Goal: Transaction & Acquisition: Obtain resource

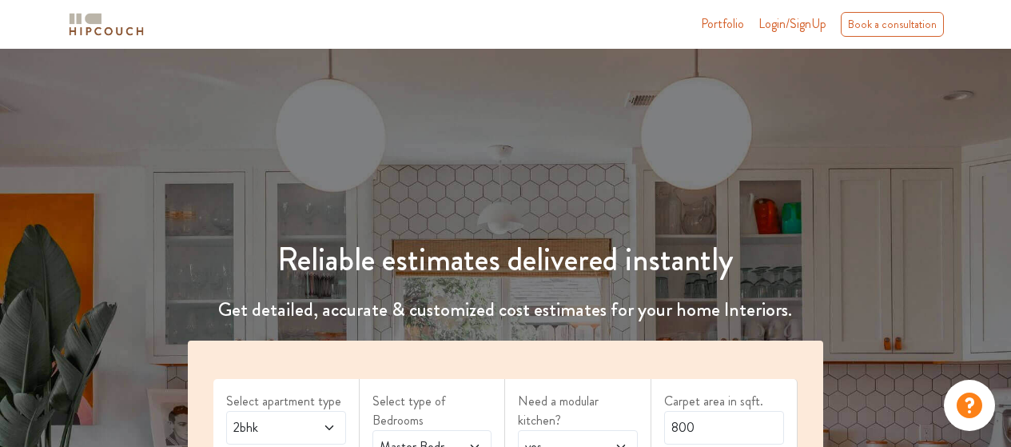
scroll to position [240, 0]
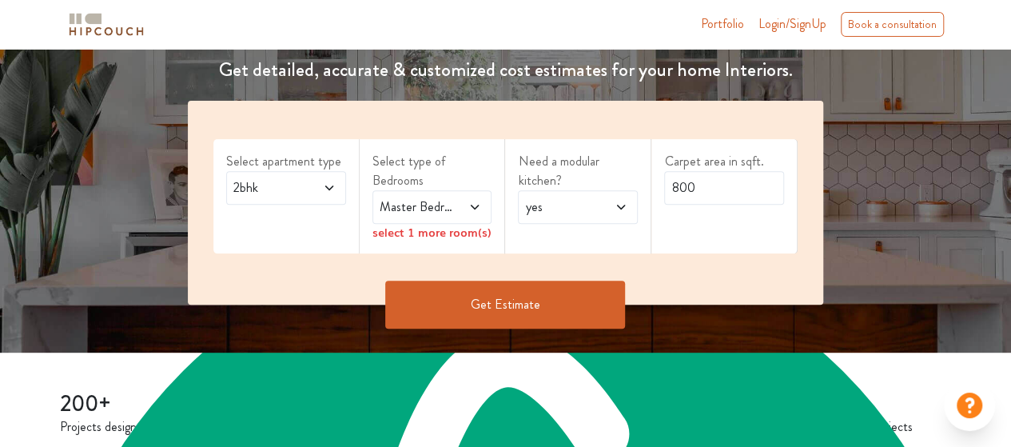
click at [427, 199] on span "Master Bedroom" at bounding box center [415, 206] width 79 height 19
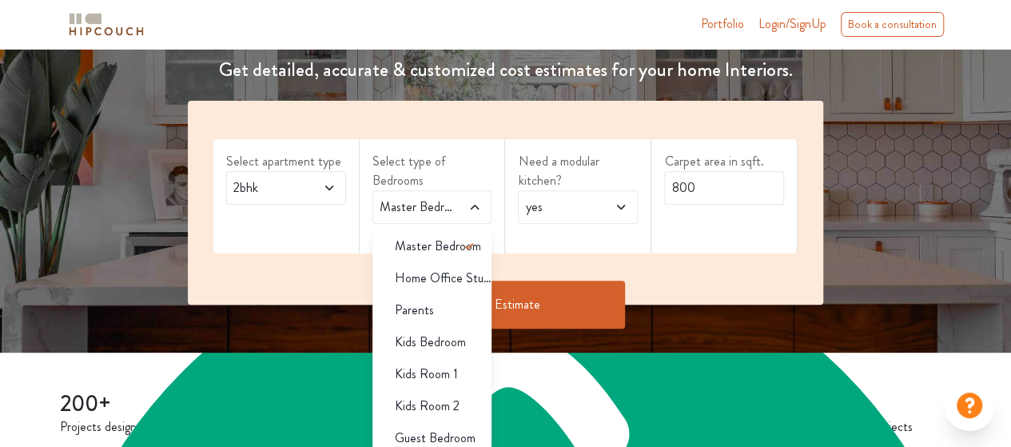
scroll to position [1774, 0]
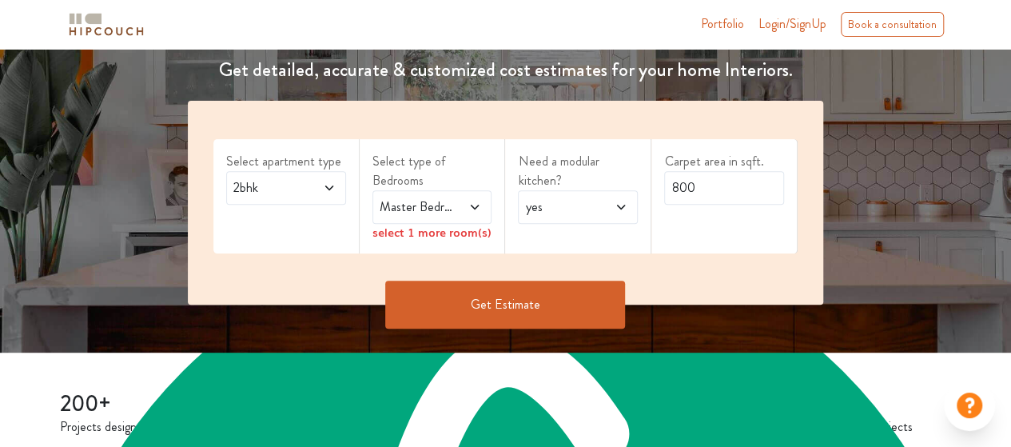
click at [751, 247] on div "Carpet area in sqft. 800" at bounding box center [724, 196] width 146 height 114
click at [498, 302] on button "Get Estimate" at bounding box center [505, 305] width 240 height 48
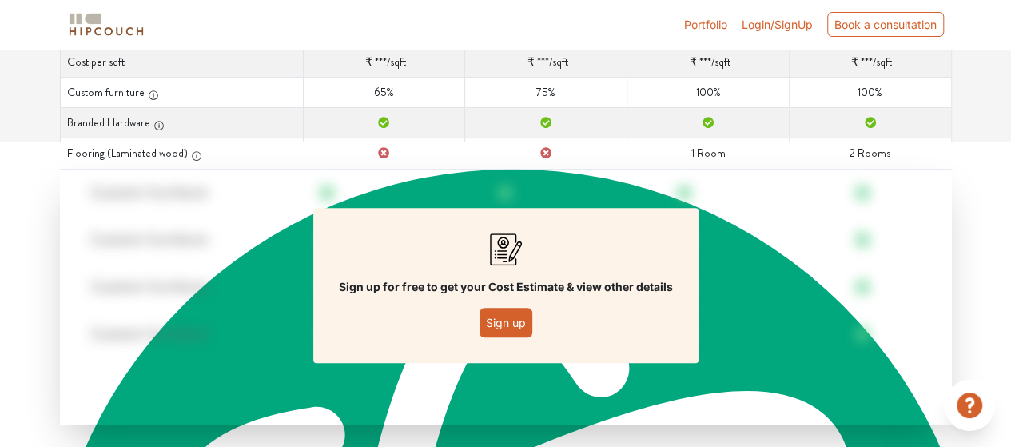
scroll to position [320, 0]
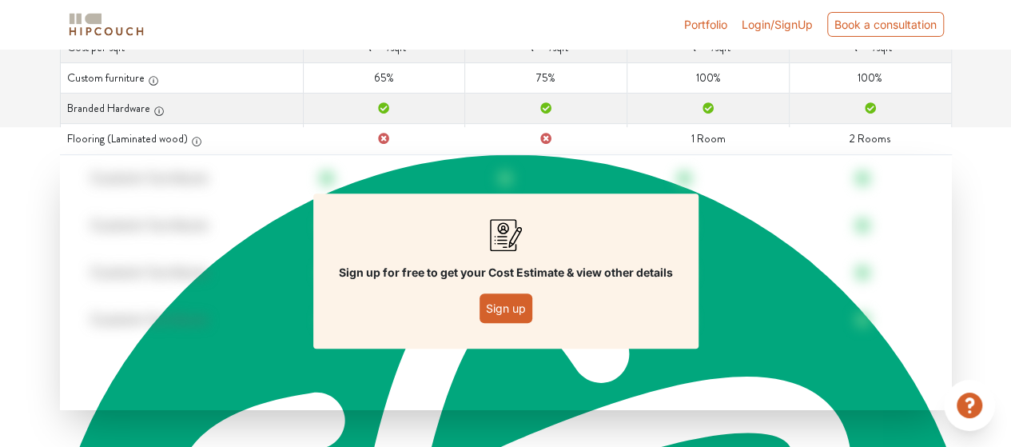
click at [516, 305] on button "Sign up" at bounding box center [506, 308] width 53 height 30
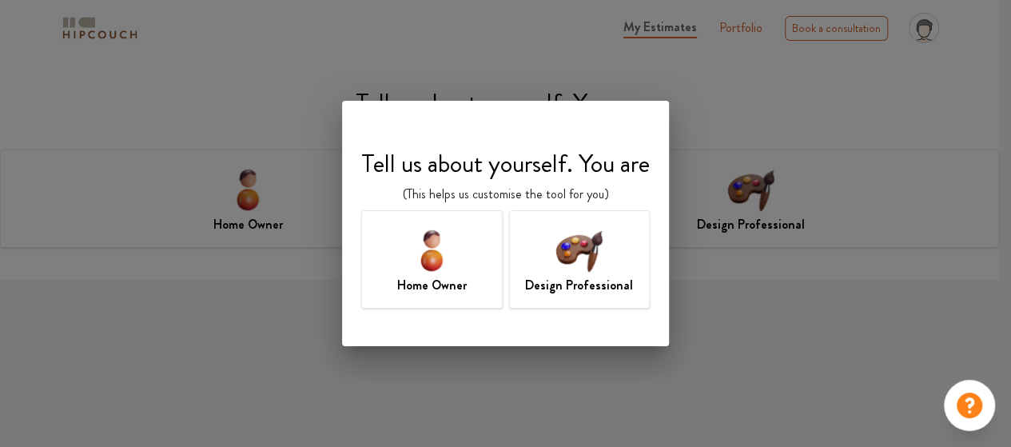
scroll to position [1774, 0]
click at [463, 252] on div "Home Owner" at bounding box center [431, 259] width 141 height 98
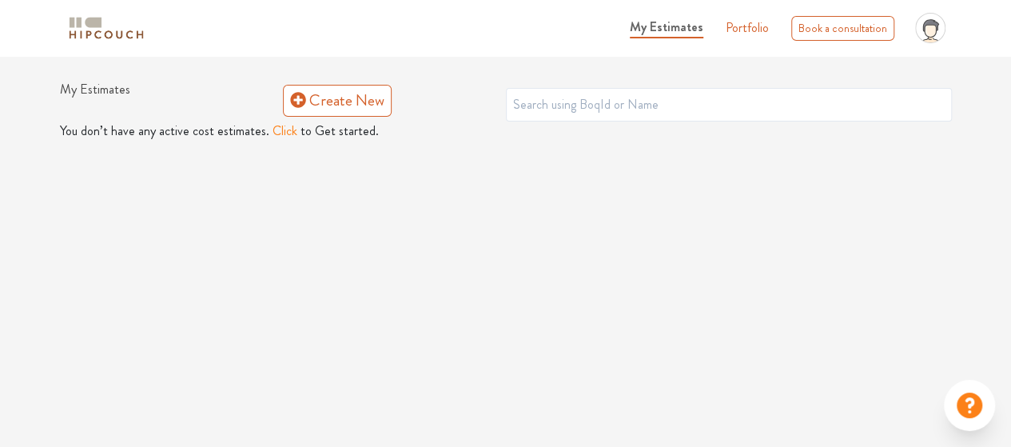
scroll to position [1774, 0]
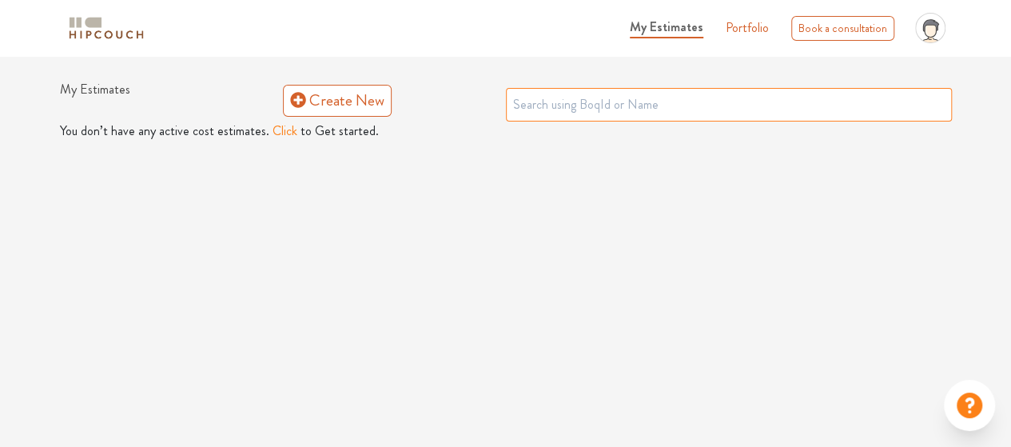
click at [640, 109] on input "text" at bounding box center [729, 105] width 446 height 34
type input "c"
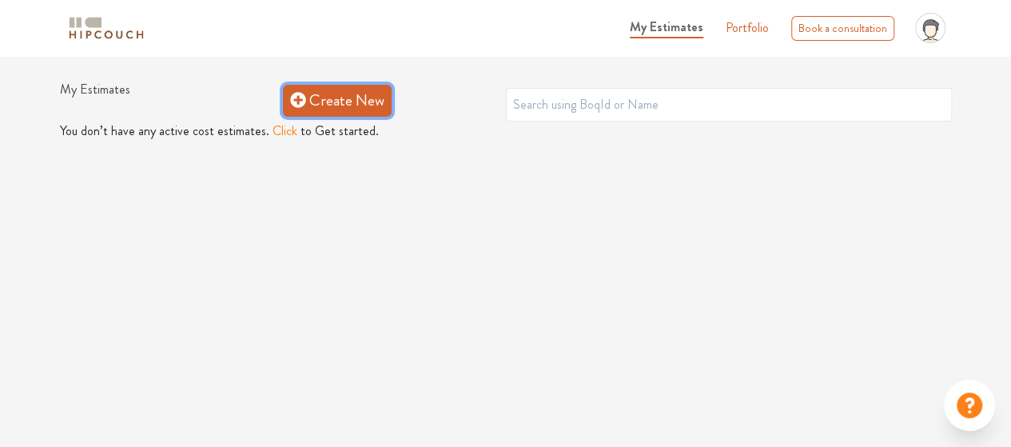
click at [307, 106] on link "Create New" at bounding box center [337, 101] width 109 height 32
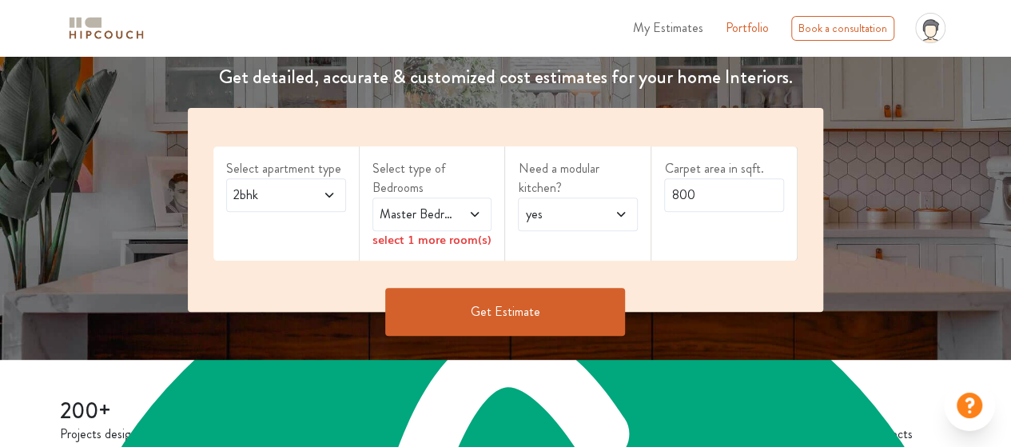
scroll to position [240, 0]
click at [551, 297] on button "Get Estimate" at bounding box center [505, 312] width 240 height 48
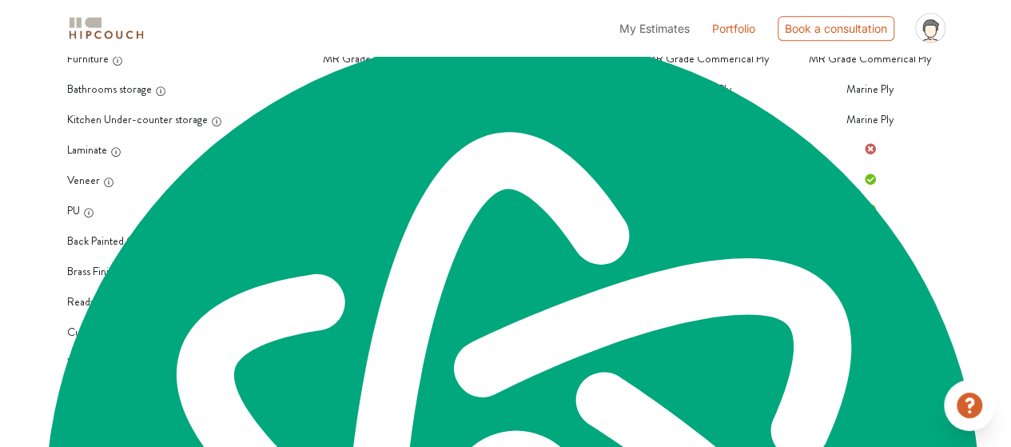
scroll to position [463, 0]
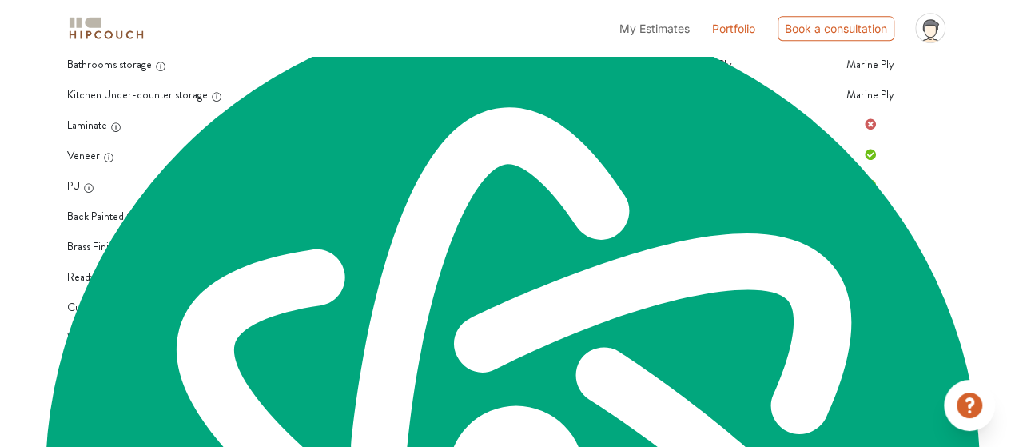
click at [80, 335] on th "Wall Paneling" at bounding box center [181, 337] width 243 height 30
type textarea "Wall"
click at [80, 335] on th "Wall Paneling" at bounding box center [181, 337] width 243 height 30
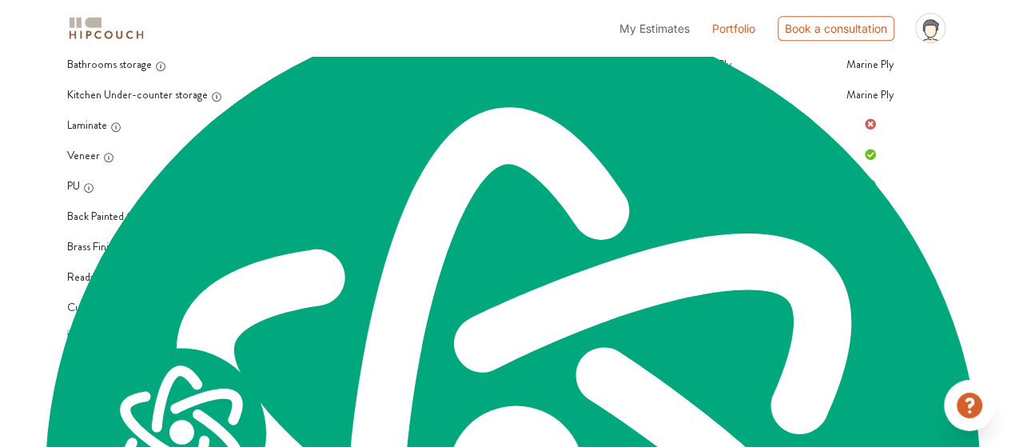
click at [80, 335] on th "Wall Paneling" at bounding box center [181, 337] width 243 height 30
click at [227, 342] on th "Wall Paneling" at bounding box center [181, 337] width 243 height 30
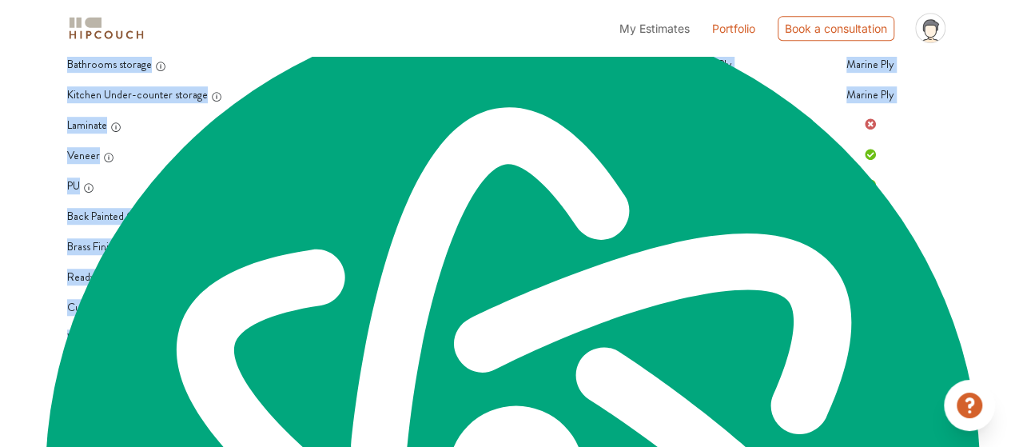
click at [241, 354] on div "Curated Just For You! We've used our design & build expertise to curate options…" at bounding box center [505, 78] width 911 height 750
click at [254, 353] on th "Door & Door frame Upgrade" at bounding box center [181, 368] width 243 height 30
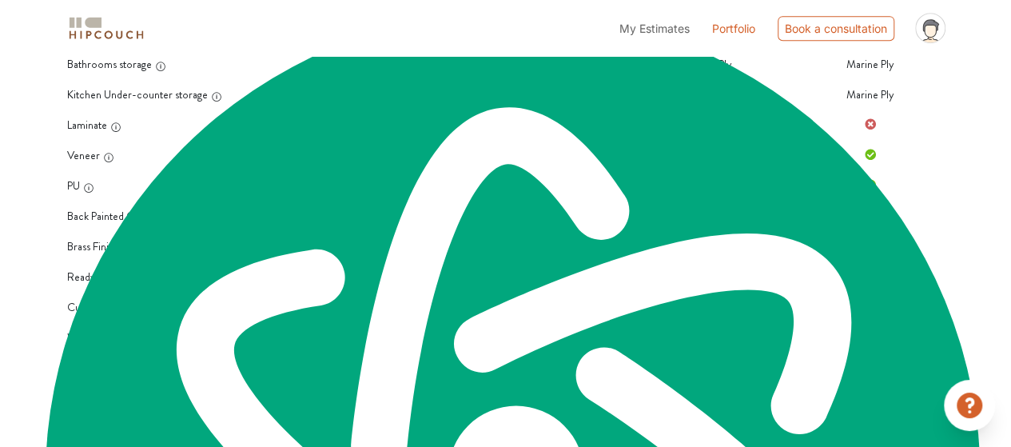
drag, startPoint x: 334, startPoint y: 369, endPoint x: 345, endPoint y: 369, distance: 11.2
click at [345, 369] on td "Door & Door frame Upgrade Safety door & Main door" at bounding box center [384, 368] width 162 height 30
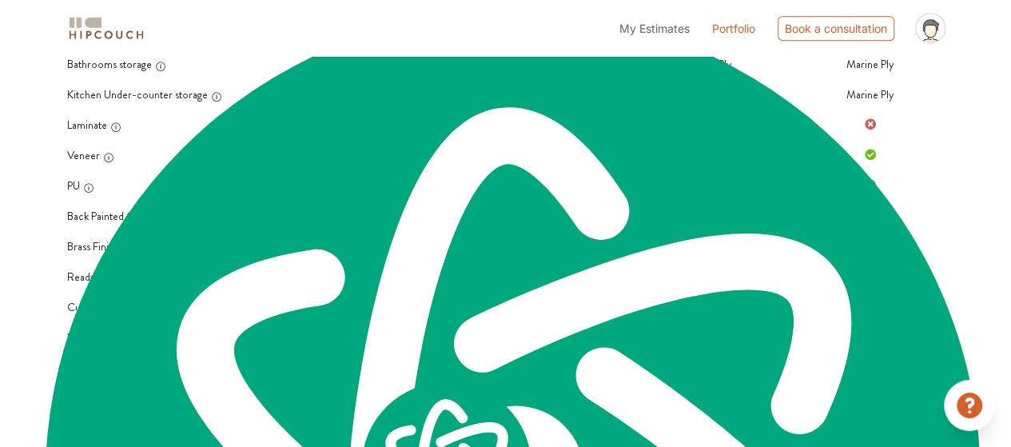
click at [131, 383] on th "False Ceiling" at bounding box center [181, 398] width 243 height 30
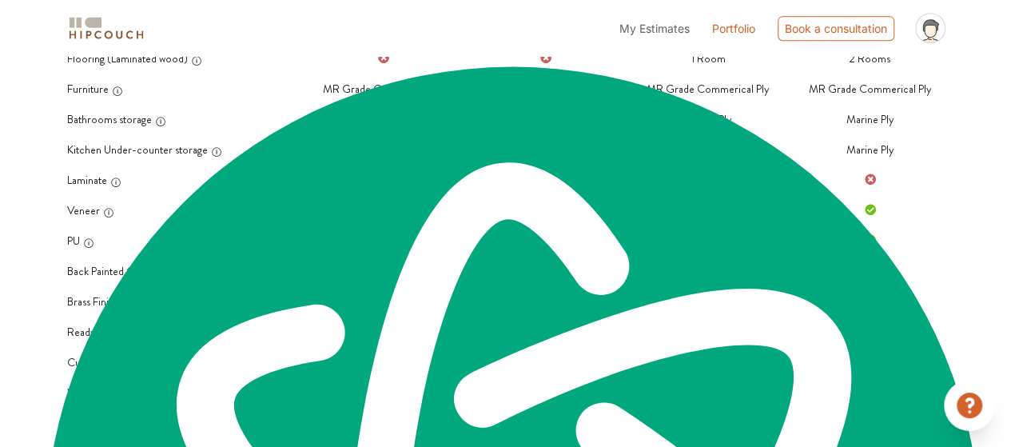
scroll to position [383, 0]
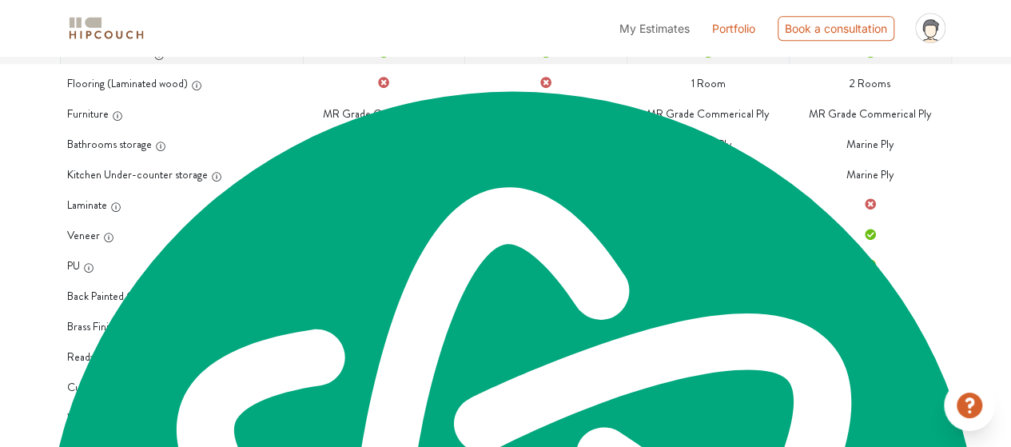
click at [63, 231] on th "Veneer" at bounding box center [181, 235] width 243 height 30
click at [72, 231] on th "Veneer" at bounding box center [181, 235] width 243 height 30
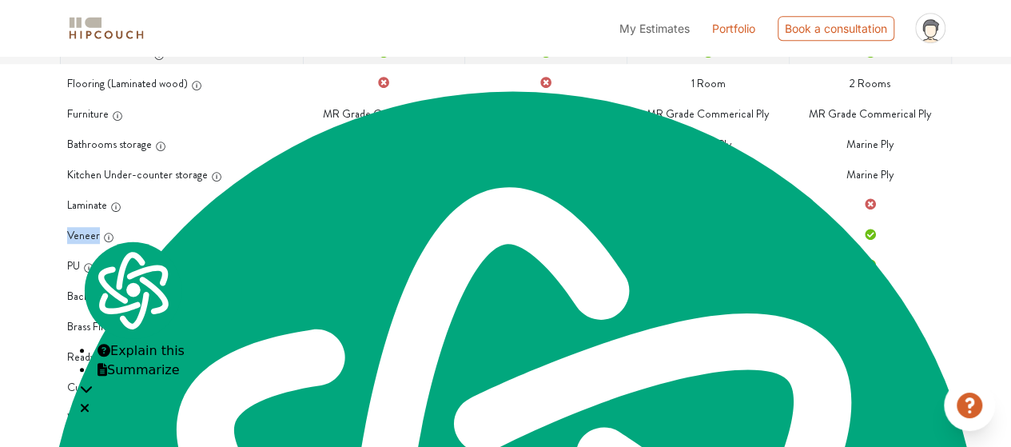
copy th "Veneer"
click at [0, 233] on div "Options Summary Details Speak to a Hipcouch Designer Curated Just For You! We'v…" at bounding box center [505, 102] width 1011 height 859
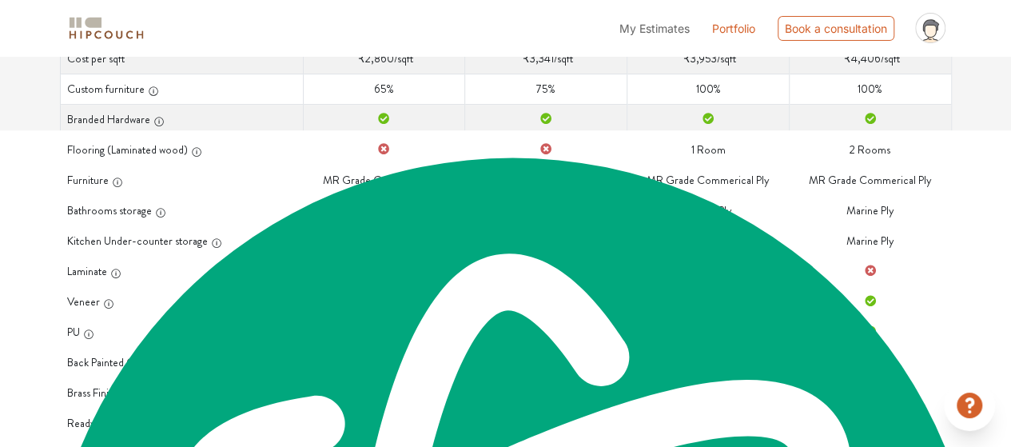
scroll to position [303, 0]
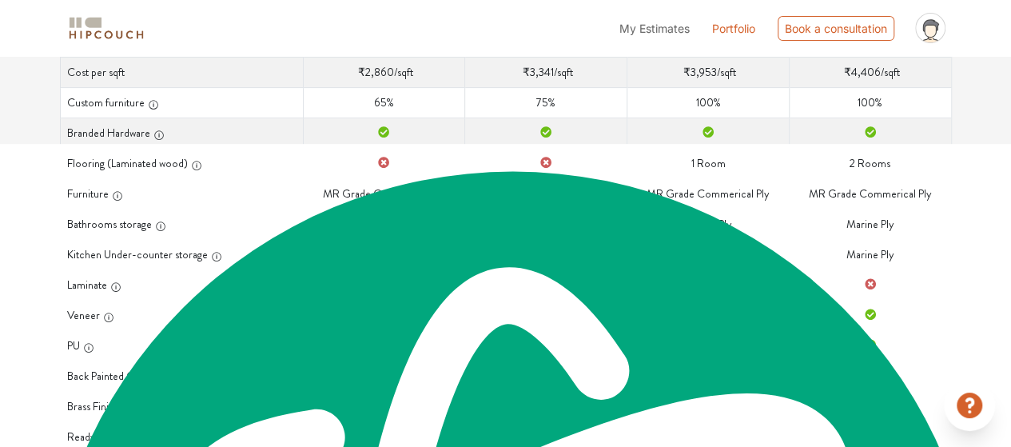
drag, startPoint x: 368, startPoint y: 223, endPoint x: 467, endPoint y: 220, distance: 99.2
click at [467, 220] on tr "Bathrooms storage Bathrooms storage Marine Ply Bathrooms storage Marine Ply Bat…" at bounding box center [505, 224] width 891 height 30
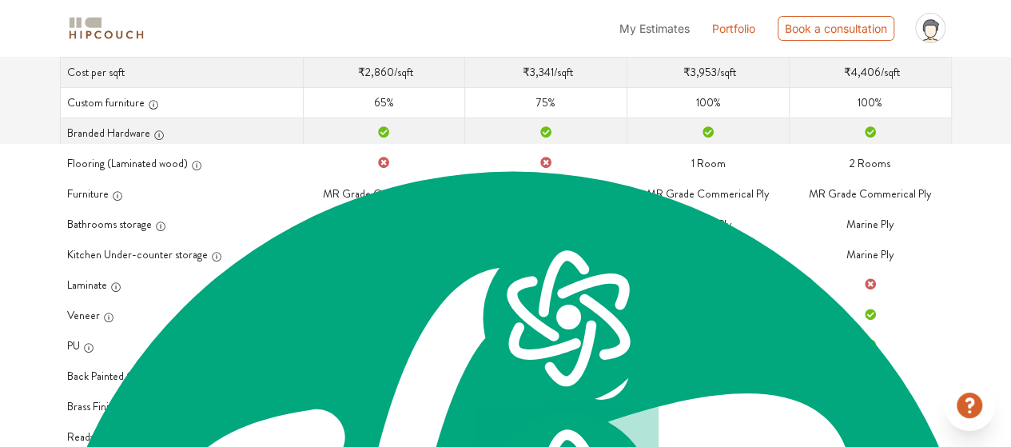
click at [457, 248] on td "Kitchen Under-counter storage Marine Ply" at bounding box center [384, 254] width 162 height 30
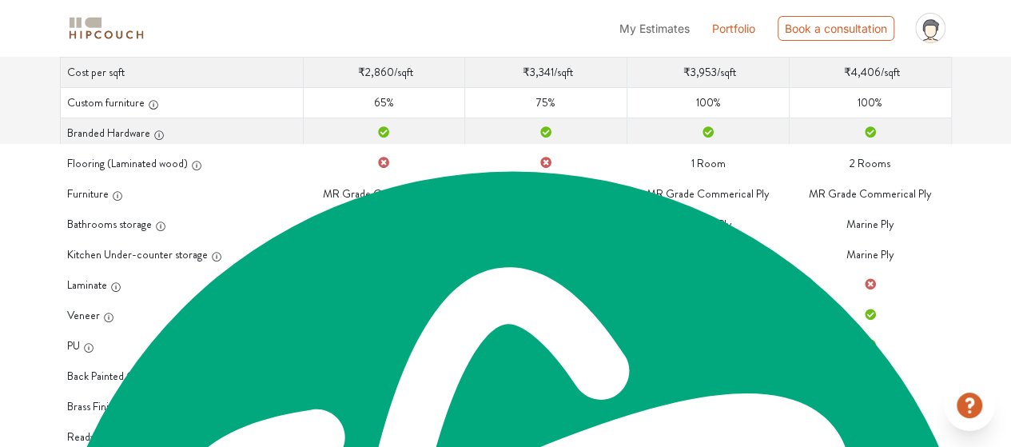
click at [430, 253] on td "Kitchen Under-counter storage Marine Ply" at bounding box center [384, 254] width 162 height 30
drag, startPoint x: 453, startPoint y: 190, endPoint x: 323, endPoint y: 180, distance: 130.7
click at [323, 180] on td "Furniture MR Grade Commerical Ply" at bounding box center [384, 193] width 162 height 30
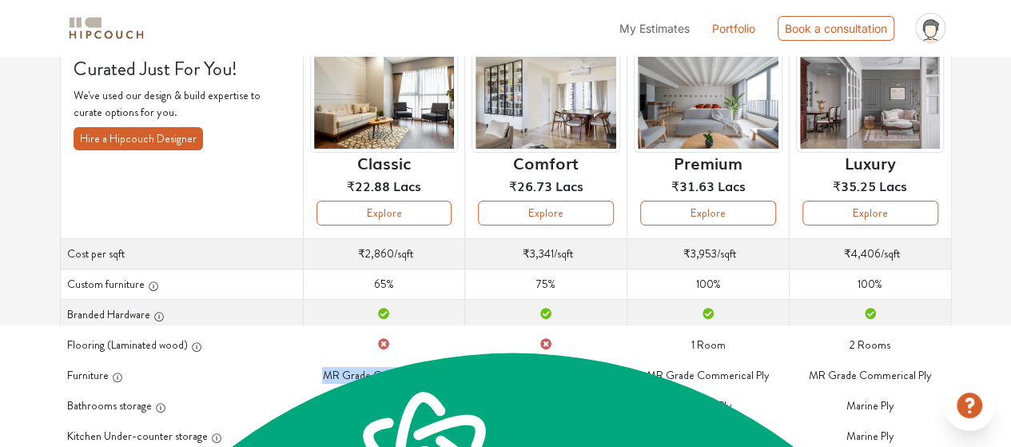
scroll to position [0, 0]
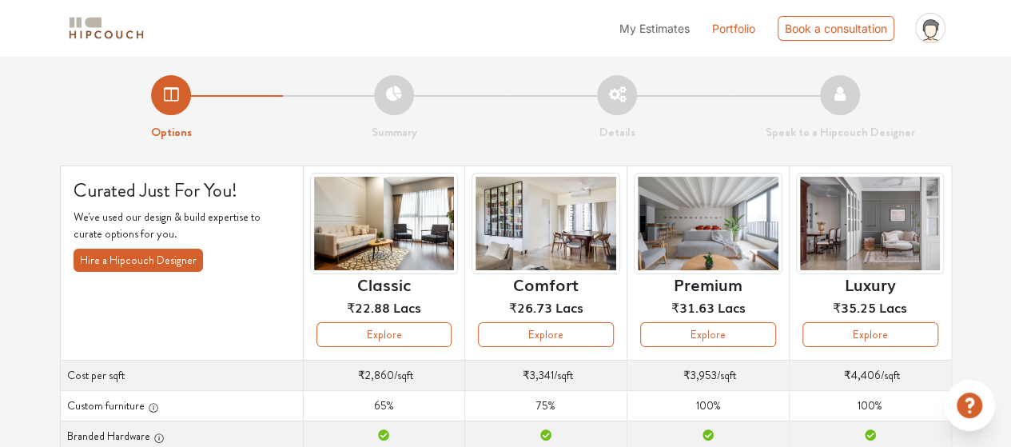
click at [376, 317] on div "Classic ₹22.88 Lacs" at bounding box center [384, 247] width 149 height 149
click at [389, 353] on th "Classic ₹22.88 Lacs Explore" at bounding box center [384, 262] width 162 height 194
click at [388, 338] on button "Explore" at bounding box center [385, 334] width 136 height 25
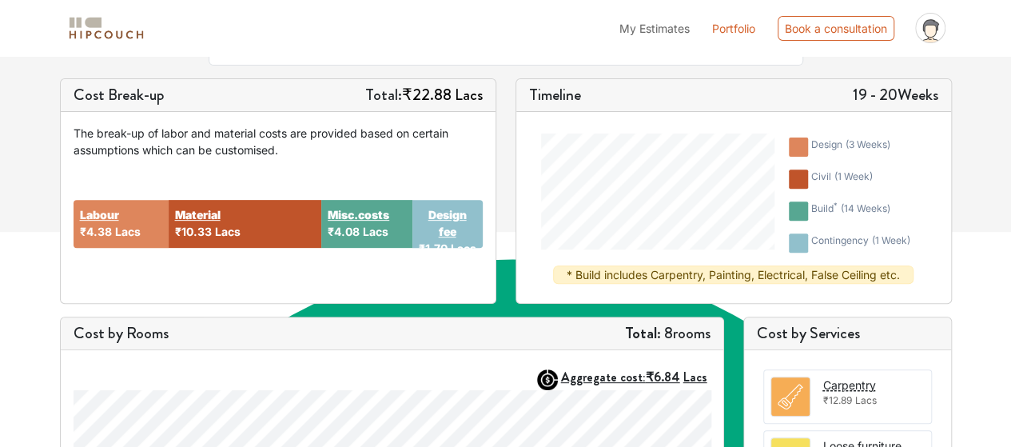
scroll to position [176, 0]
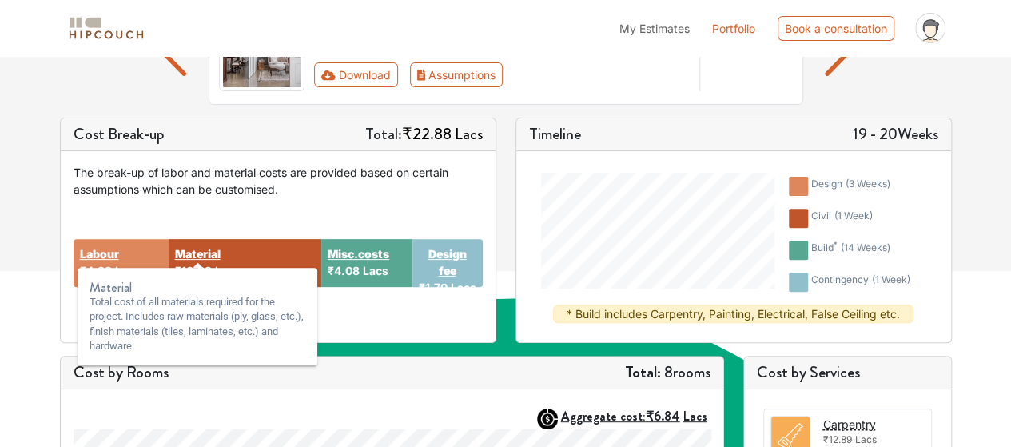
click at [207, 249] on strong "Material" at bounding box center [198, 253] width 46 height 17
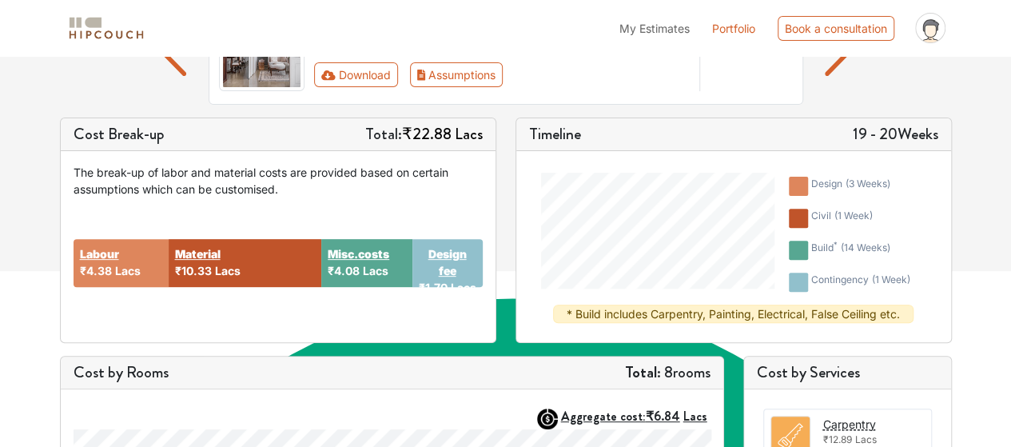
click at [245, 293] on div "Labour ₹4.38 Lacs Material ₹10.33 Lacs Misc.costs ₹4.08 Lacs Design fee ₹1.70 L…" at bounding box center [278, 263] width 409 height 132
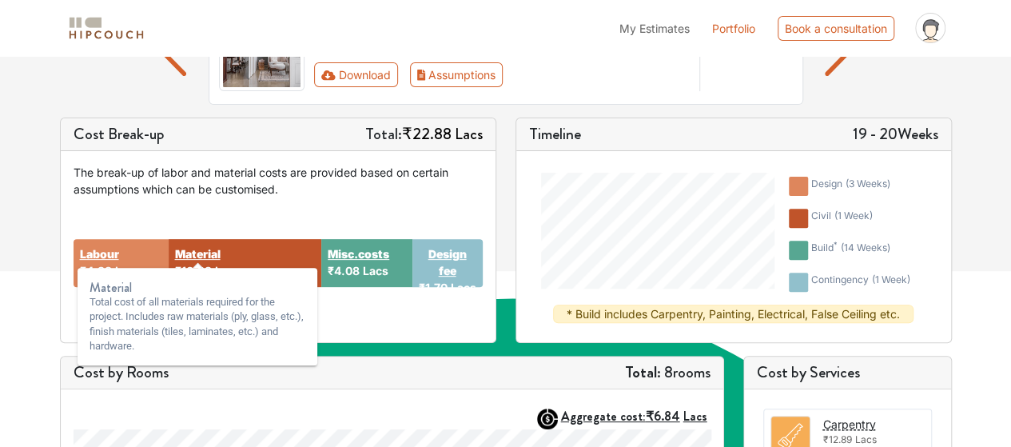
click at [212, 249] on strong "Material" at bounding box center [198, 253] width 46 height 17
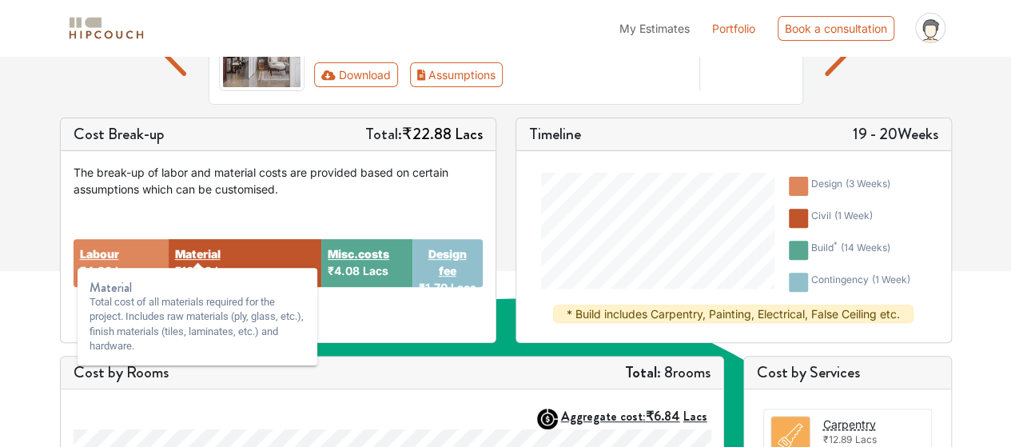
click at [212, 249] on strong "Material" at bounding box center [198, 253] width 46 height 17
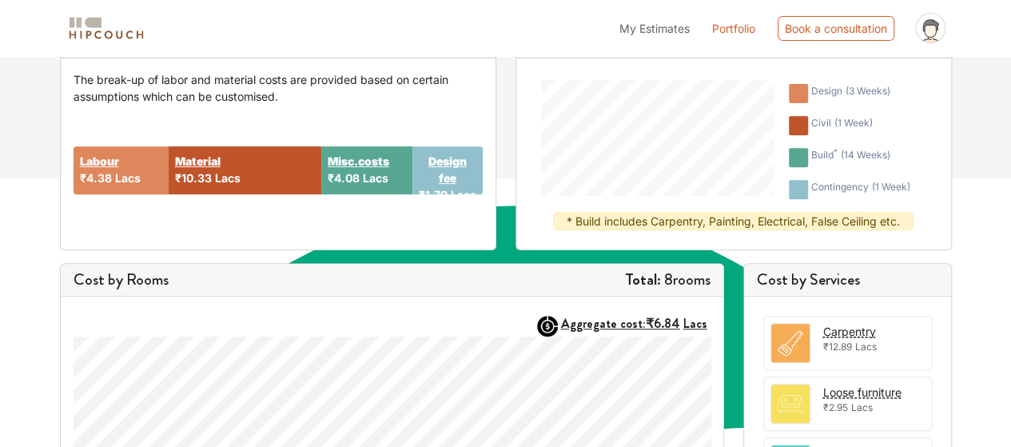
scroll to position [96, 0]
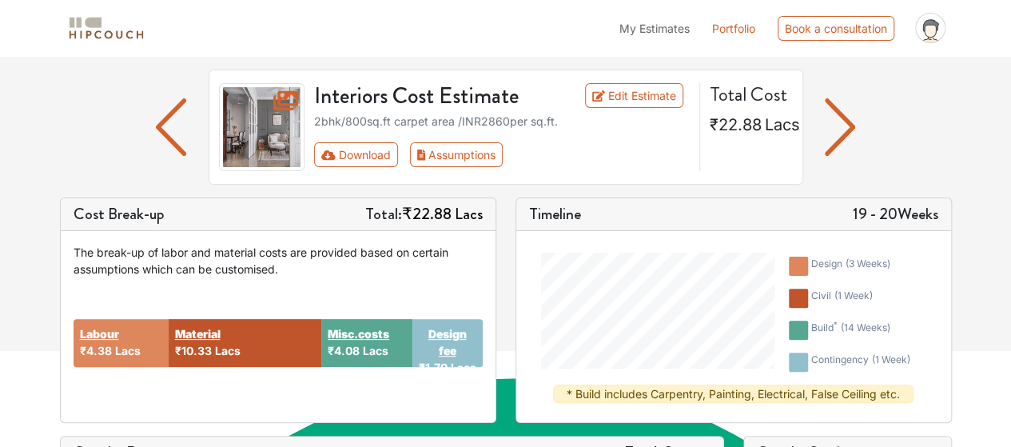
click at [866, 125] on div at bounding box center [840, 127] width 74 height 115
click at [851, 125] on img "button" at bounding box center [840, 127] width 31 height 58
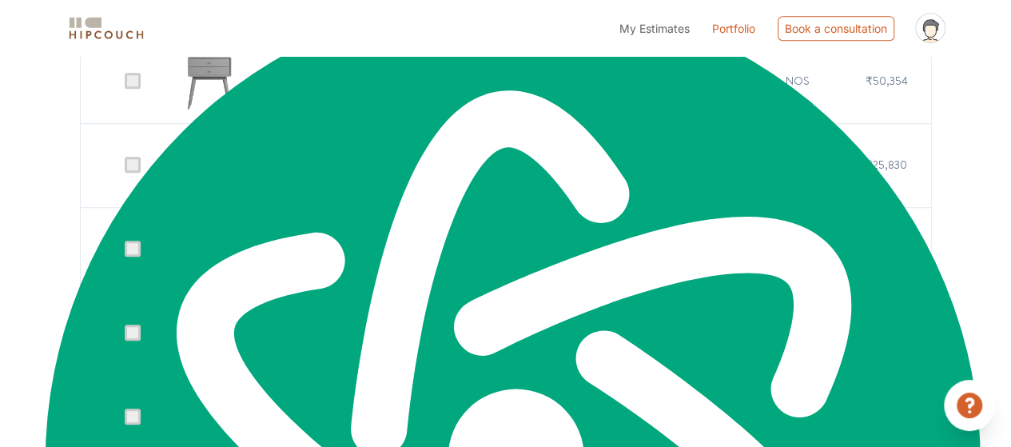
scroll to position [320, 0]
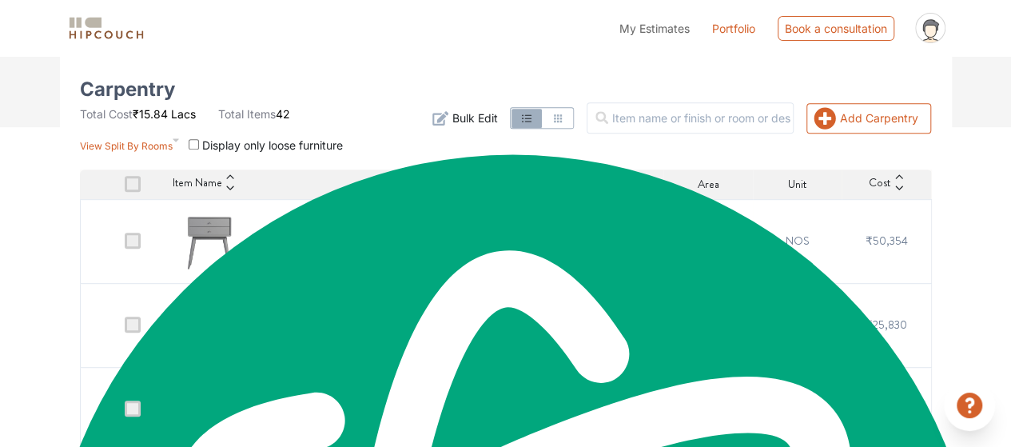
click at [132, 243] on span at bounding box center [133, 241] width 16 height 16
click at [125, 245] on input "checkbox" at bounding box center [125, 245] width 0 height 0
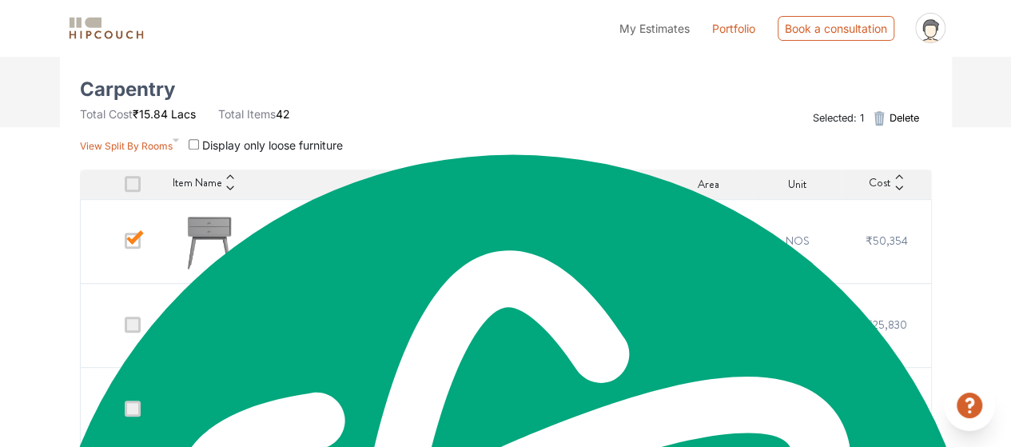
click at [133, 243] on span at bounding box center [133, 241] width 16 height 16
click at [125, 245] on input "checkbox" at bounding box center [125, 245] width 0 height 0
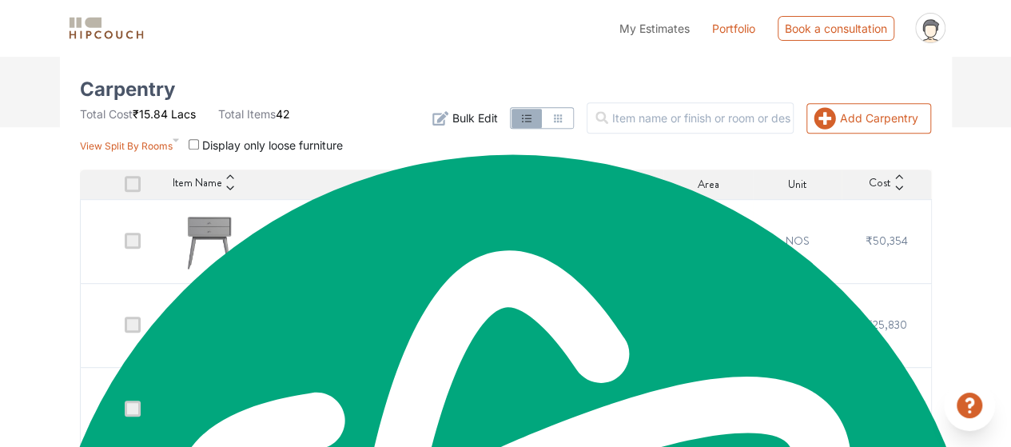
scroll to position [400, 0]
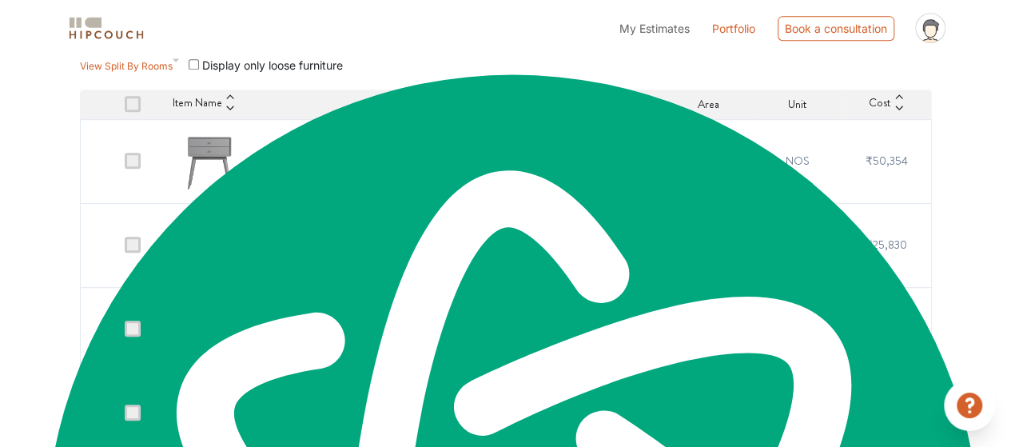
click at [132, 237] on span at bounding box center [133, 245] width 16 height 16
click at [125, 249] on input "checkbox" at bounding box center [125, 249] width 0 height 0
click at [139, 159] on span at bounding box center [133, 161] width 16 height 16
click at [125, 165] on input "checkbox" at bounding box center [125, 165] width 0 height 0
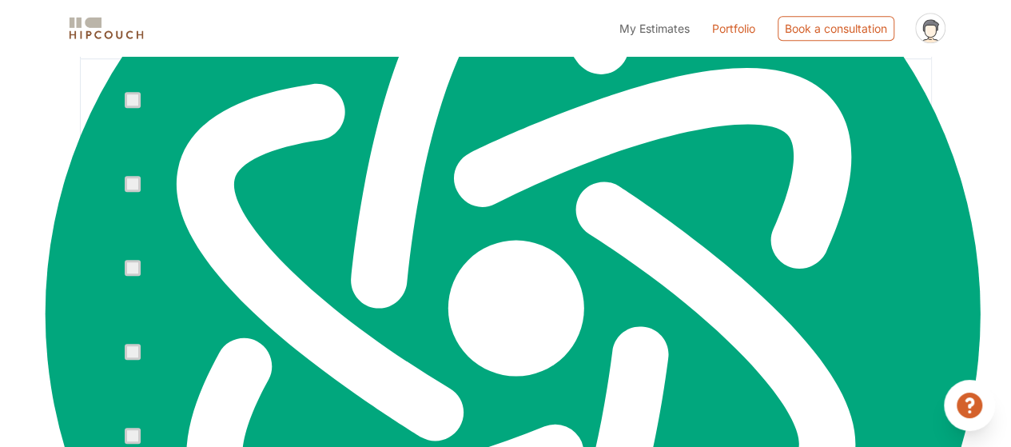
scroll to position [639, 0]
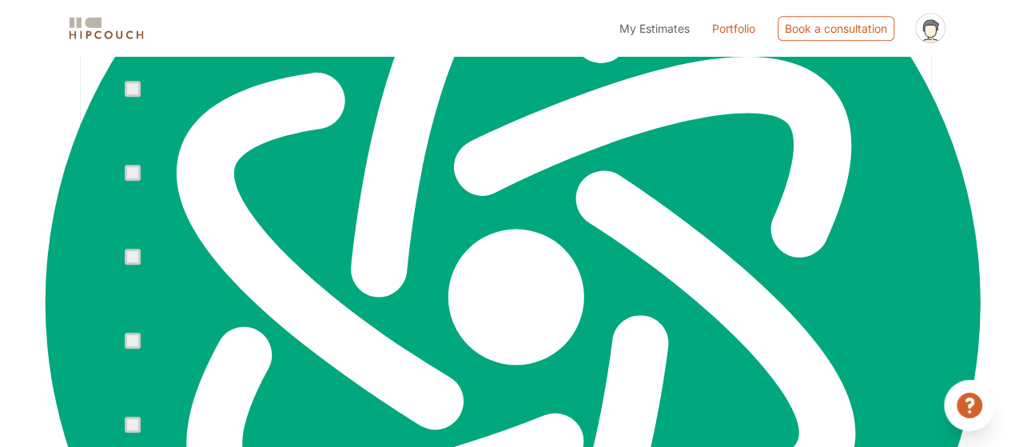
click at [206, 263] on img at bounding box center [210, 257] width 64 height 64
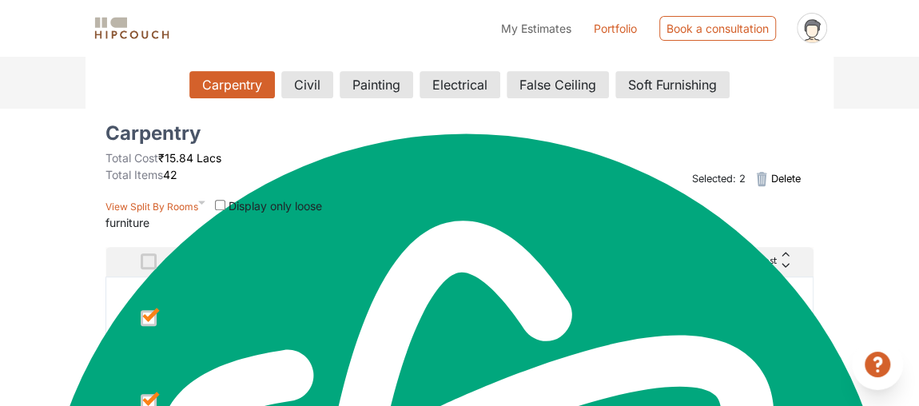
scroll to position [290, 0]
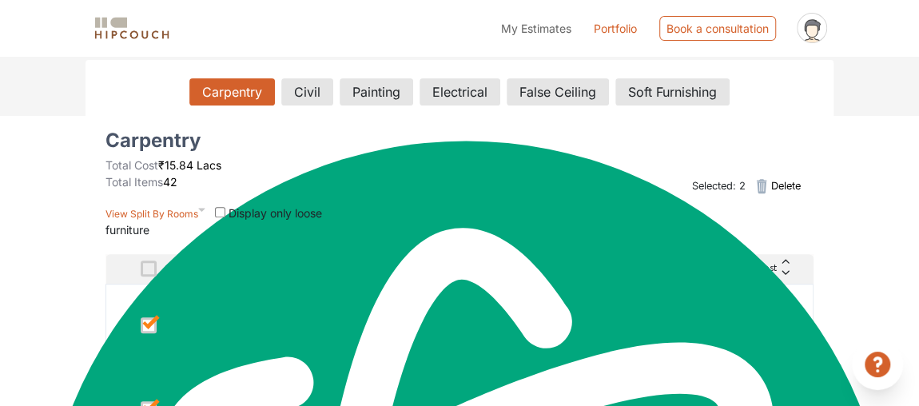
click at [297, 103] on div "Carpentry Civil Painting Electrical False Ceiling Soft Furnishing" at bounding box center [460, 95] width 708 height 34
click at [300, 95] on button "Civil" at bounding box center [307, 91] width 50 height 27
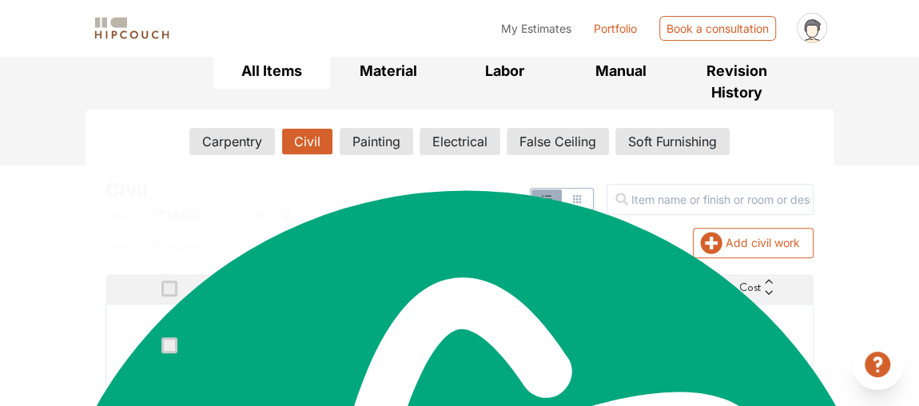
scroll to position [313, 0]
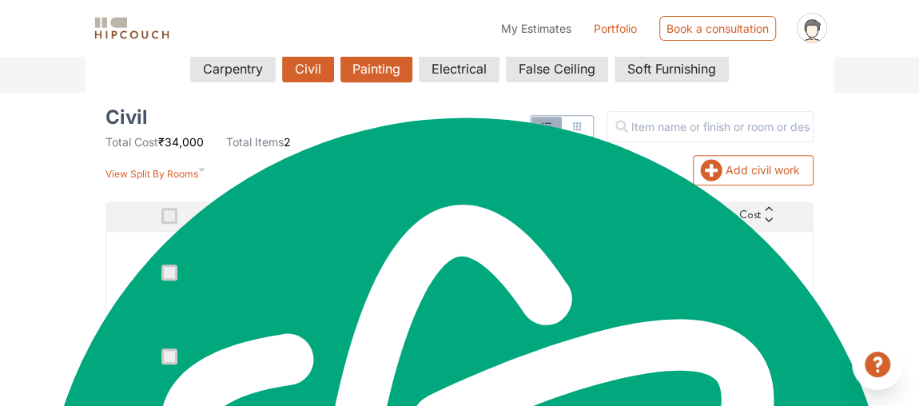
click at [354, 71] on button "Painting" at bounding box center [377, 68] width 72 height 27
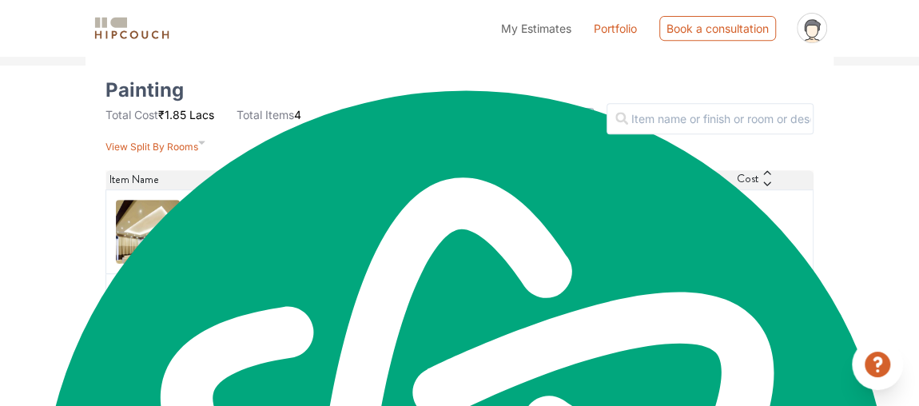
scroll to position [195, 0]
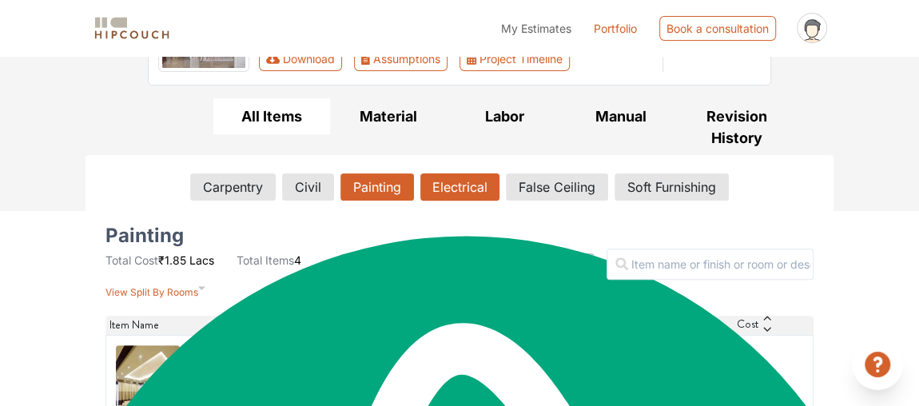
click at [464, 194] on button "Electrical" at bounding box center [459, 186] width 79 height 27
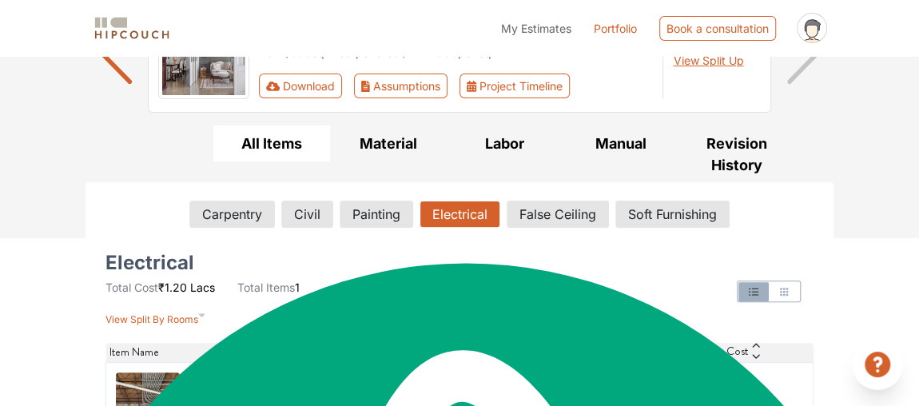
scroll to position [217, 0]
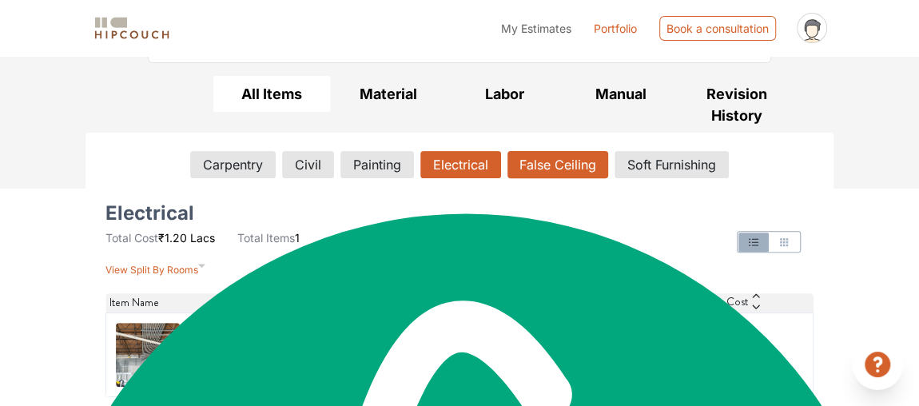
click at [554, 173] on button "False Ceiling" at bounding box center [558, 164] width 101 height 27
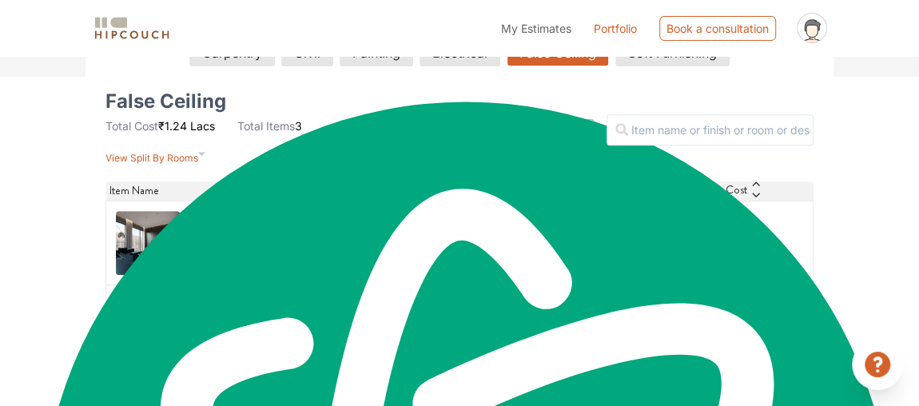
scroll to position [402, 0]
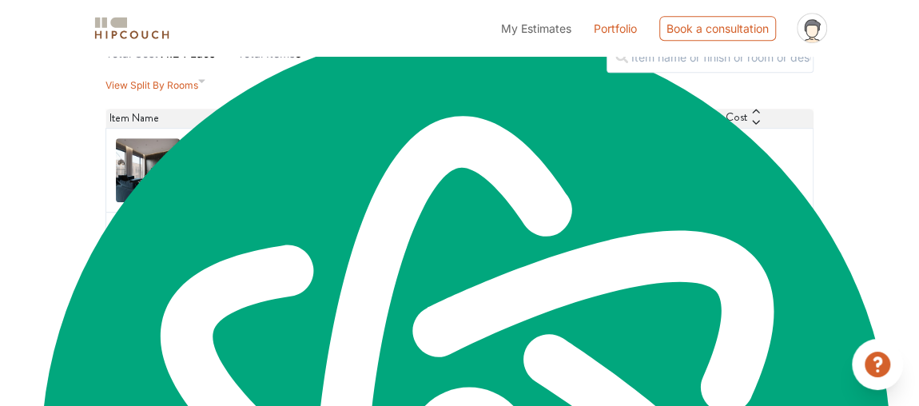
click at [290, 165] on h6 "False Ceiling At Entire Area Except Toilets" at bounding box center [289, 161] width 201 height 30
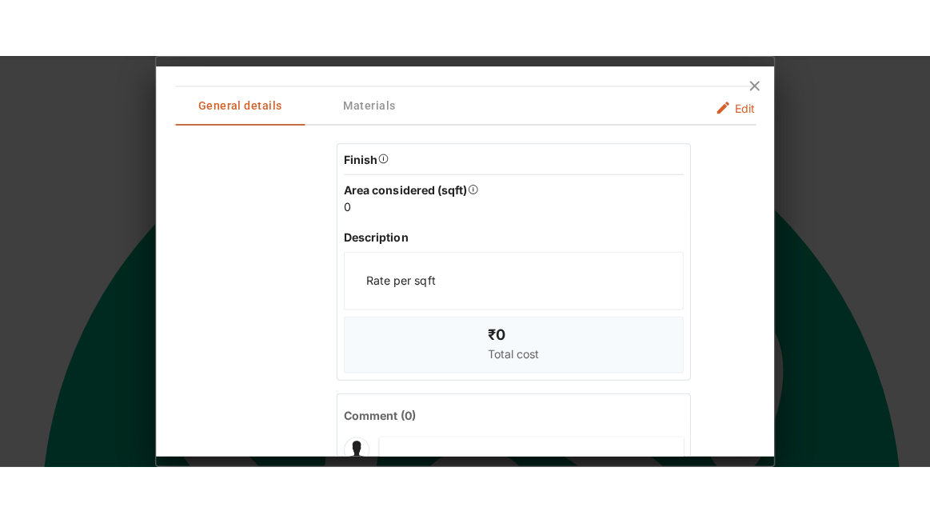
scroll to position [0, 0]
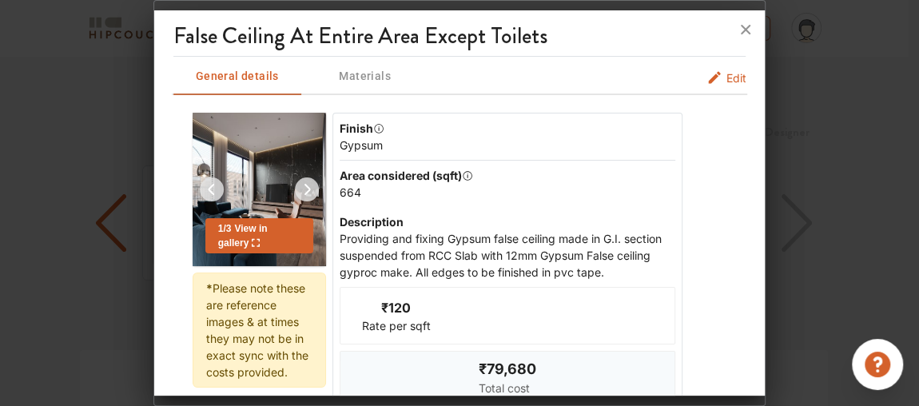
click at [281, 235] on div "1 / 3 View in gallery" at bounding box center [259, 235] width 108 height 35
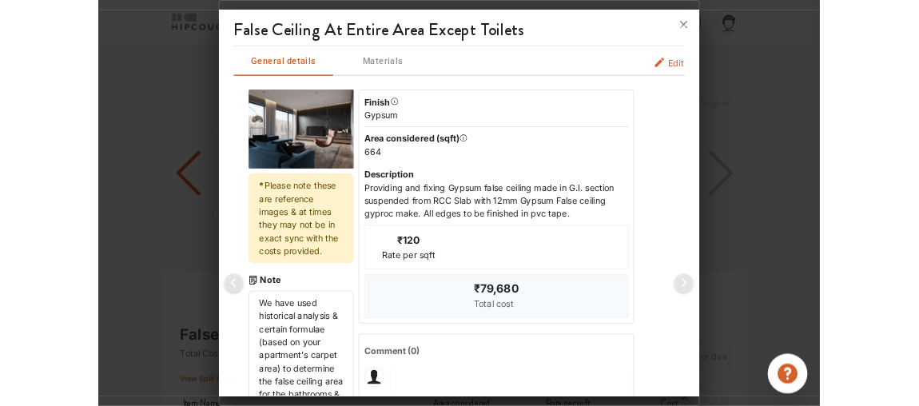
scroll to position [1834, 0]
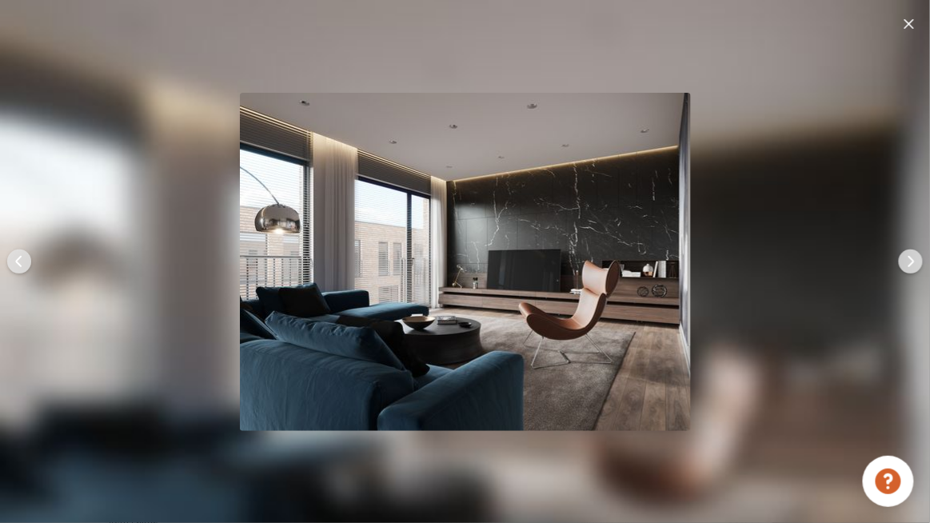
click at [907, 266] on img at bounding box center [910, 261] width 38 height 38
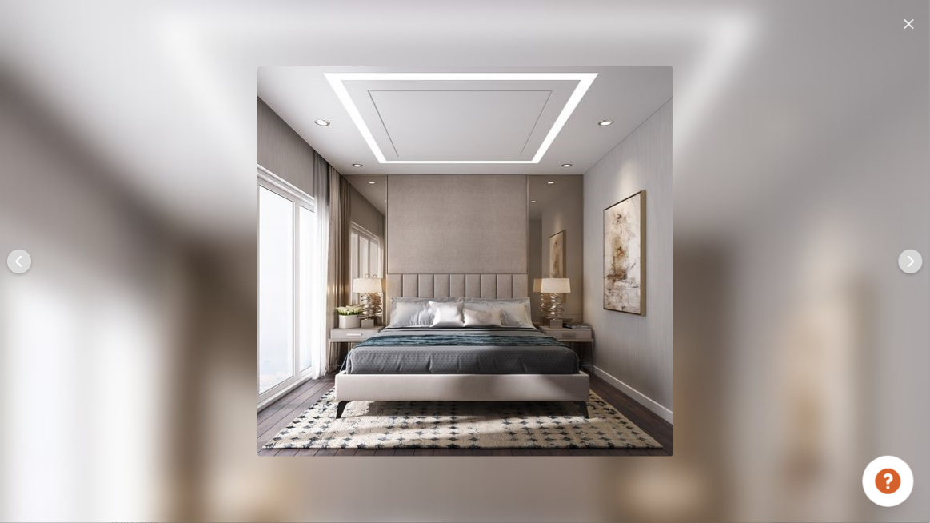
click at [907, 266] on img at bounding box center [910, 261] width 38 height 38
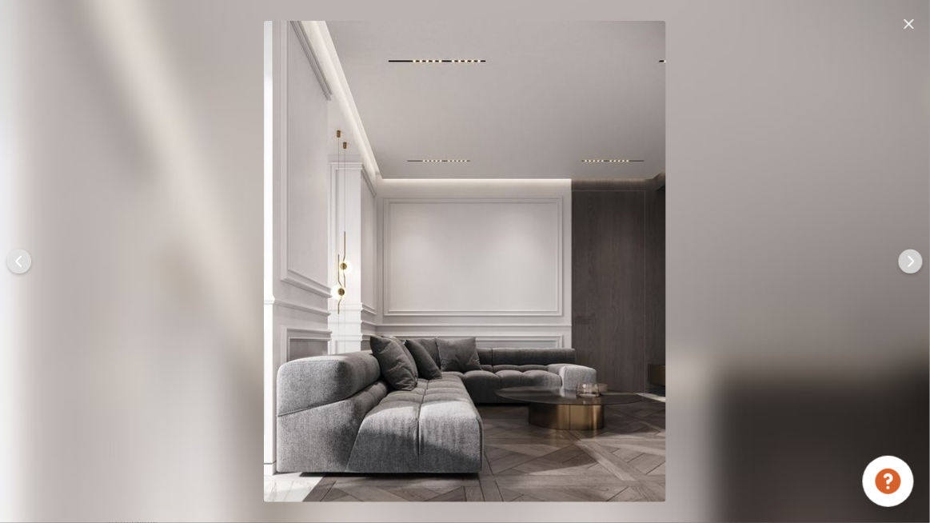
click at [907, 266] on img at bounding box center [910, 261] width 38 height 38
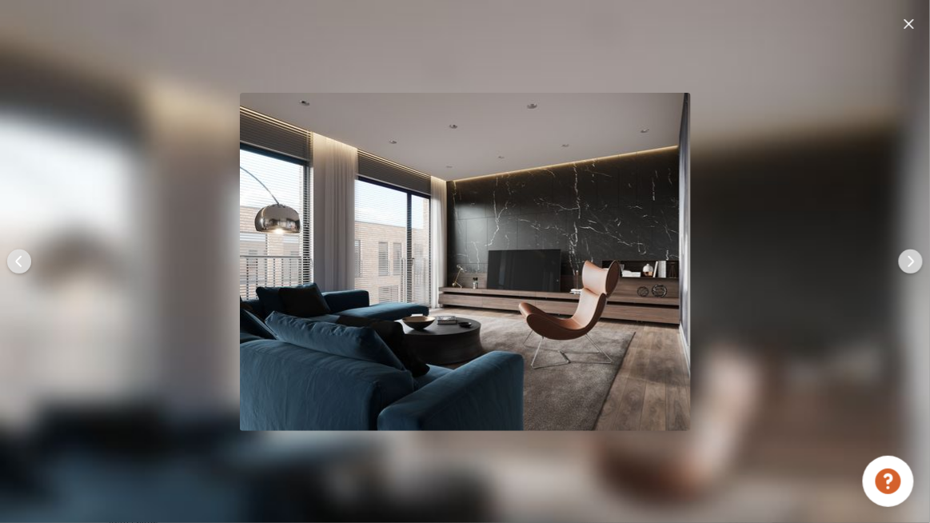
click at [907, 266] on img at bounding box center [910, 261] width 38 height 38
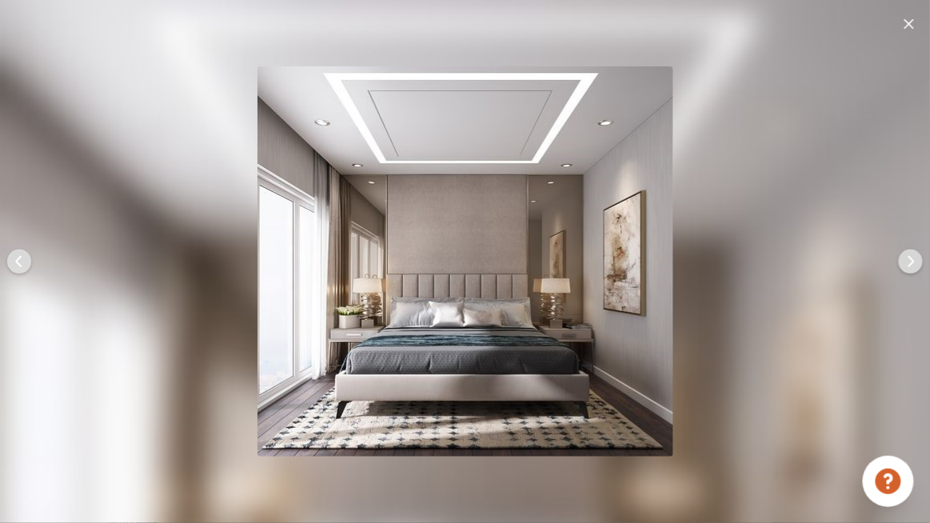
click at [907, 266] on img at bounding box center [910, 261] width 38 height 38
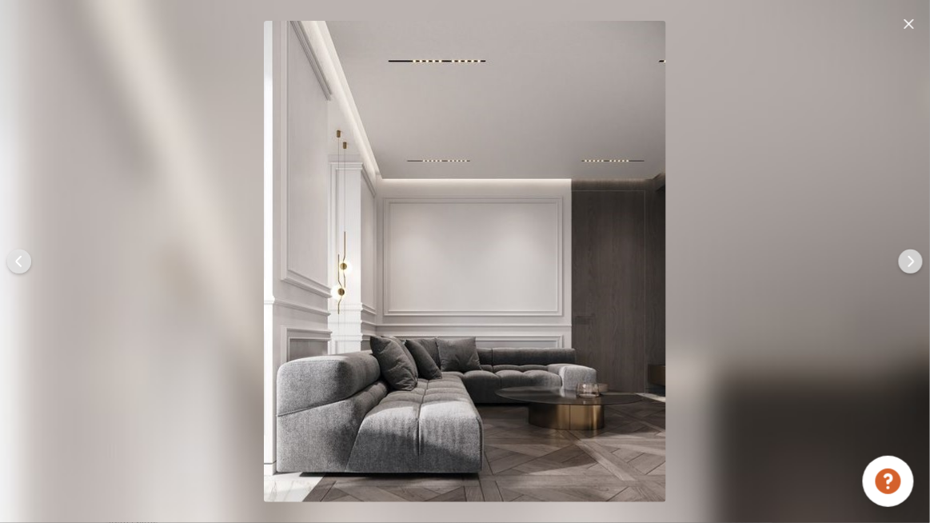
click at [907, 266] on img at bounding box center [910, 261] width 38 height 38
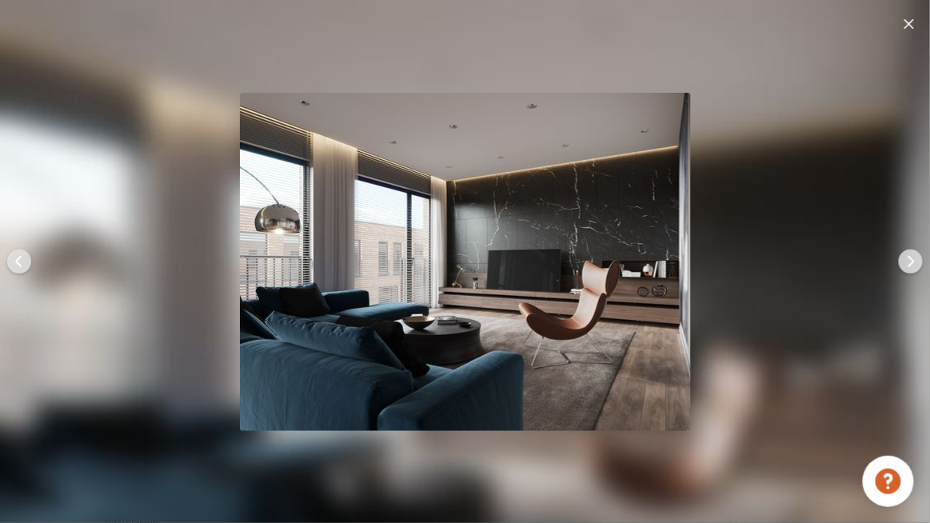
click at [914, 26] on img at bounding box center [909, 24] width 10 height 10
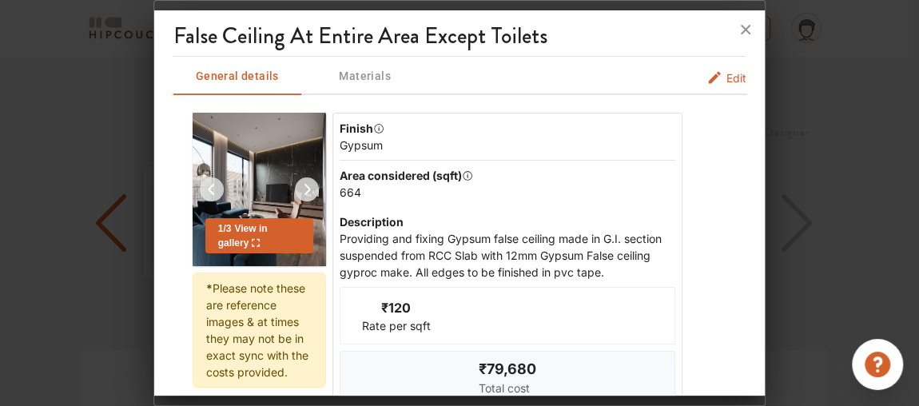
scroll to position [1868, 0]
click at [751, 26] on icon at bounding box center [746, 30] width 26 height 26
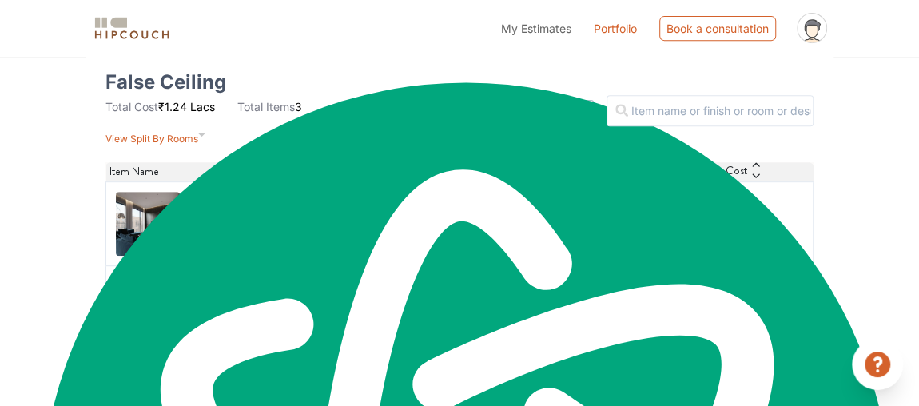
scroll to position [402, 0]
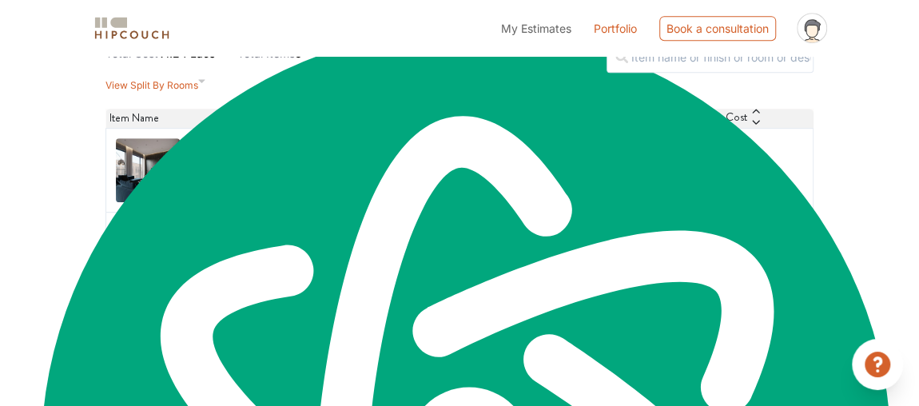
click at [321, 253] on h6 "False Ceiling Running Patta" at bounding box center [264, 245] width 150 height 15
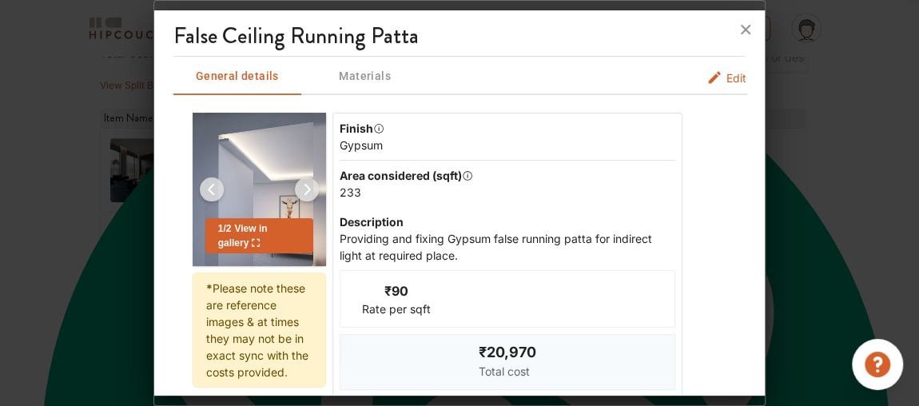
click at [265, 182] on img at bounding box center [259, 189] width 109 height 153
click at [309, 185] on img at bounding box center [307, 189] width 38 height 38
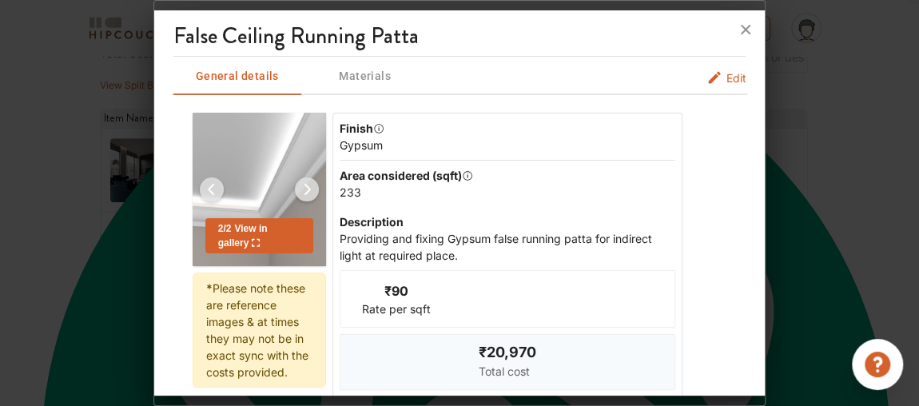
click at [258, 182] on img at bounding box center [259, 189] width 133 height 153
drag, startPoint x: 253, startPoint y: 251, endPoint x: 253, endPoint y: 337, distance: 86.3
click at [253, 250] on div "2 / 2 View in gallery" at bounding box center [259, 235] width 108 height 35
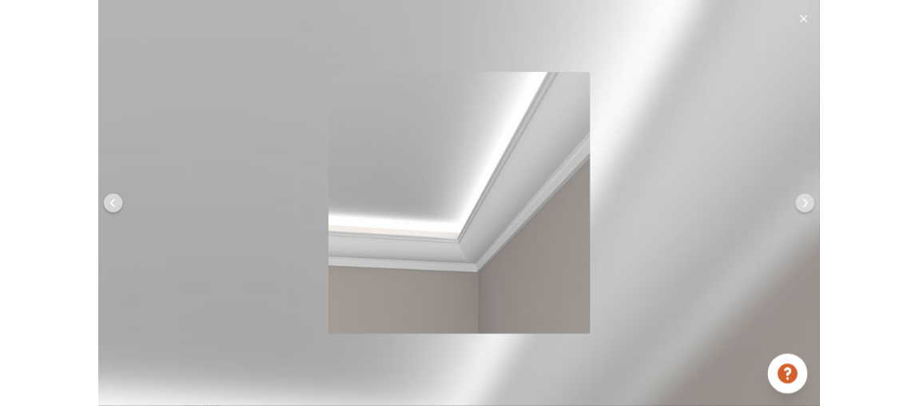
scroll to position [1834, 0]
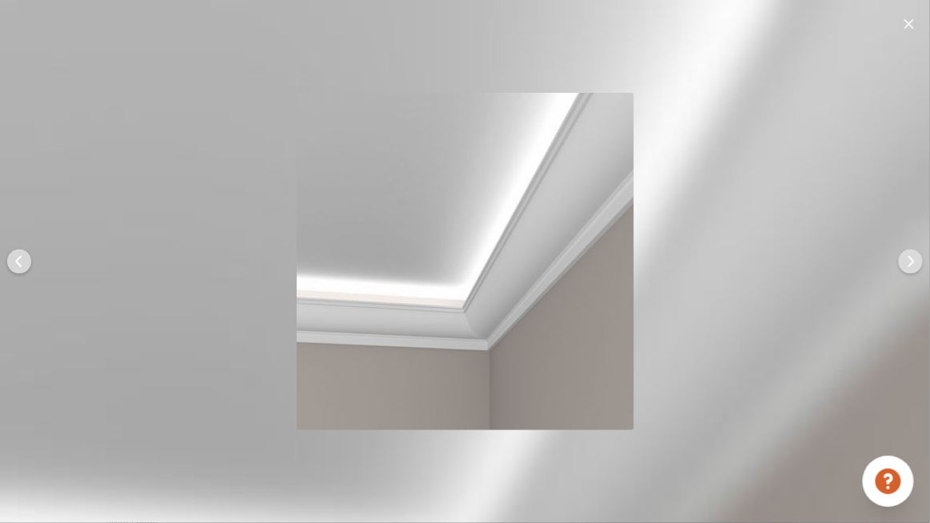
click at [898, 258] on img at bounding box center [910, 261] width 38 height 38
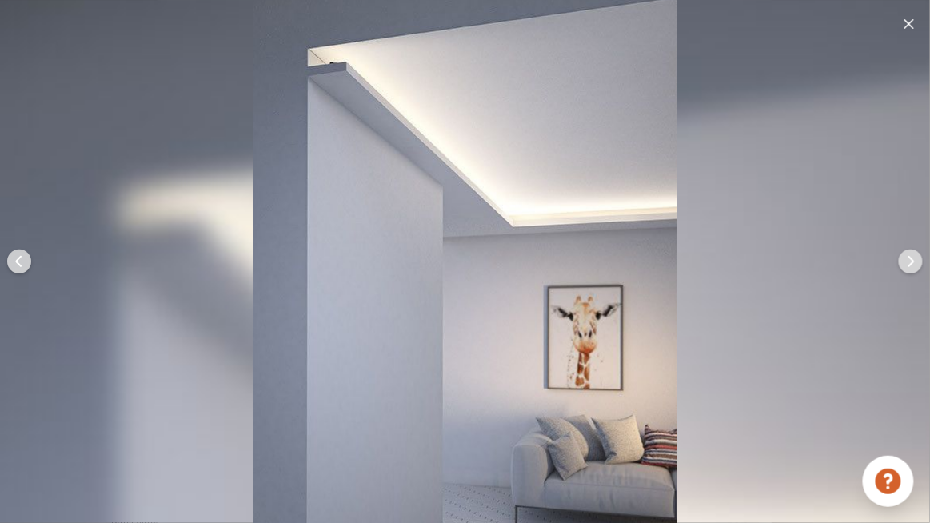
click at [898, 258] on img at bounding box center [910, 261] width 38 height 38
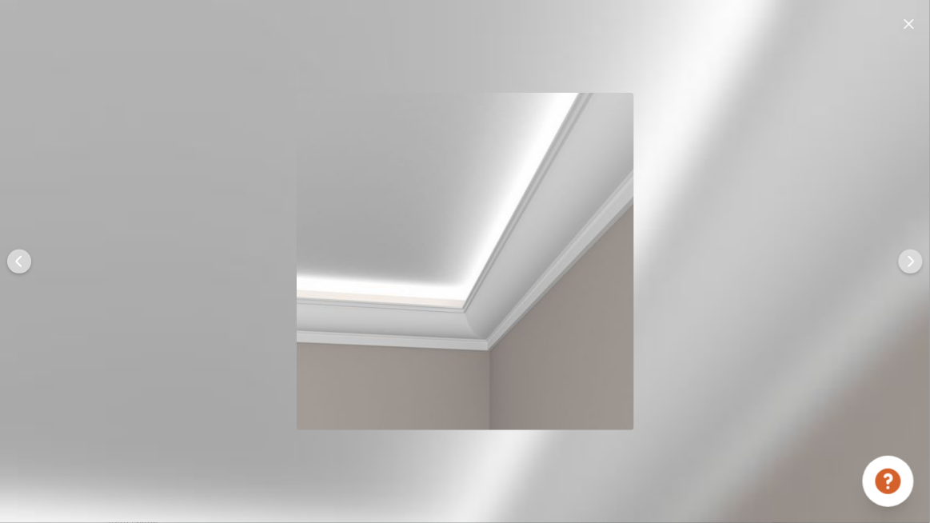
click at [898, 258] on img at bounding box center [910, 261] width 38 height 38
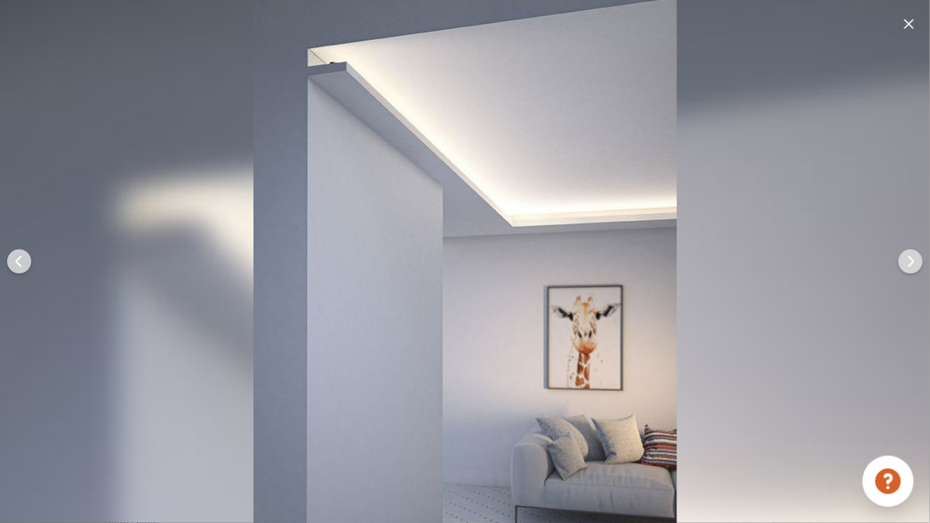
click at [894, 258] on img at bounding box center [910, 261] width 38 height 38
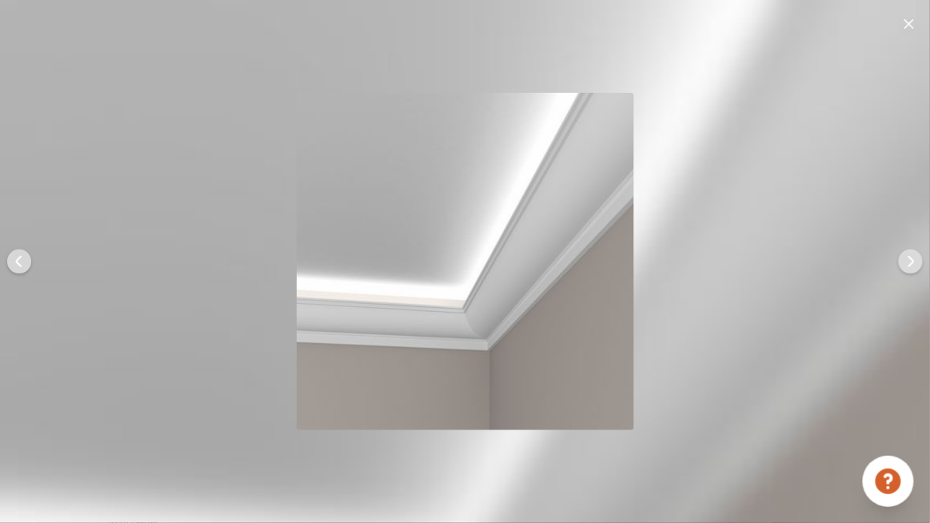
click at [894, 258] on img at bounding box center [910, 261] width 38 height 38
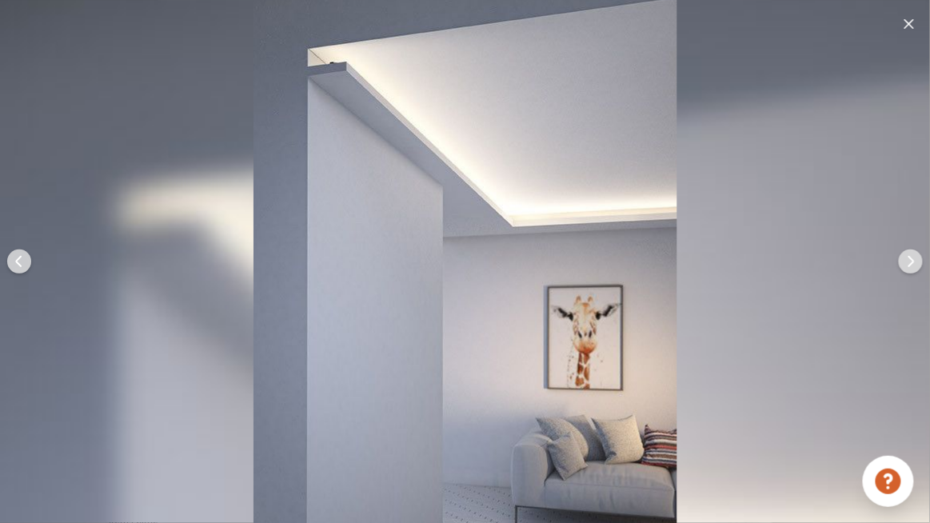
click at [897, 259] on img at bounding box center [910, 261] width 38 height 38
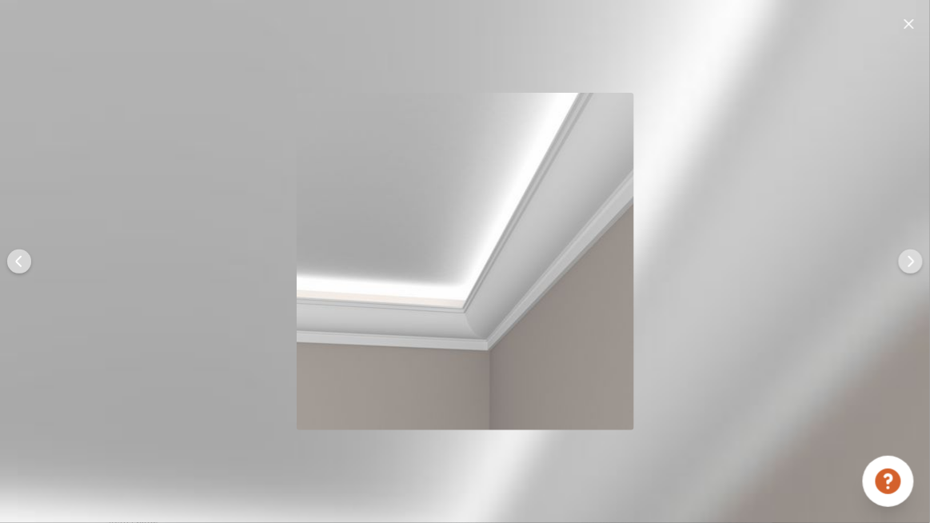
click at [897, 259] on img at bounding box center [910, 261] width 38 height 38
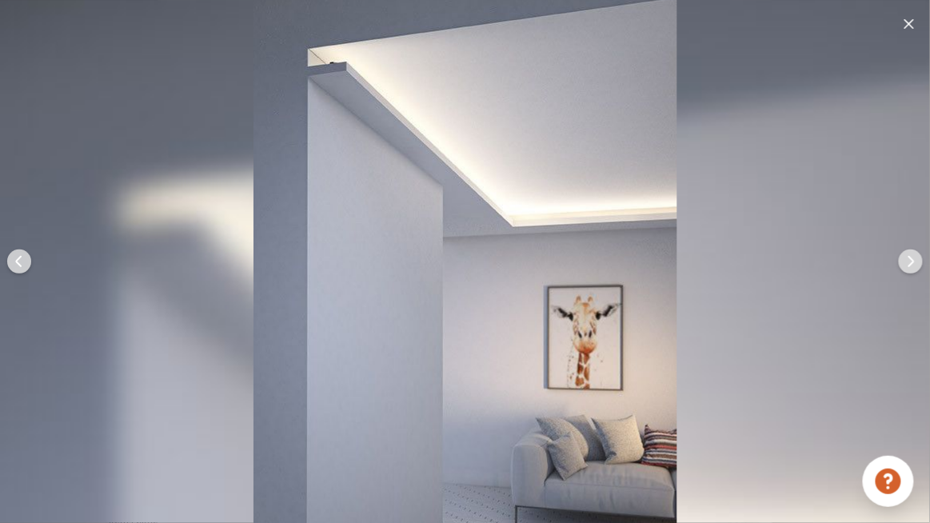
click at [918, 29] on div at bounding box center [910, 261] width 38 height 523
click at [907, 26] on img at bounding box center [909, 24] width 10 height 10
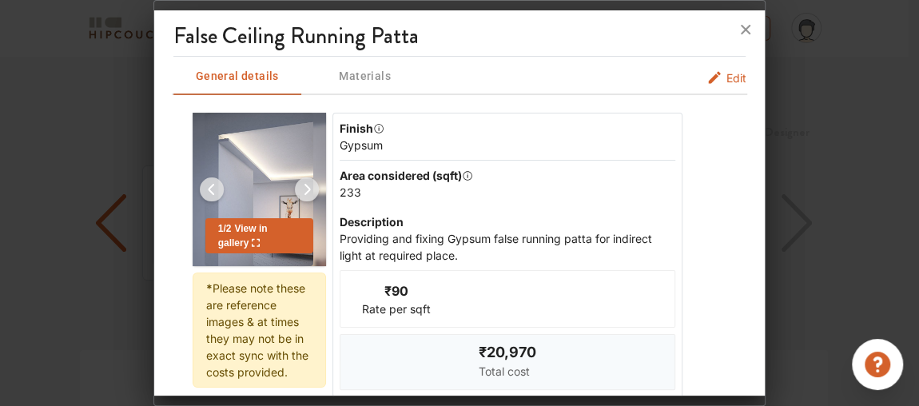
scroll to position [1868, 0]
click at [738, 30] on icon at bounding box center [746, 30] width 26 height 26
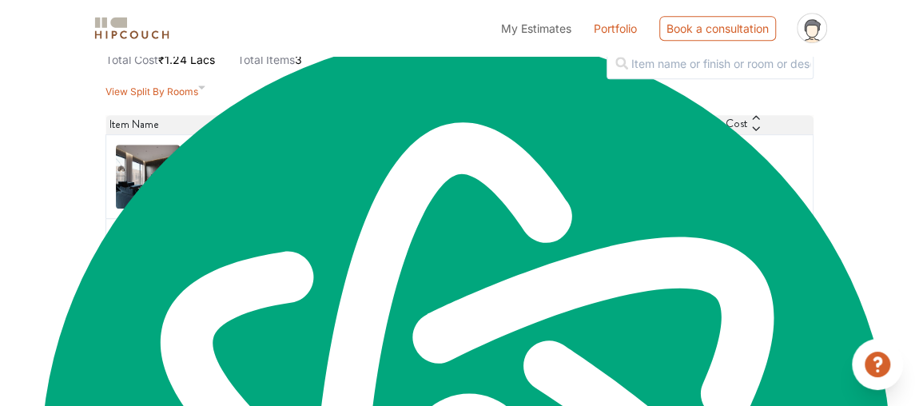
scroll to position [402, 0]
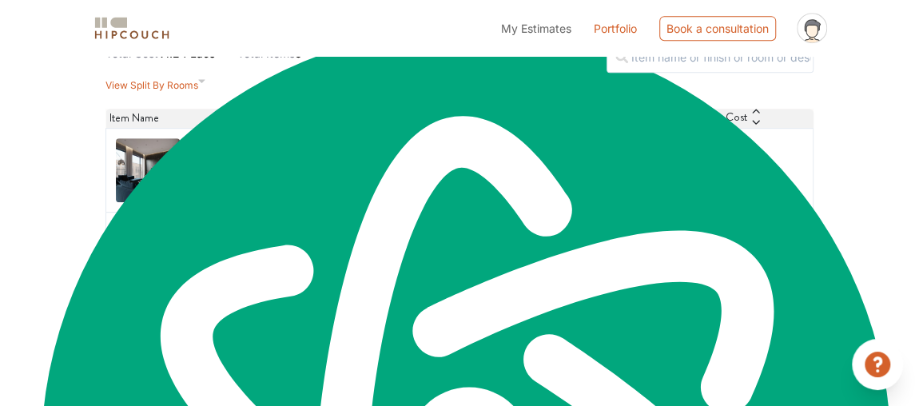
click at [267, 337] on h6 "Toilet False Ceiling" at bounding box center [241, 329] width 104 height 15
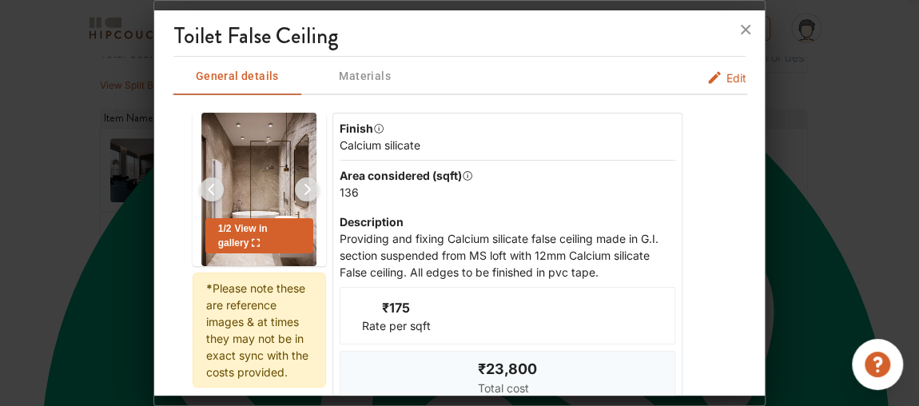
click at [277, 242] on div "1 / 2 View in gallery" at bounding box center [259, 235] width 108 height 35
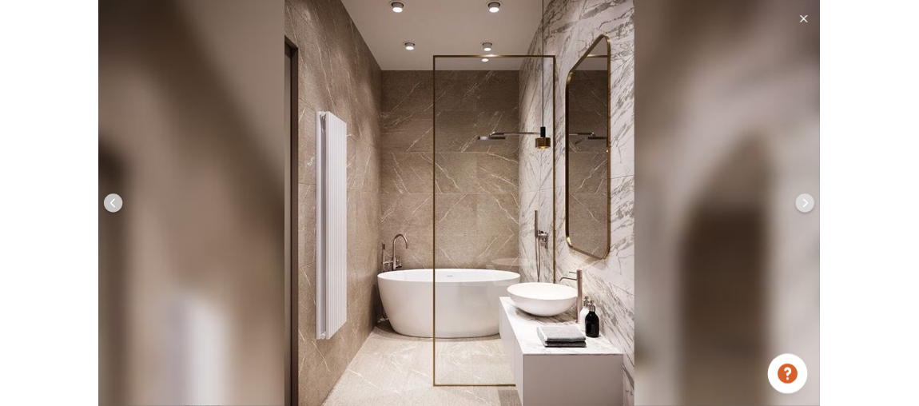
scroll to position [1834, 0]
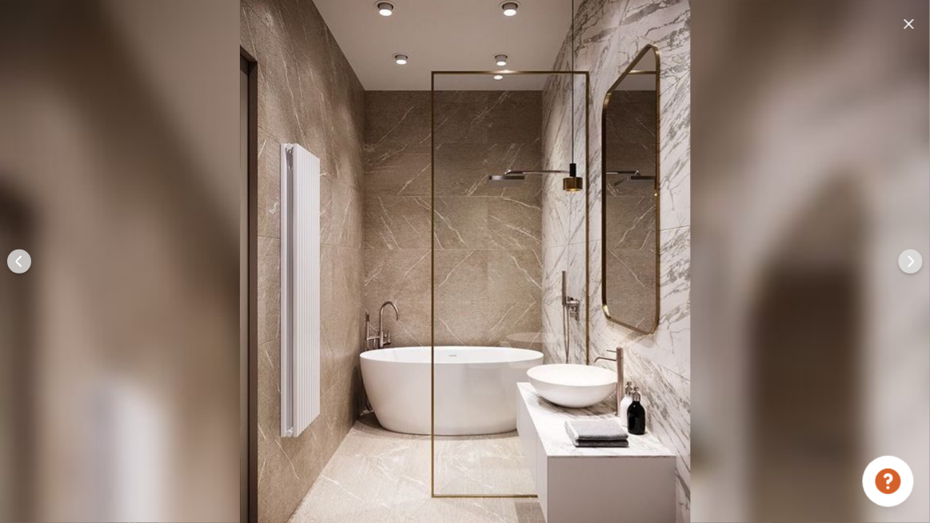
click at [911, 269] on img at bounding box center [910, 261] width 38 height 38
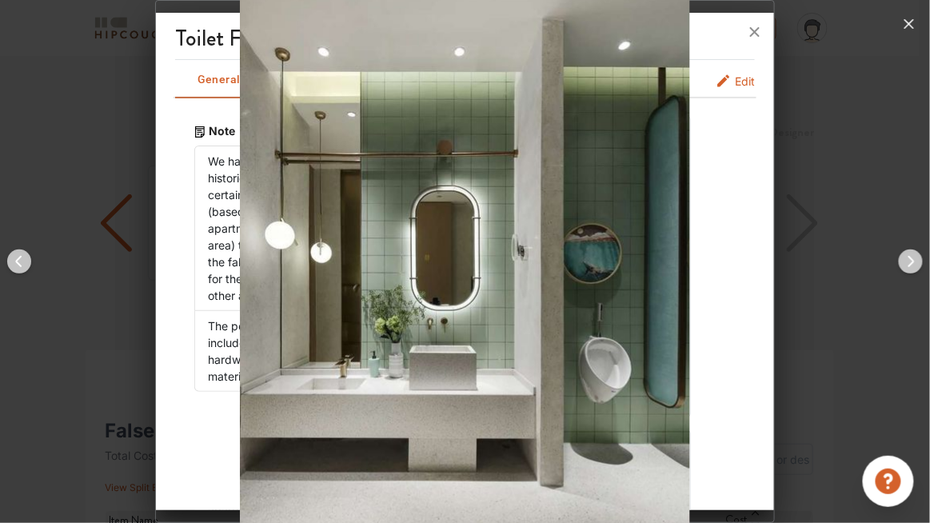
click at [910, 269] on img at bounding box center [910, 261] width 38 height 38
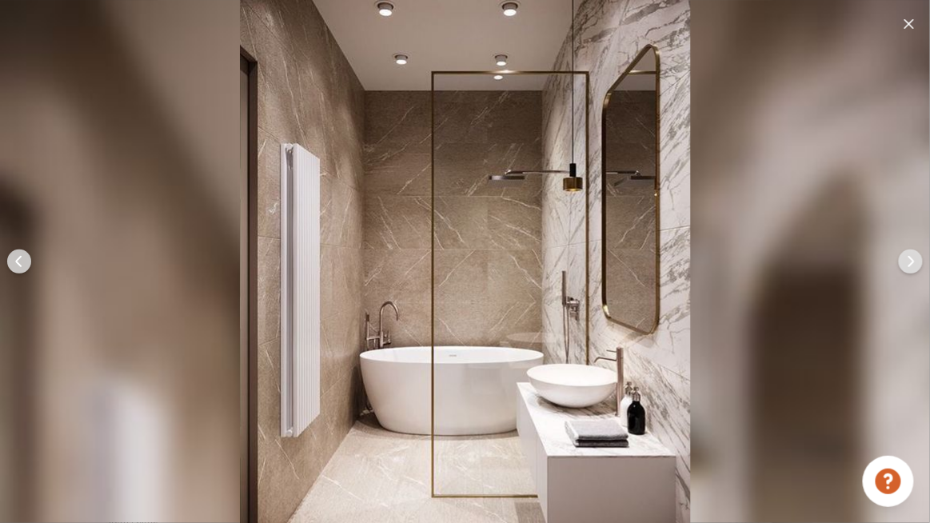
click at [910, 269] on img at bounding box center [910, 261] width 38 height 38
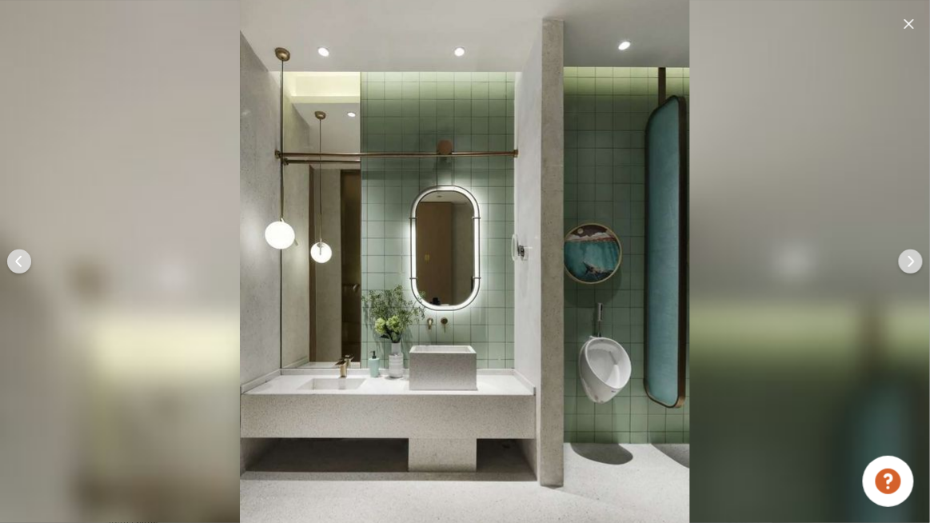
click at [917, 247] on img at bounding box center [910, 261] width 38 height 38
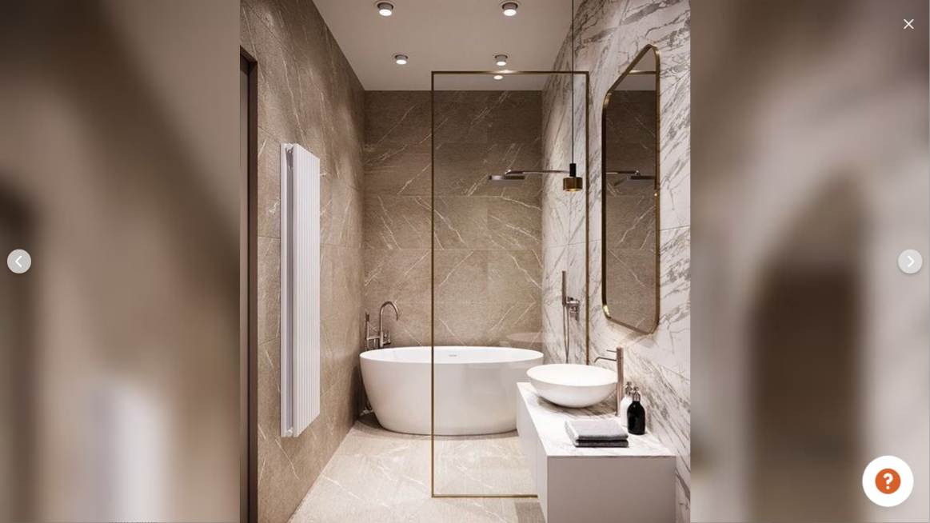
click at [24, 261] on img at bounding box center [19, 261] width 38 height 38
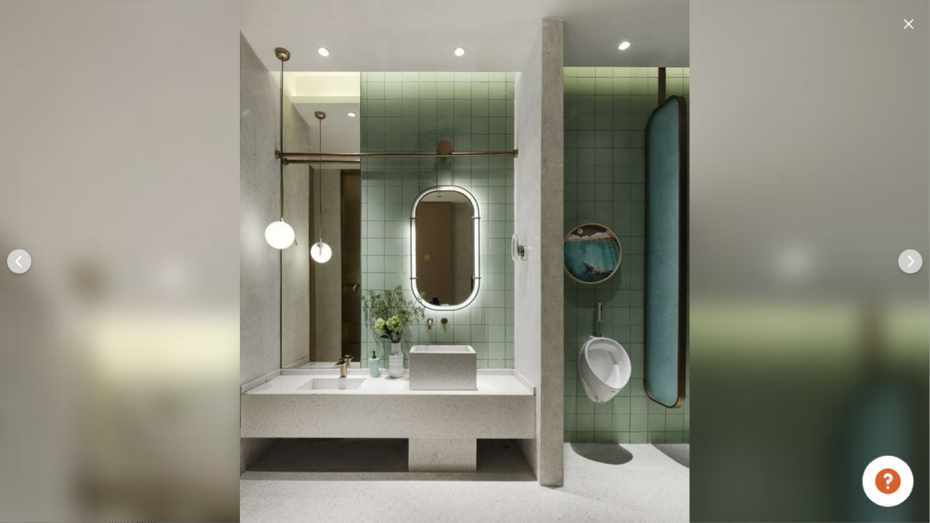
click at [907, 17] on div at bounding box center [909, 23] width 16 height 21
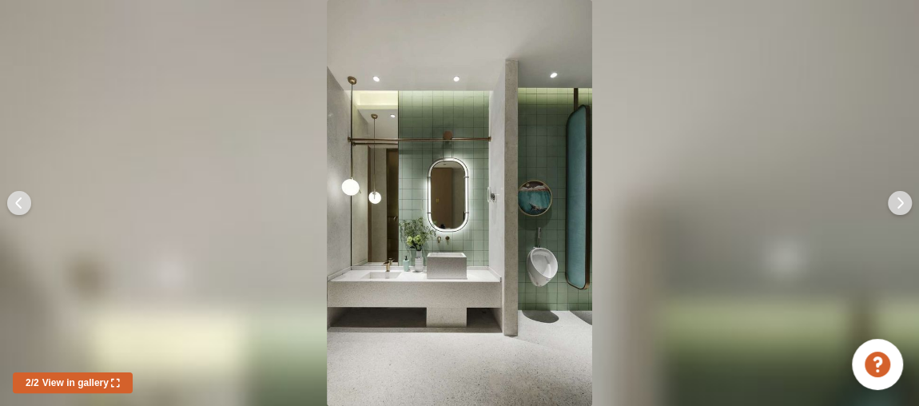
scroll to position [1868, 0]
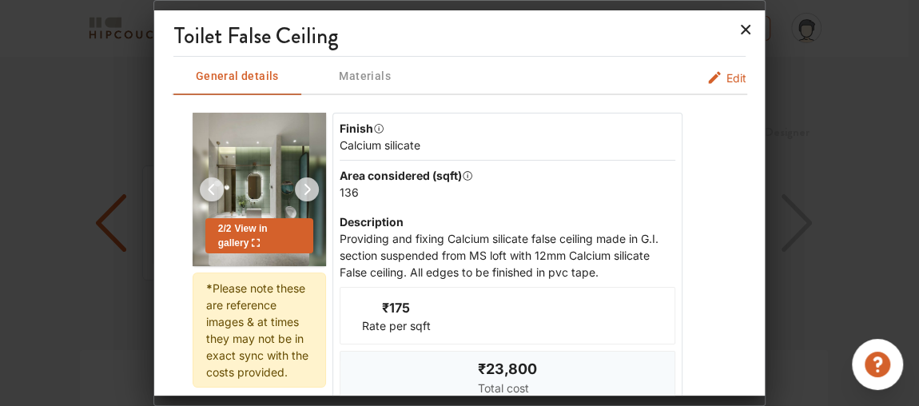
click at [748, 38] on icon at bounding box center [746, 30] width 26 height 26
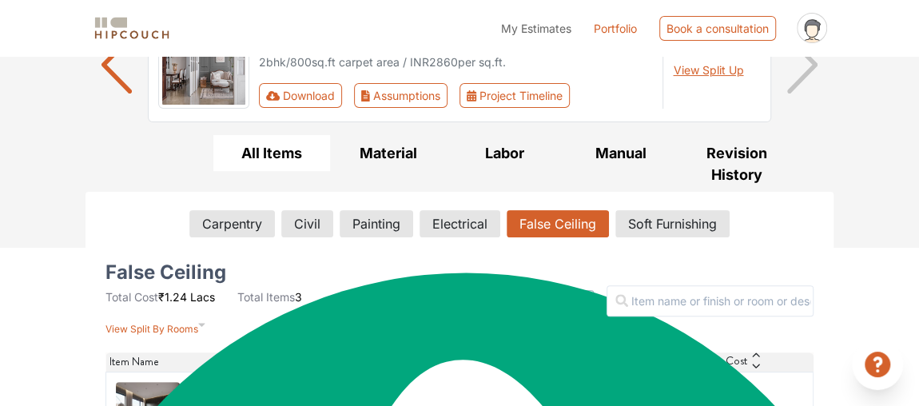
scroll to position [111, 0]
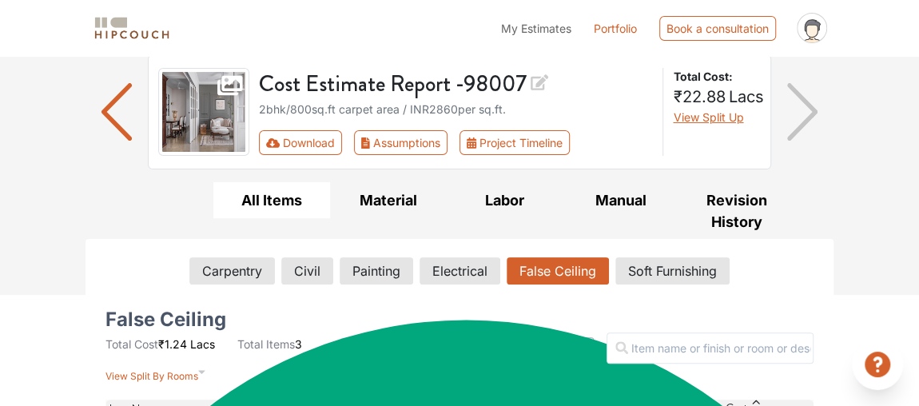
click at [700, 253] on div "Carpentry Civil Painting Electrical False Ceiling Soft Furnishing" at bounding box center [460, 274] width 708 height 46
click at [675, 278] on button "Soft Furnishing" at bounding box center [672, 270] width 113 height 27
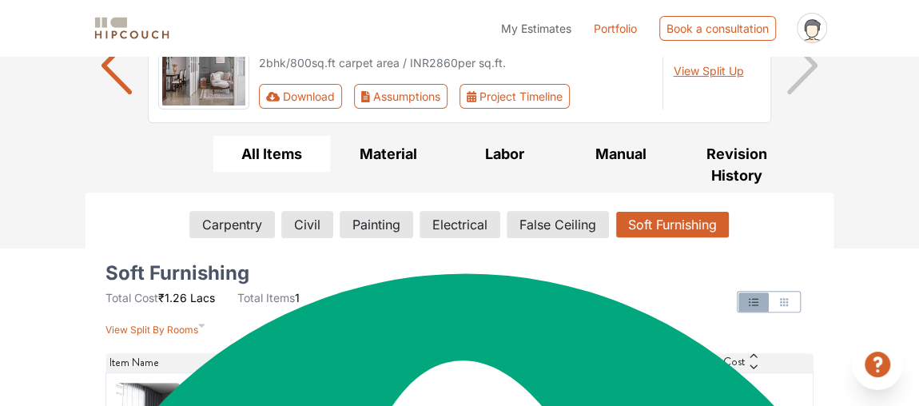
scroll to position [217, 0]
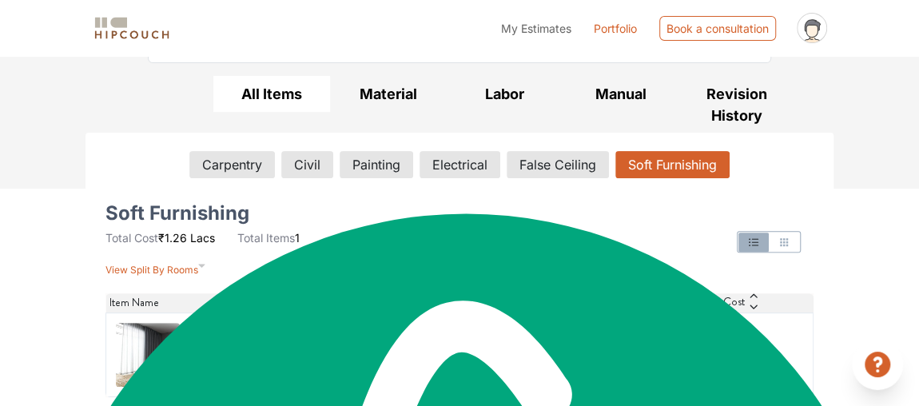
click at [136, 357] on img at bounding box center [148, 355] width 64 height 64
click at [200, 340] on h6 "Curtains" at bounding box center [229, 346] width 81 height 15
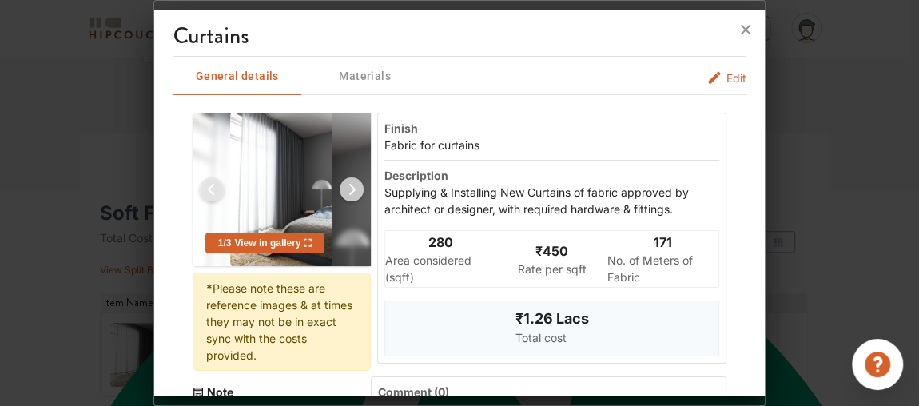
click at [295, 233] on div "1 / 3 View in gallery" at bounding box center [265, 243] width 120 height 21
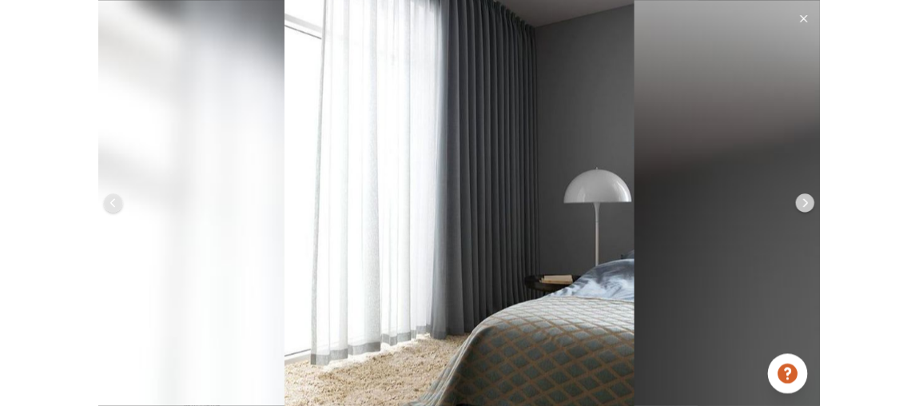
scroll to position [1834, 0]
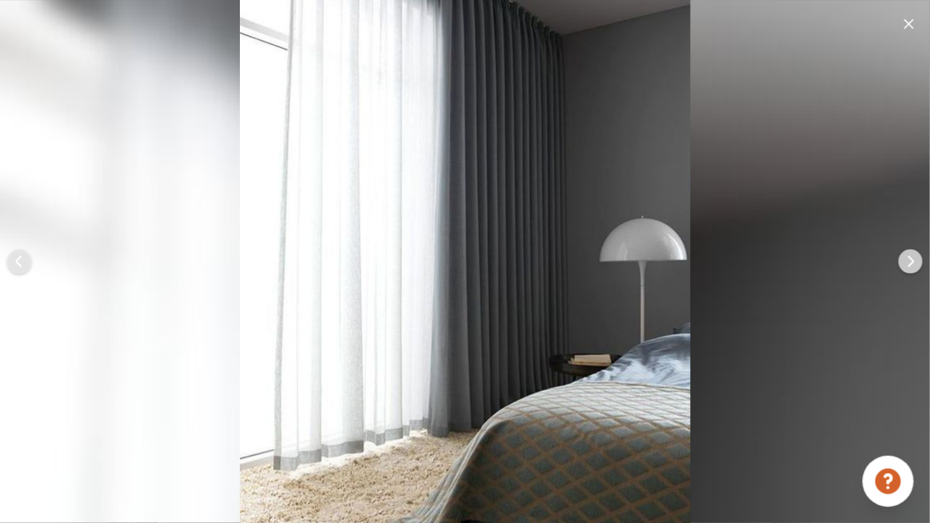
click at [910, 271] on img at bounding box center [910, 261] width 38 height 38
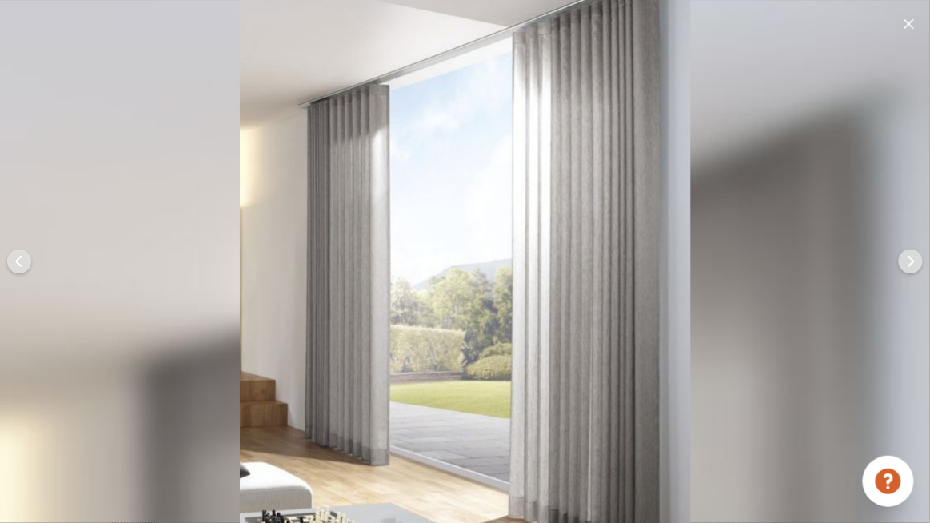
click at [910, 270] on img at bounding box center [910, 261] width 38 height 38
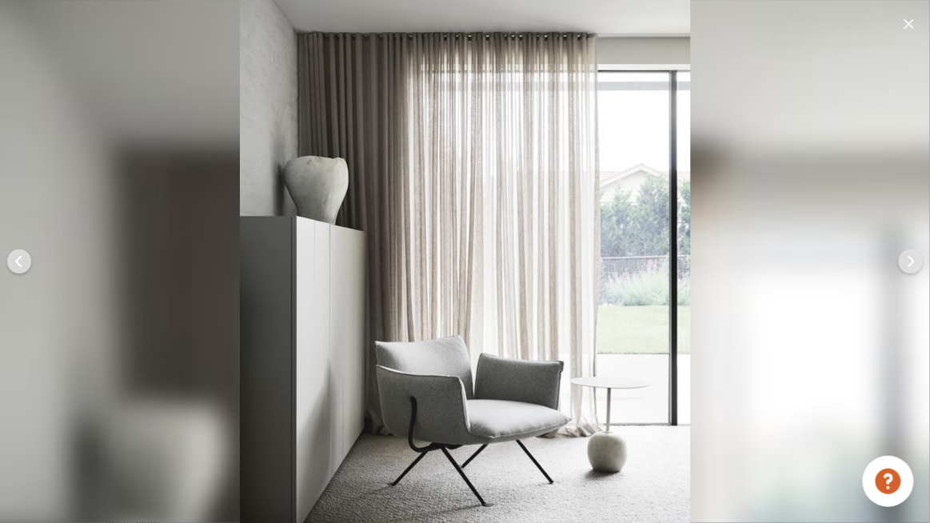
click at [910, 270] on img at bounding box center [910, 261] width 38 height 38
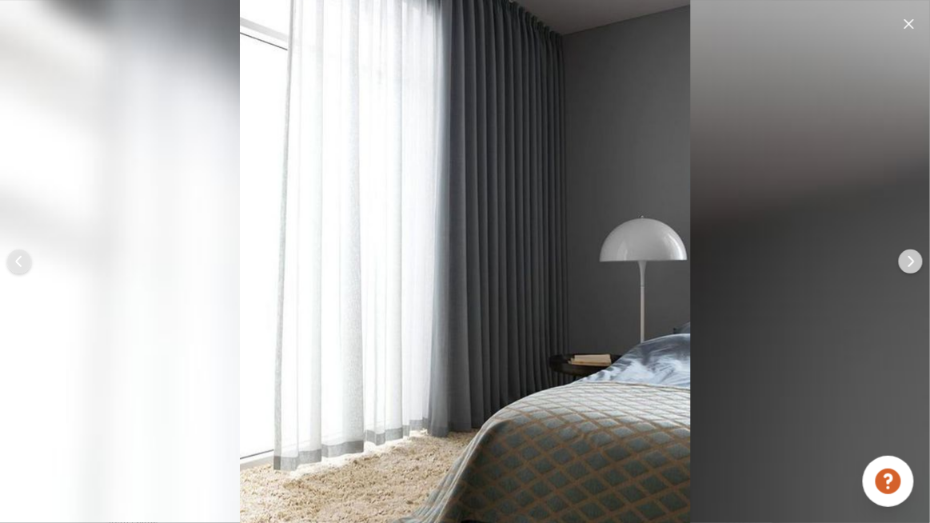
click at [910, 270] on img at bounding box center [910, 261] width 38 height 38
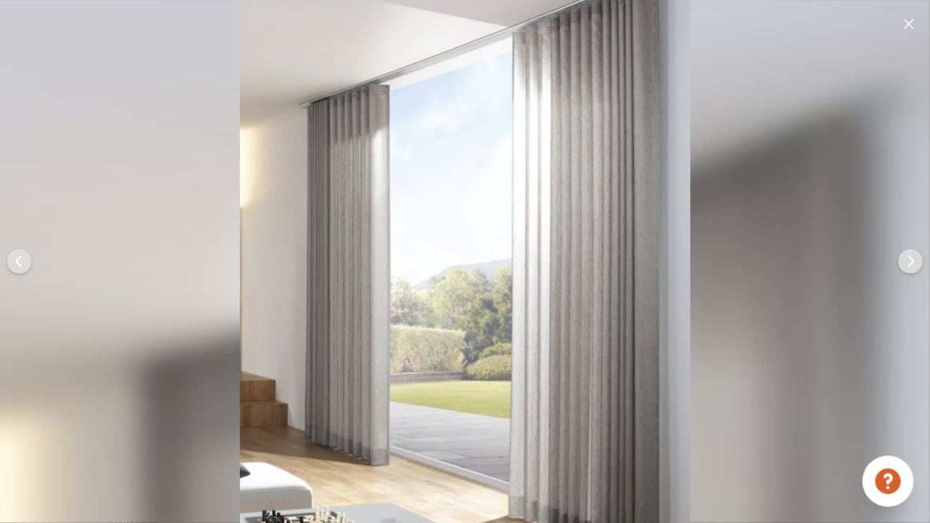
click at [910, 270] on img at bounding box center [910, 261] width 38 height 38
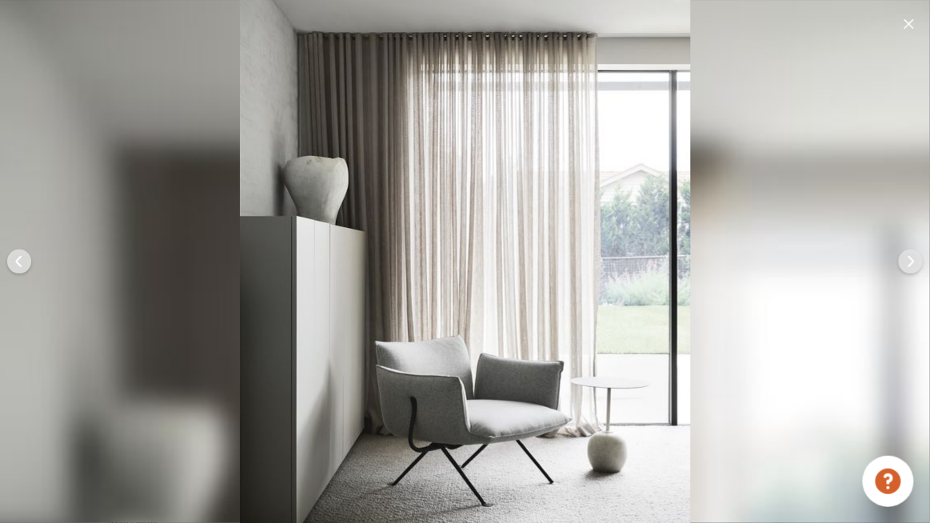
click at [910, 270] on img at bounding box center [910, 261] width 38 height 38
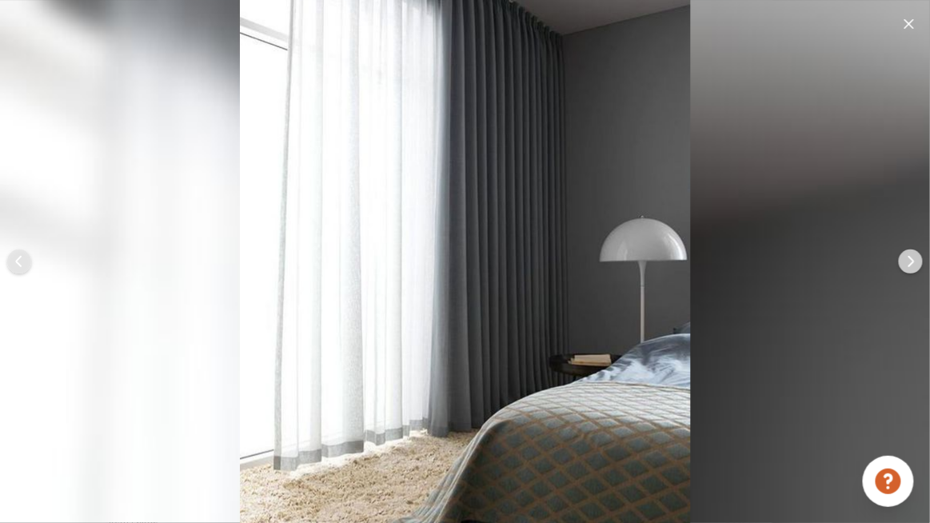
click at [910, 270] on img at bounding box center [910, 261] width 38 height 38
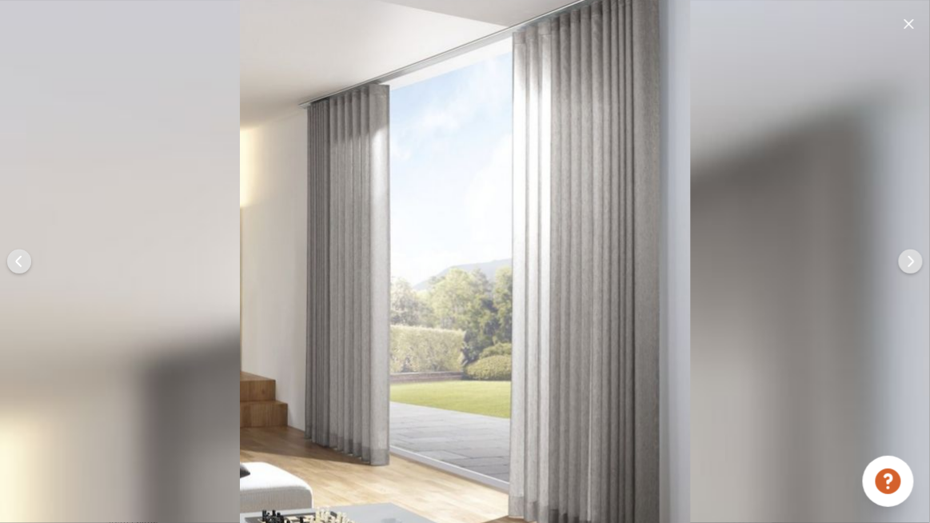
click at [910, 270] on img at bounding box center [910, 261] width 38 height 38
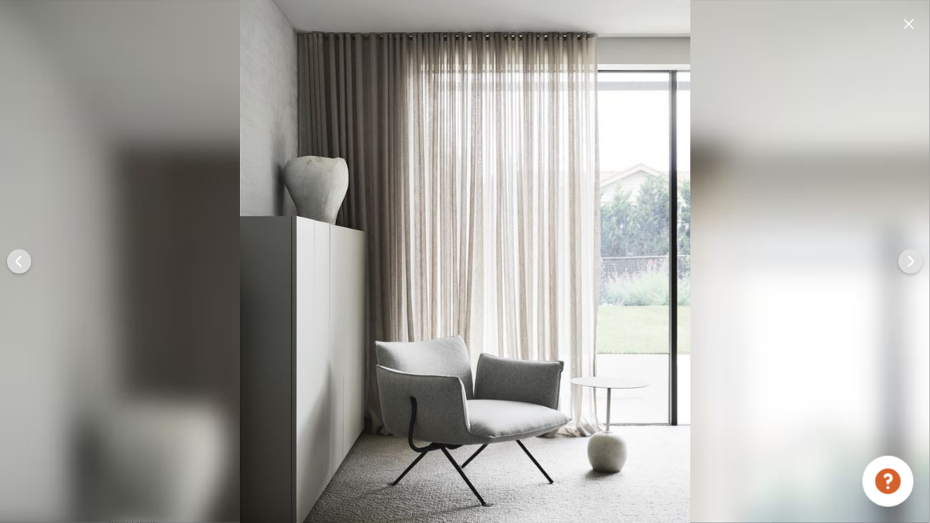
click at [910, 270] on img at bounding box center [910, 261] width 38 height 38
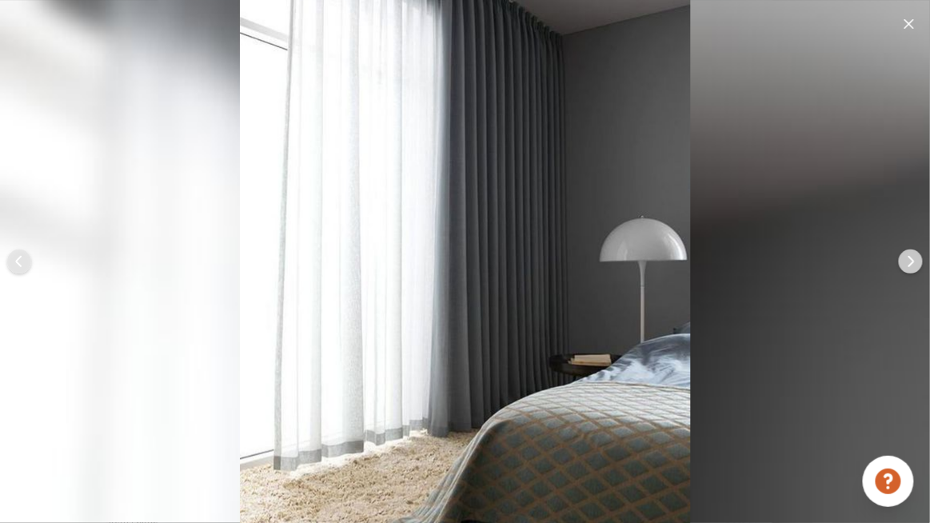
click at [910, 270] on img at bounding box center [910, 261] width 38 height 38
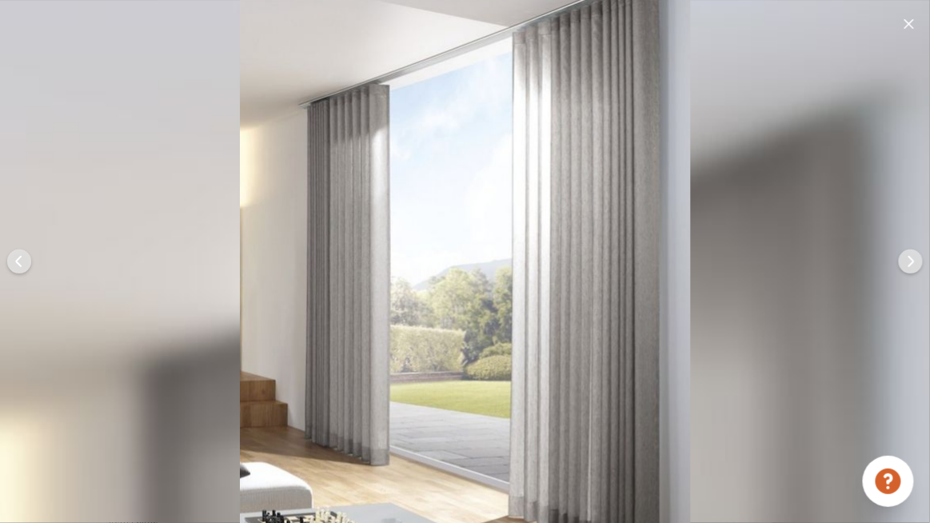
click at [910, 270] on img at bounding box center [910, 261] width 38 height 38
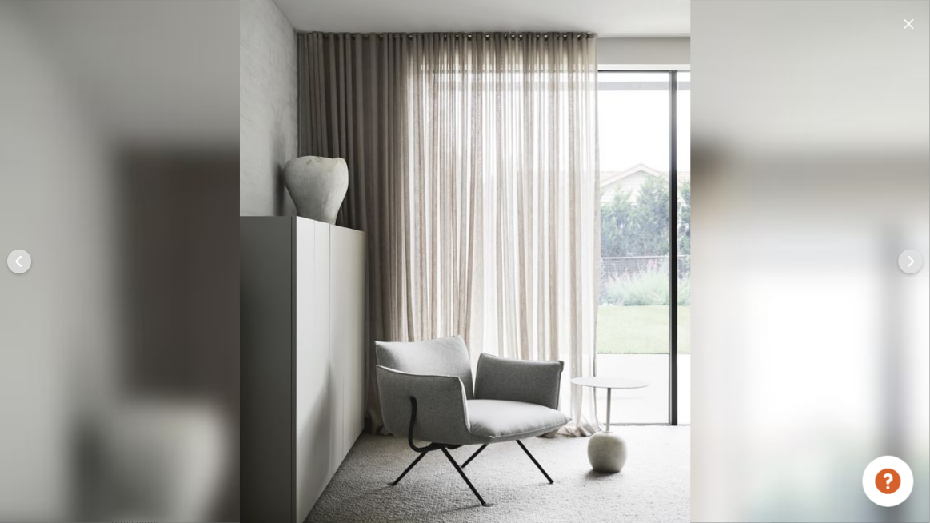
click at [910, 270] on img at bounding box center [910, 261] width 38 height 38
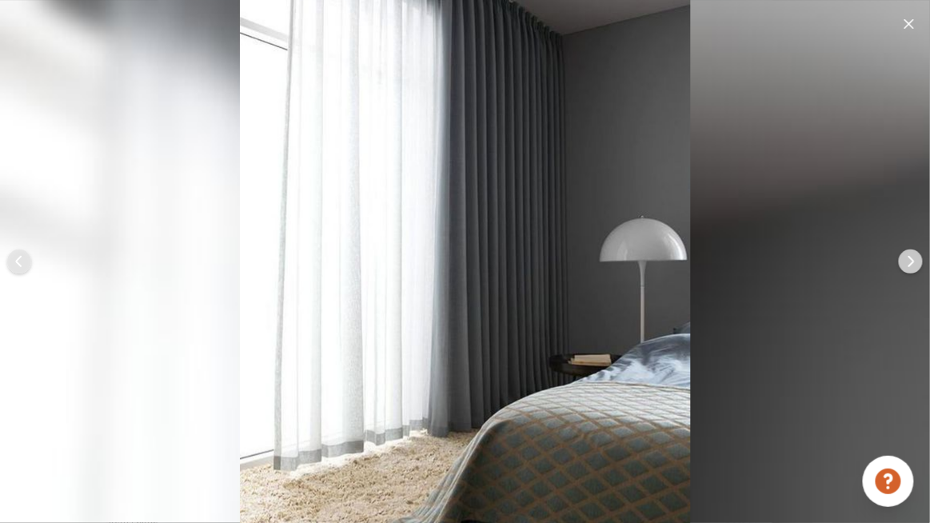
click at [910, 270] on img at bounding box center [910, 261] width 38 height 38
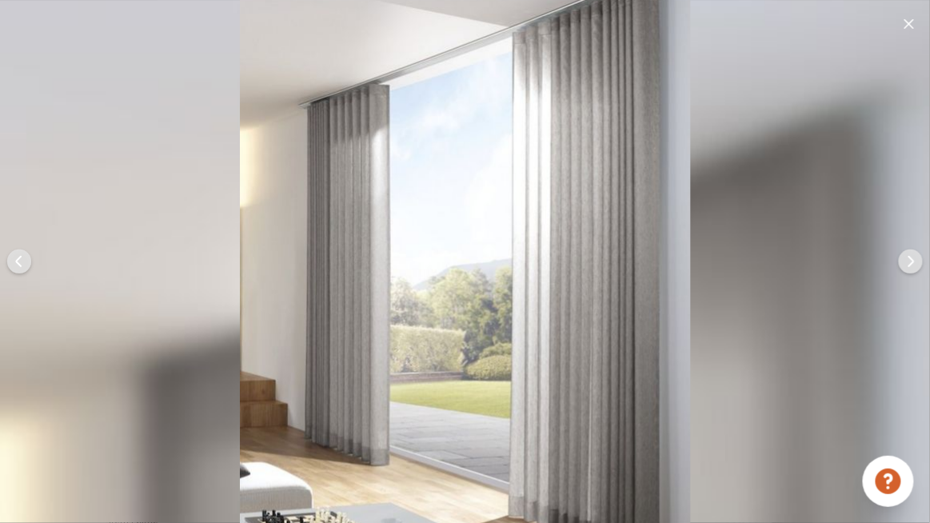
click at [910, 270] on img at bounding box center [910, 261] width 38 height 38
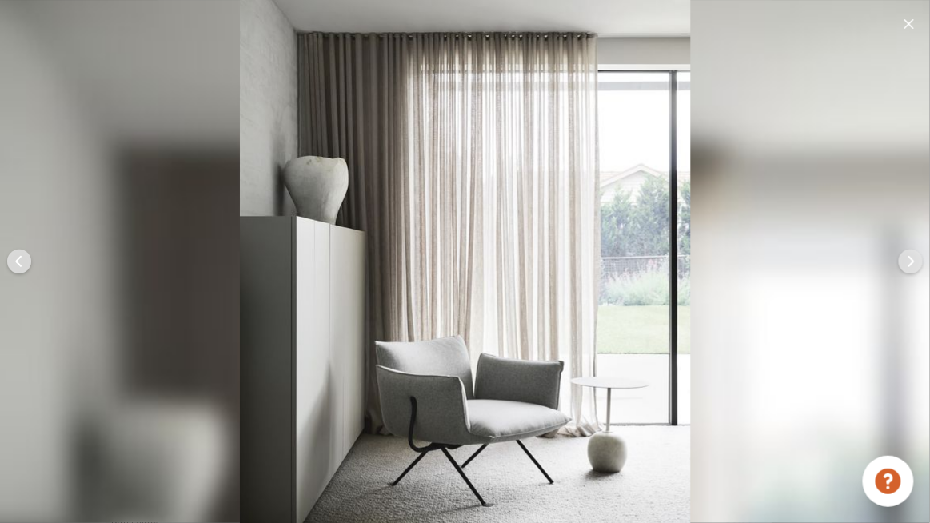
click at [910, 270] on img at bounding box center [910, 261] width 38 height 38
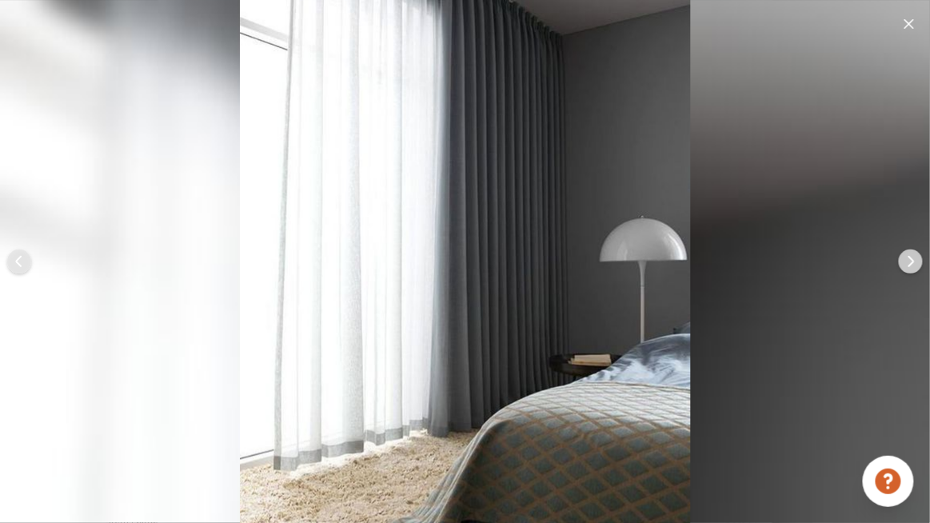
click at [910, 270] on img at bounding box center [910, 261] width 38 height 38
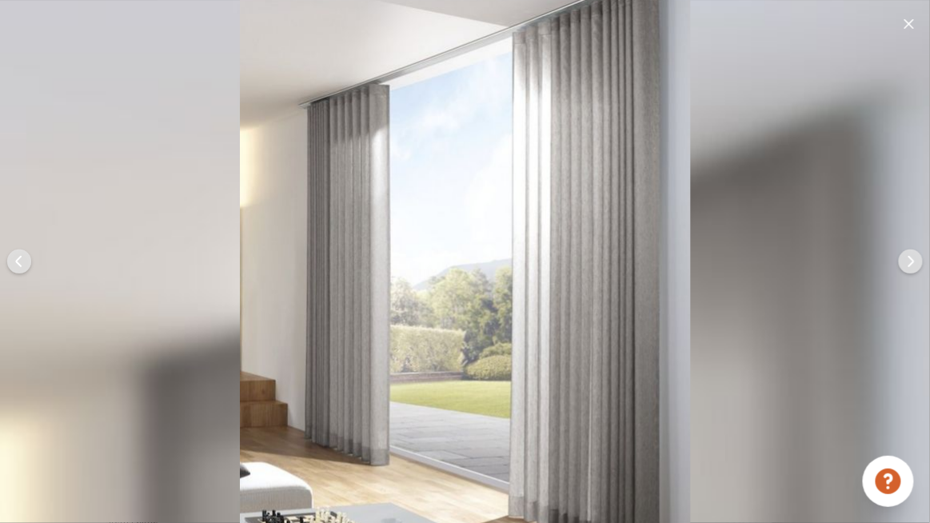
click at [910, 270] on img at bounding box center [910, 261] width 38 height 38
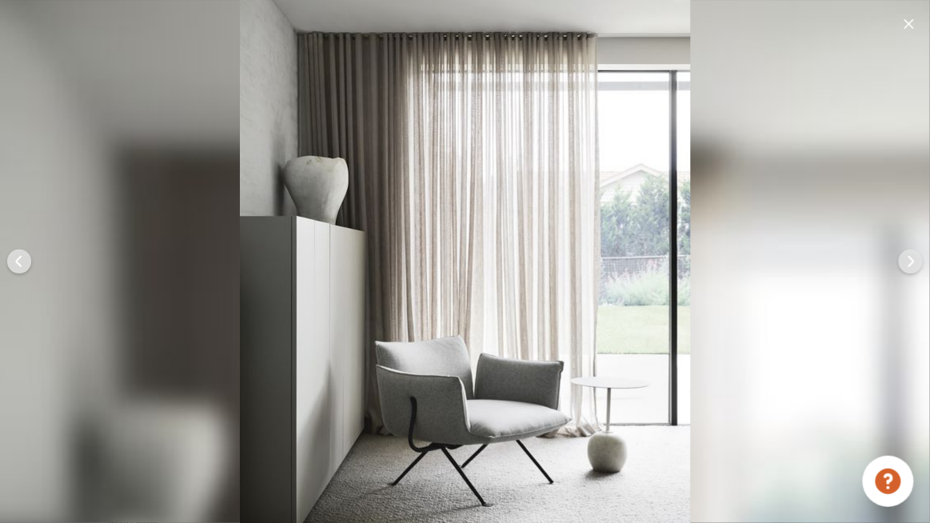
click at [914, 12] on div at bounding box center [910, 261] width 38 height 523
click at [906, 28] on img at bounding box center [909, 24] width 10 height 10
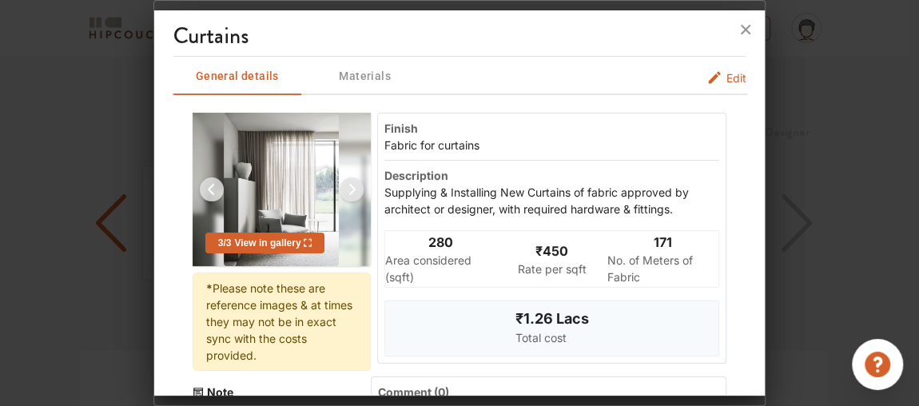
scroll to position [1868, 0]
click at [495, 144] on div "Fabric for curtains" at bounding box center [466, 145] width 165 height 17
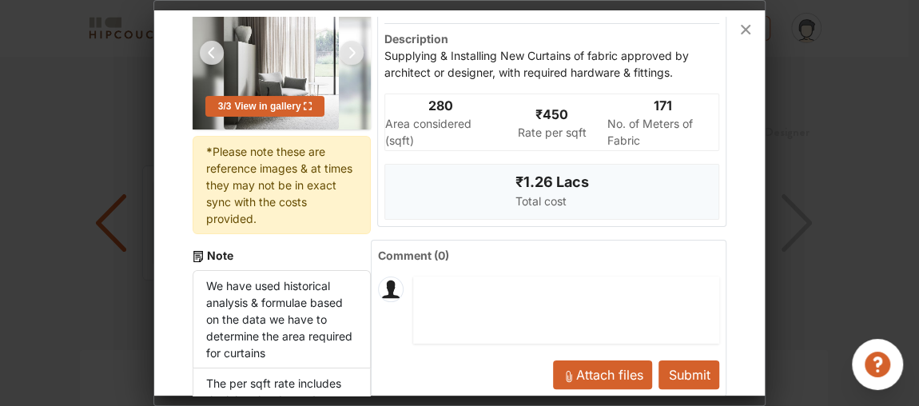
scroll to position [145, 0]
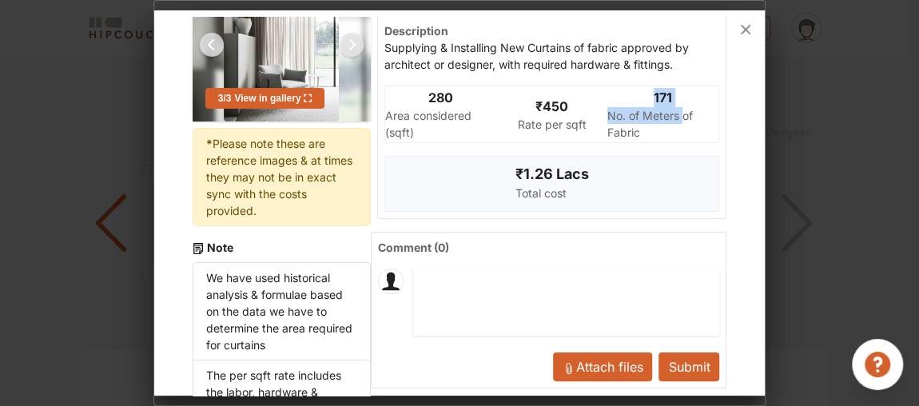
drag, startPoint x: 677, startPoint y: 98, endPoint x: 629, endPoint y: 89, distance: 48.8
click at [629, 89] on div "171 No. of Meters of Fabric" at bounding box center [663, 114] width 111 height 56
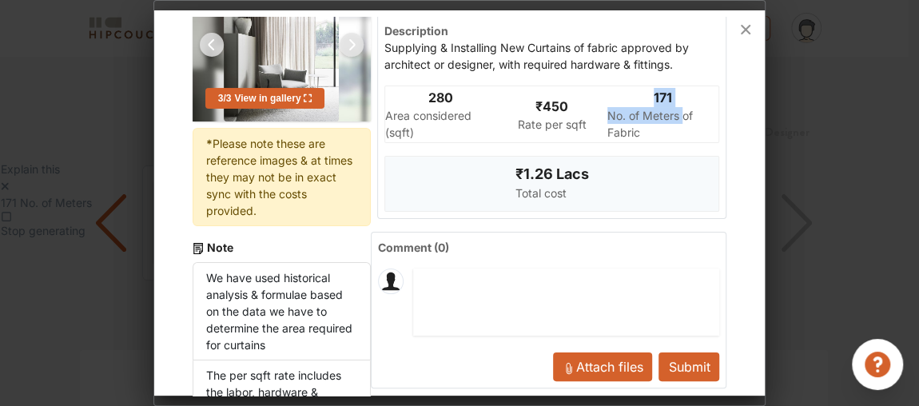
click at [10, 184] on icon at bounding box center [5, 186] width 9 height 11
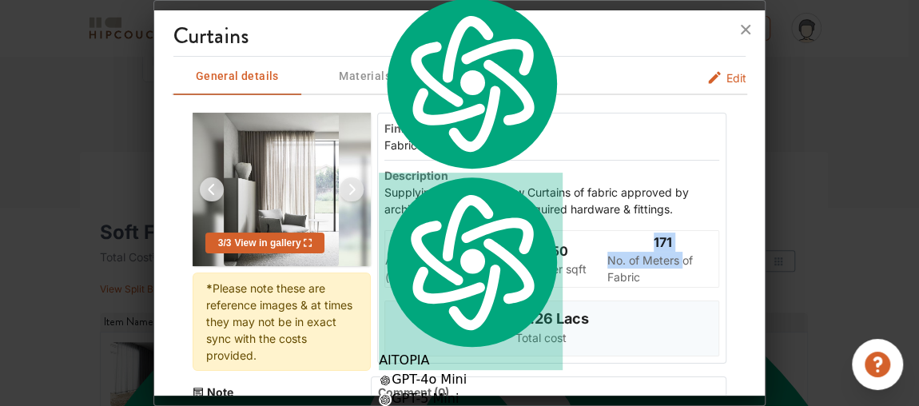
scroll to position [145, 0]
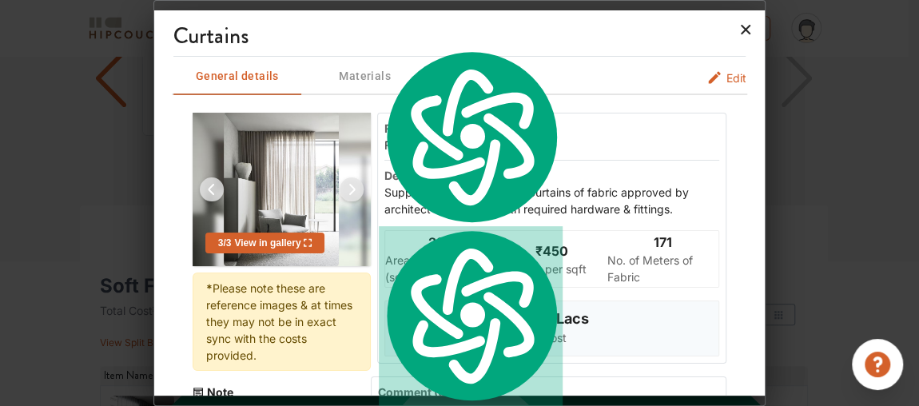
click at [751, 30] on icon at bounding box center [746, 30] width 26 height 26
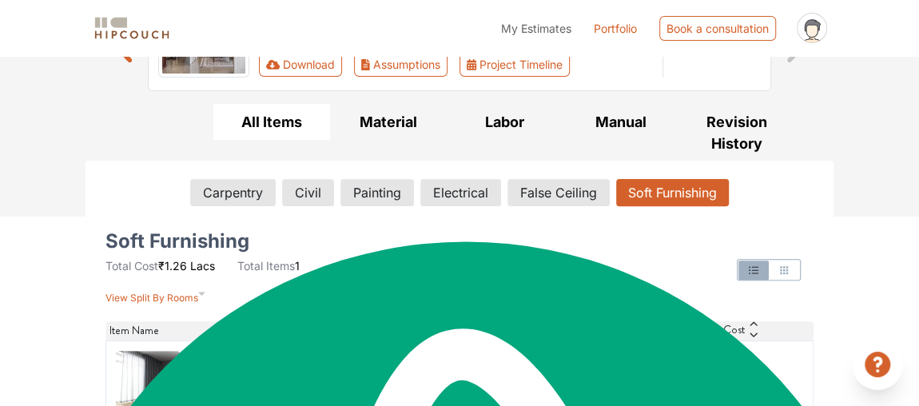
scroll to position [217, 0]
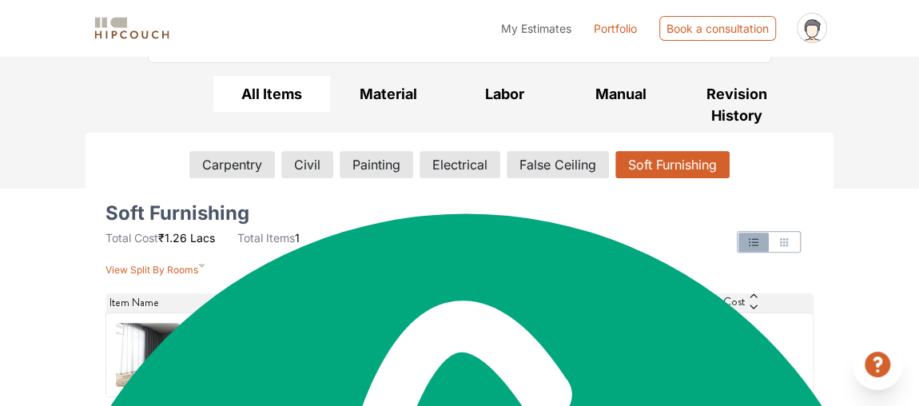
click at [597, 350] on td "450" at bounding box center [601, 355] width 135 height 84
copy td "450"
click at [841, 299] on div "All Items Material Labor Manual Revision History Carpentry Civil Painting Elect…" at bounding box center [459, 242] width 767 height 333
drag, startPoint x: 421, startPoint y: 357, endPoint x: 532, endPoint y: 356, distance: 111.1
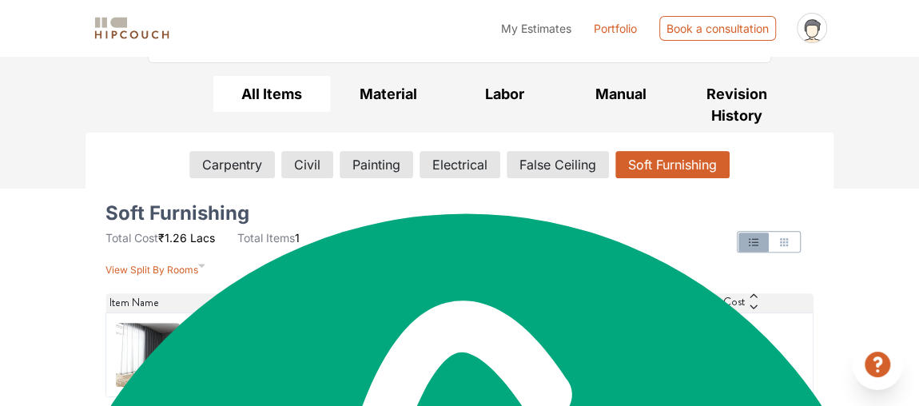
click at [532, 356] on td "280 sqft" at bounding box center [465, 355] width 135 height 84
click at [542, 357] on td "450" at bounding box center [601, 355] width 135 height 84
click at [783, 245] on icon "button" at bounding box center [784, 242] width 13 height 13
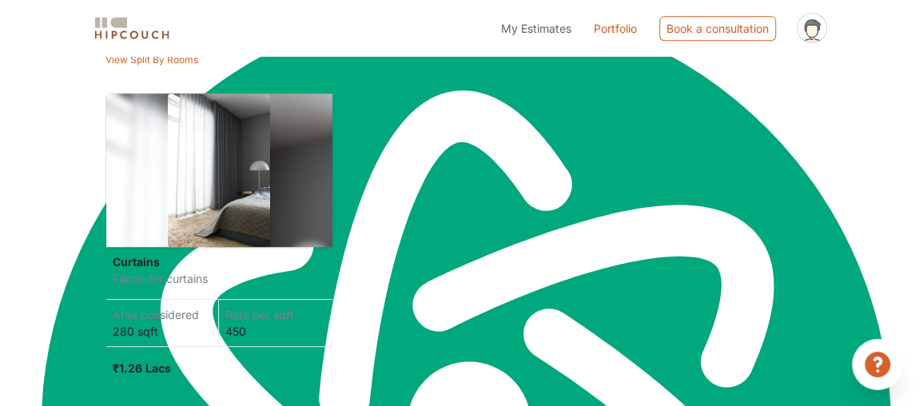
scroll to position [303, 0]
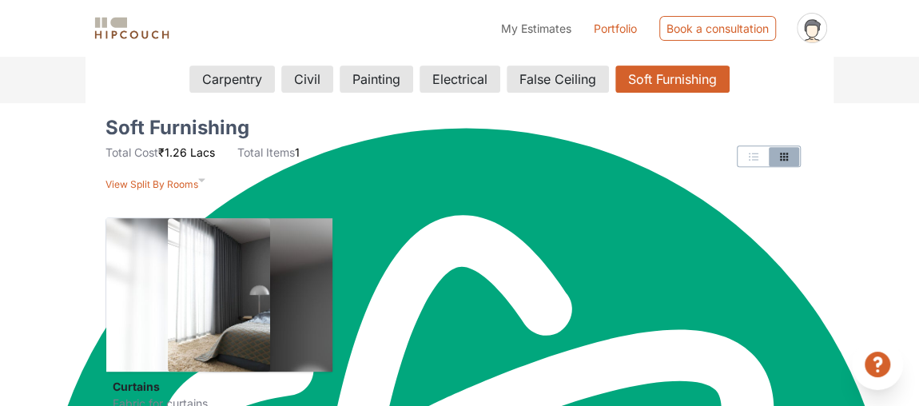
click at [759, 142] on div at bounding box center [580, 157] width 485 height 70
click at [743, 153] on button "button" at bounding box center [754, 156] width 30 height 19
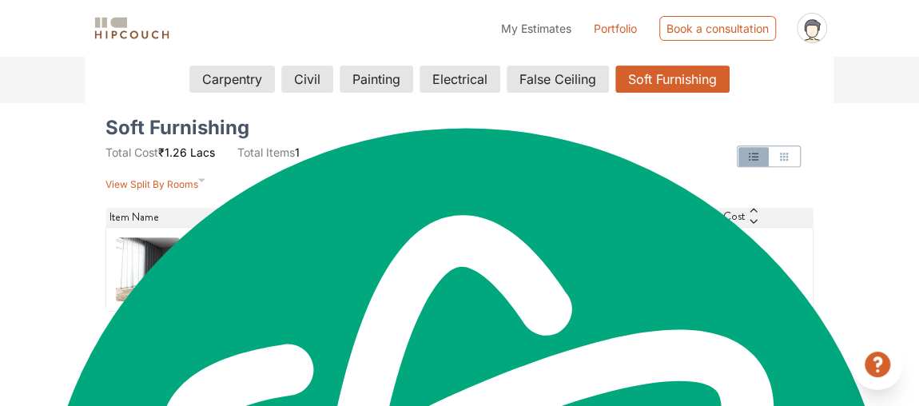
scroll to position [217, 0]
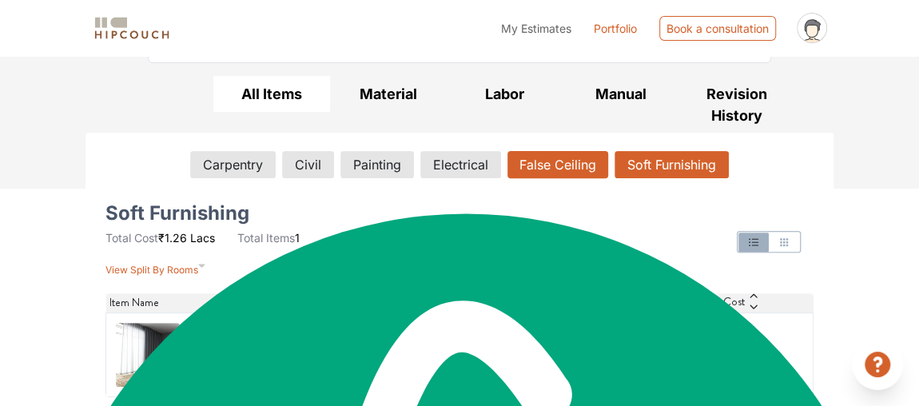
click at [551, 165] on button "False Ceiling" at bounding box center [558, 164] width 101 height 27
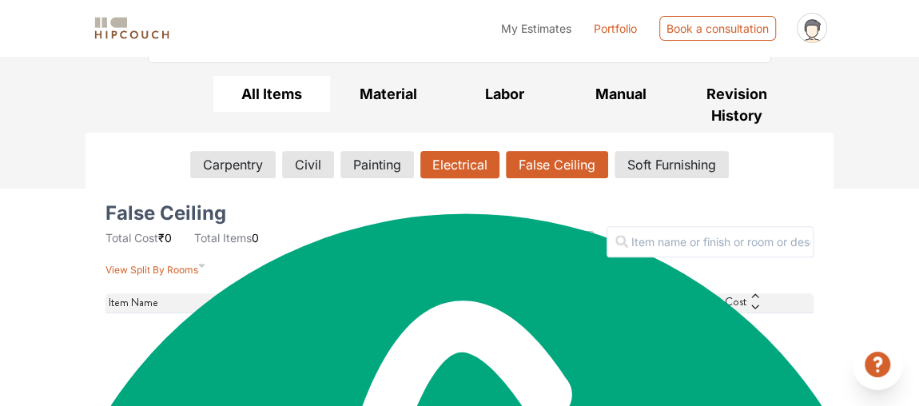
click at [447, 165] on button "Electrical" at bounding box center [459, 164] width 79 height 27
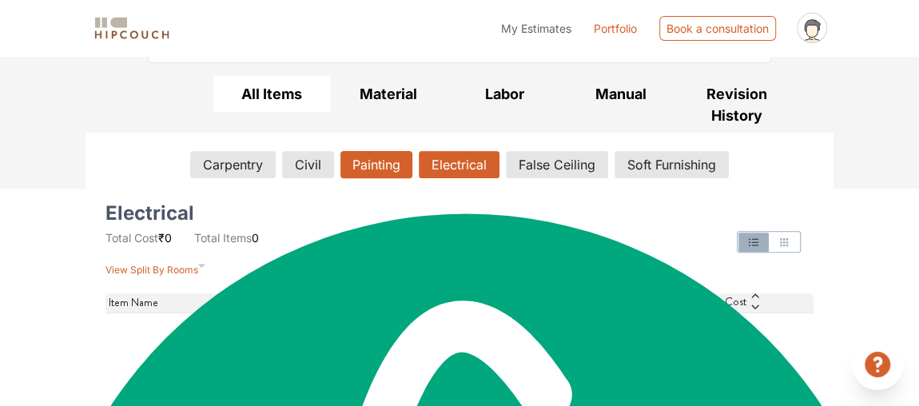
click at [381, 151] on button "Painting" at bounding box center [377, 164] width 72 height 27
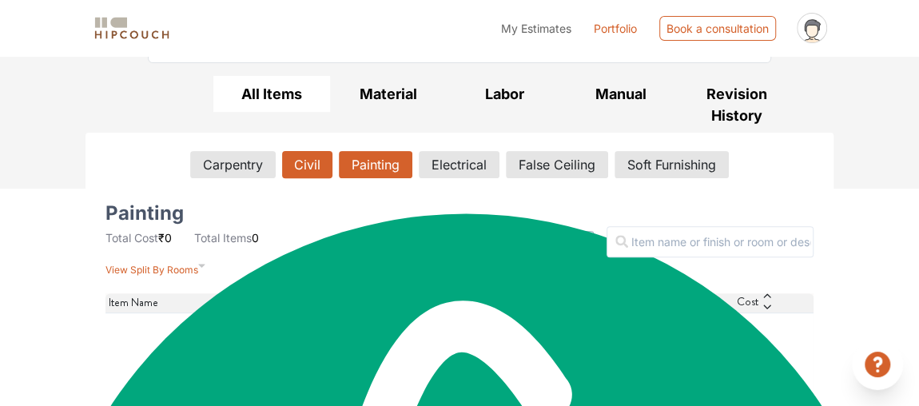
click at [290, 151] on button "Civil" at bounding box center [307, 164] width 50 height 27
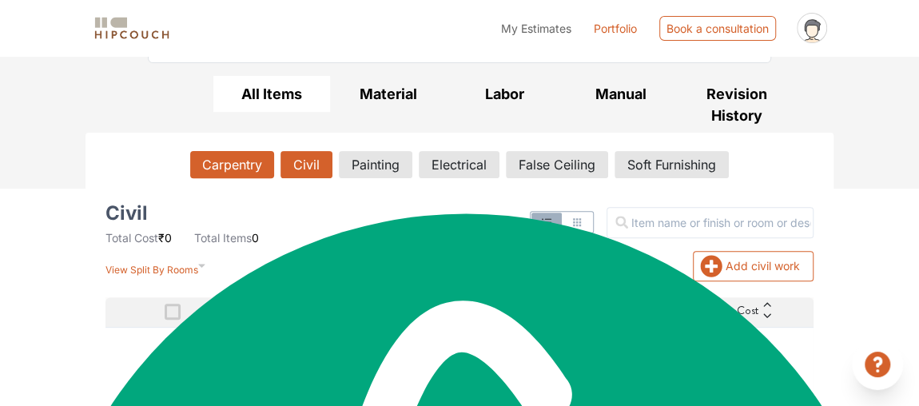
click at [209, 151] on button "Carpentry" at bounding box center [232, 164] width 84 height 27
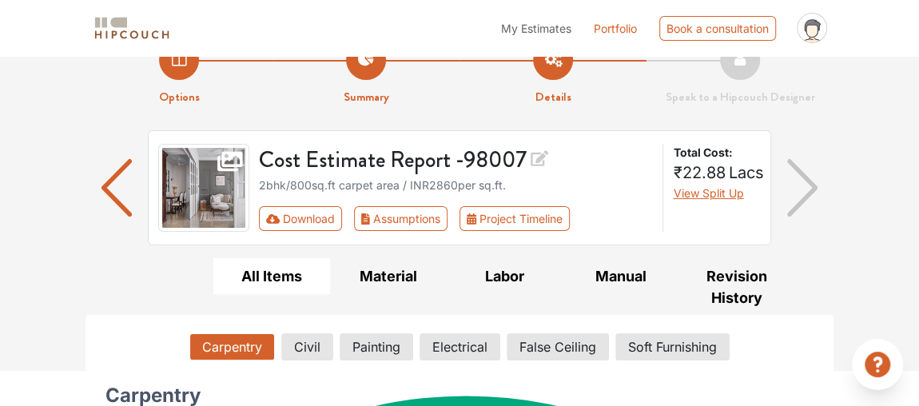
scroll to position [0, 0]
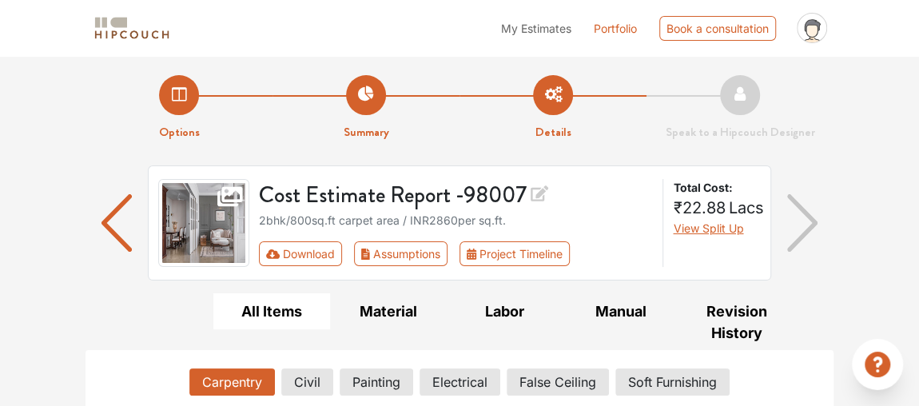
click at [812, 214] on img "button" at bounding box center [802, 223] width 31 height 58
click at [404, 104] on li "Summary" at bounding box center [366, 108] width 187 height 66
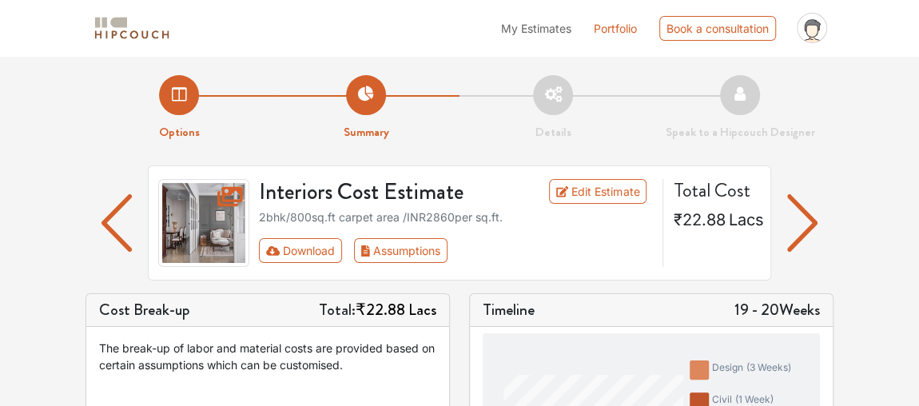
click at [171, 106] on li "Options" at bounding box center [179, 108] width 187 height 66
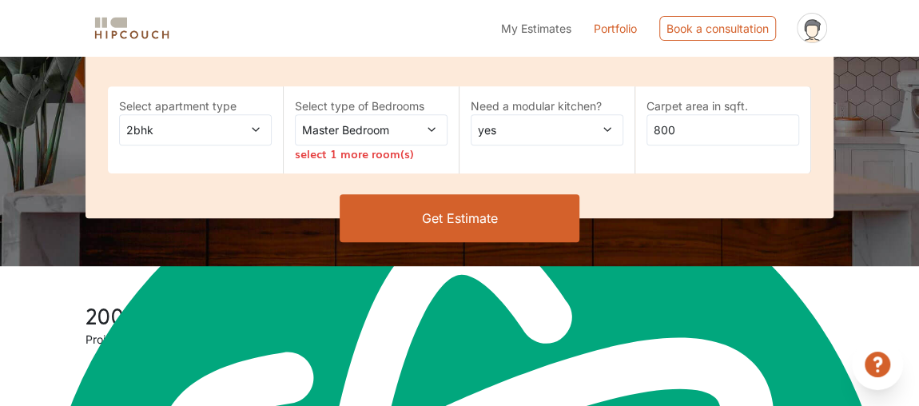
scroll to position [363, 0]
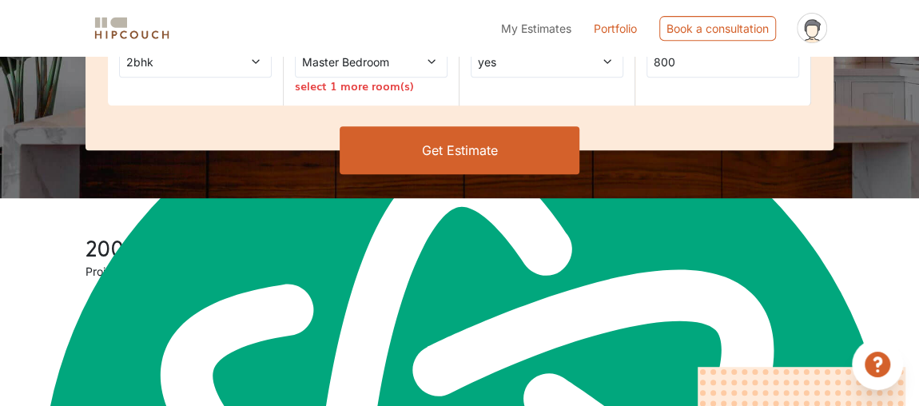
click at [457, 153] on button "Get Estimate" at bounding box center [460, 150] width 240 height 48
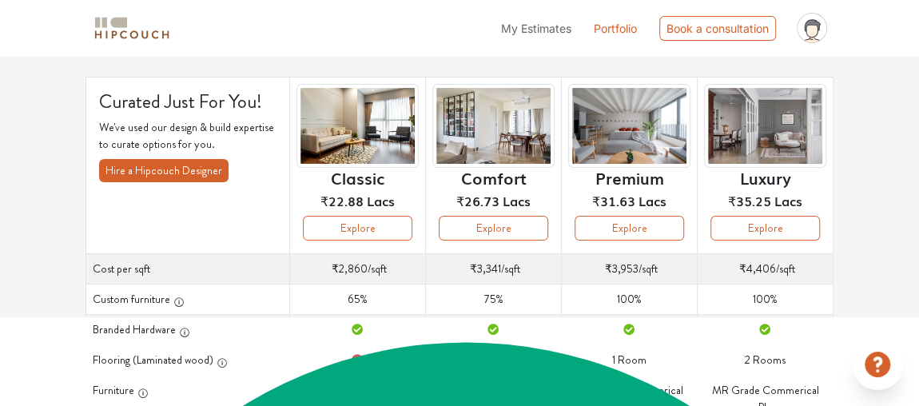
scroll to position [217, 0]
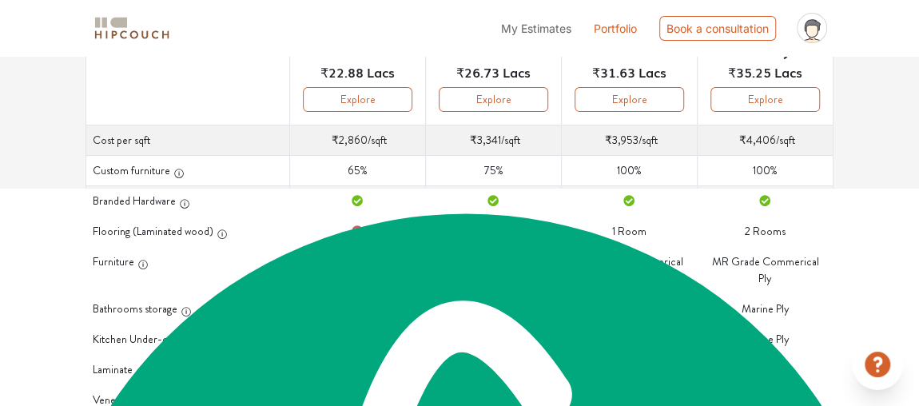
click at [750, 114] on th "Luxury ₹35.25 Lacs Explore" at bounding box center [765, 36] width 136 height 177
click at [757, 96] on button "Explore" at bounding box center [766, 99] width 110 height 25
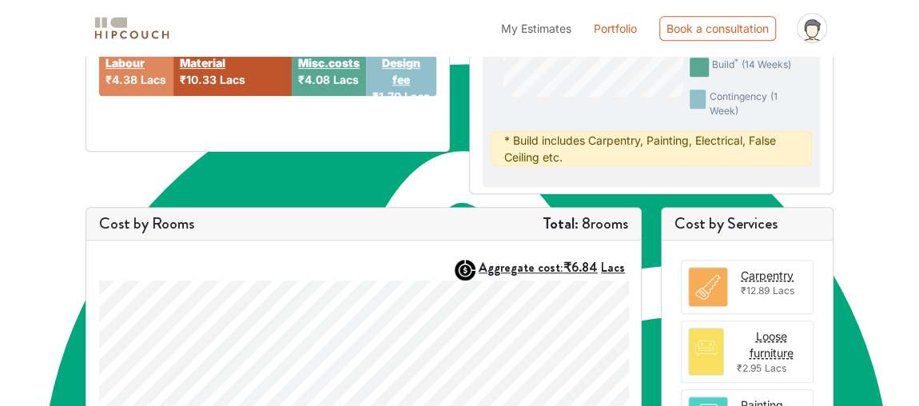
scroll to position [90, 0]
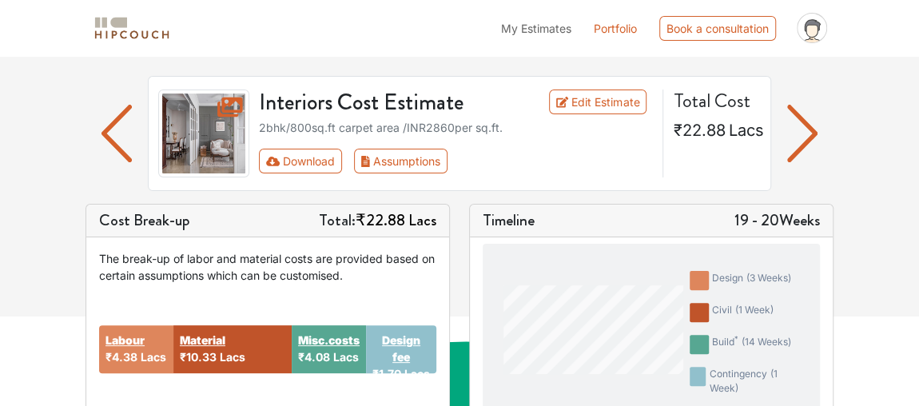
click at [797, 135] on img "button" at bounding box center [802, 134] width 31 height 58
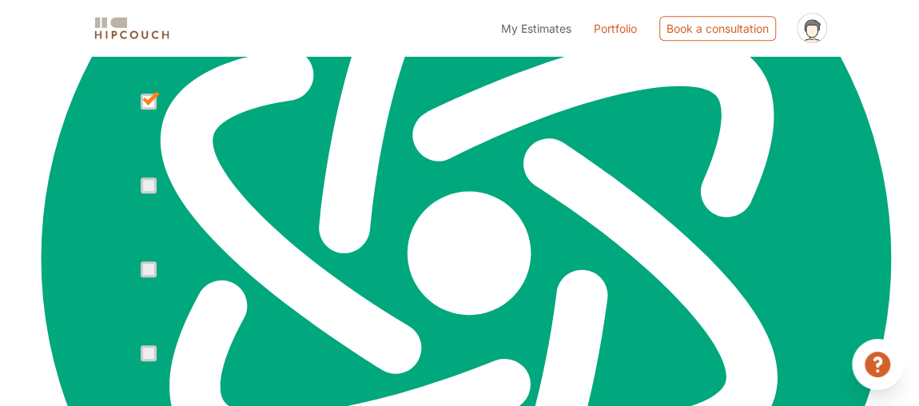
scroll to position [599, 0]
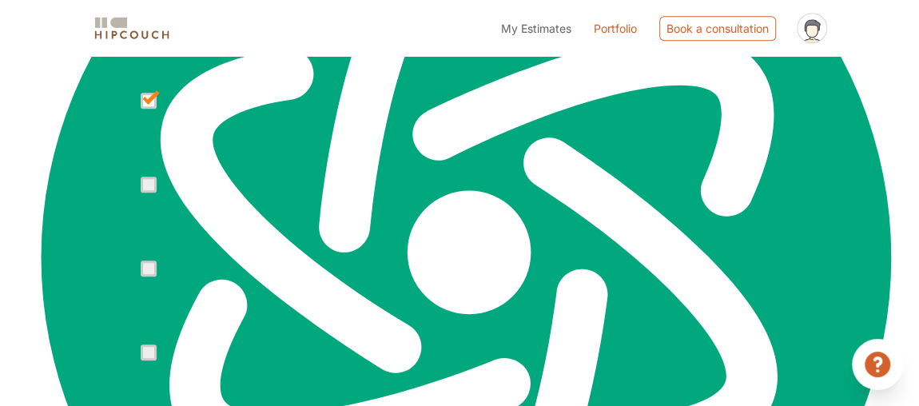
click at [147, 106] on span at bounding box center [149, 101] width 16 height 16
click at [141, 105] on input "checkbox" at bounding box center [141, 105] width 0 height 0
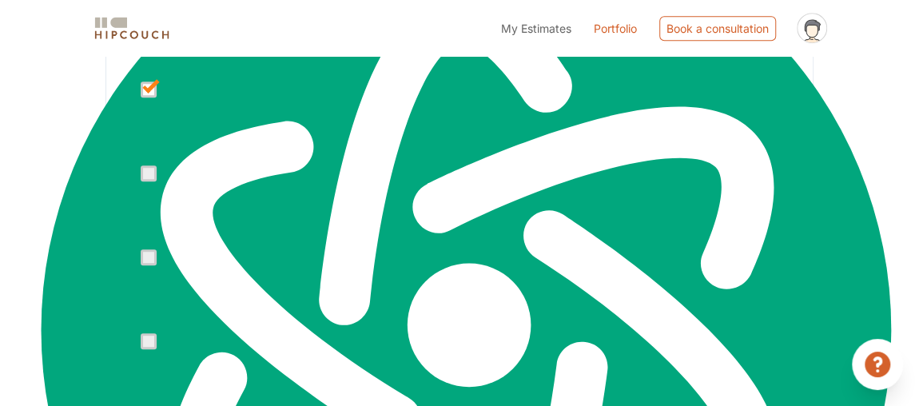
scroll to position [453, 0]
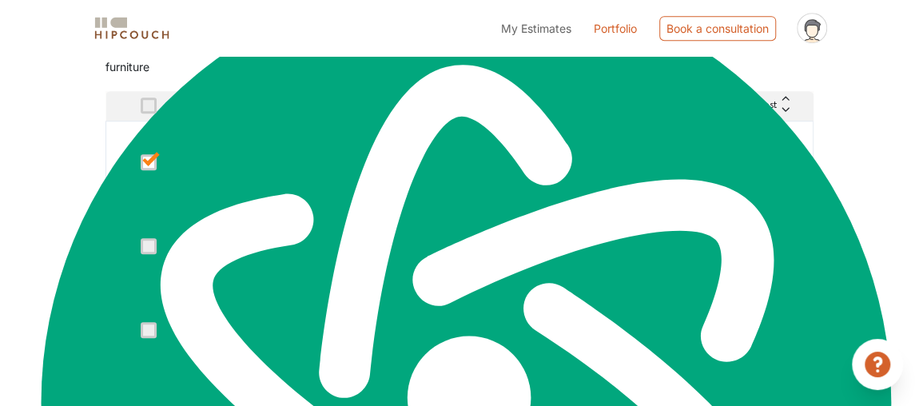
click at [151, 154] on span at bounding box center [149, 162] width 16 height 16
click at [141, 166] on input "checkbox" at bounding box center [141, 166] width 0 height 0
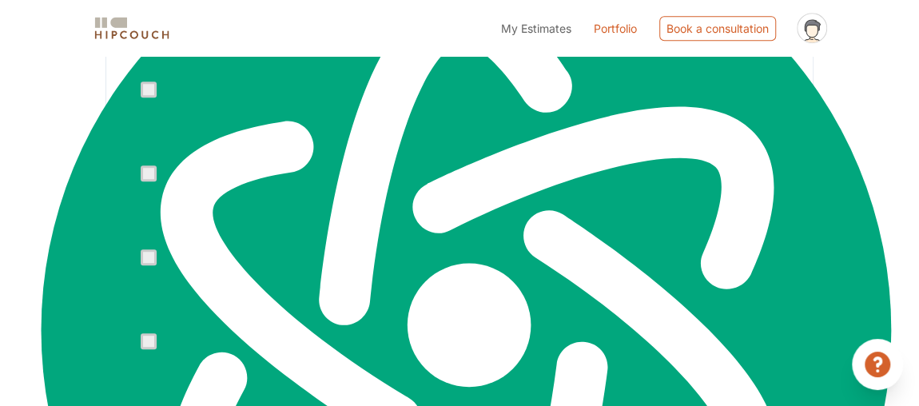
scroll to position [599, 0]
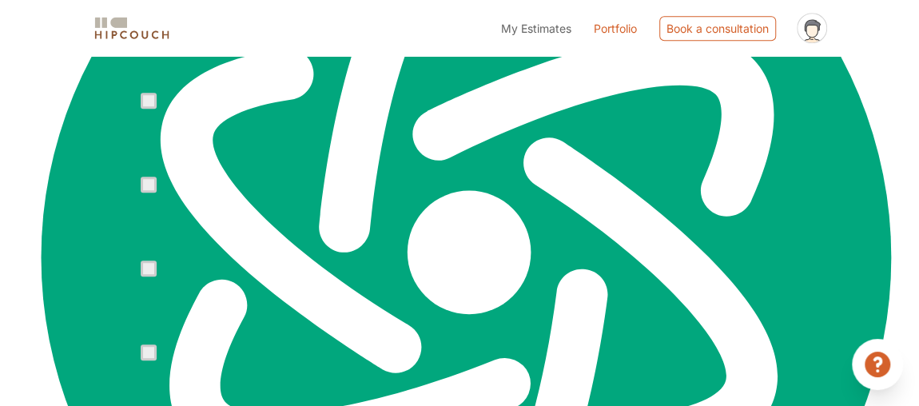
click at [313, 177] on h6 "Kitchen Loft In Commercial Ply" at bounding box center [317, 185] width 119 height 30
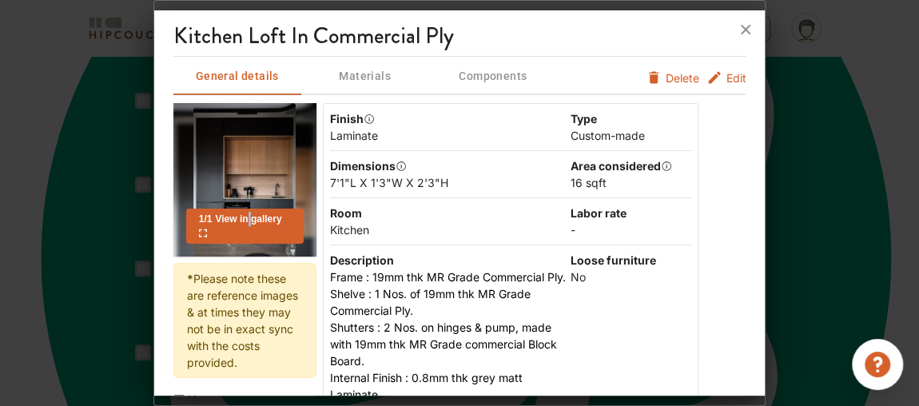
click at [250, 223] on div "1 / 1 View in gallery" at bounding box center [245, 226] width 118 height 35
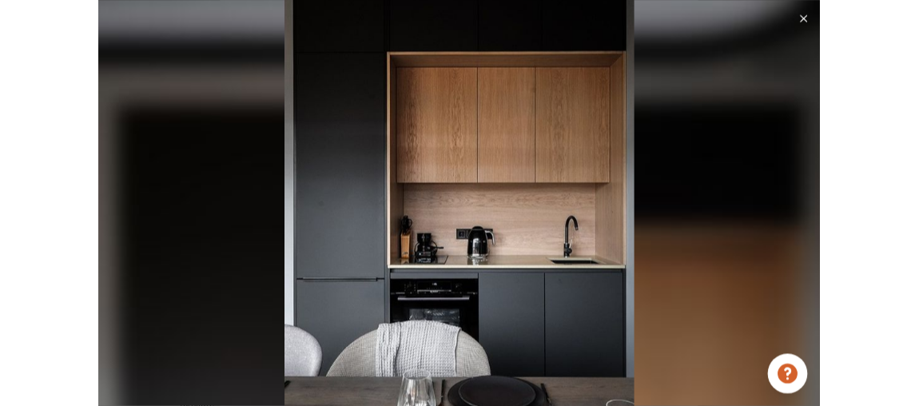
scroll to position [1822, 0]
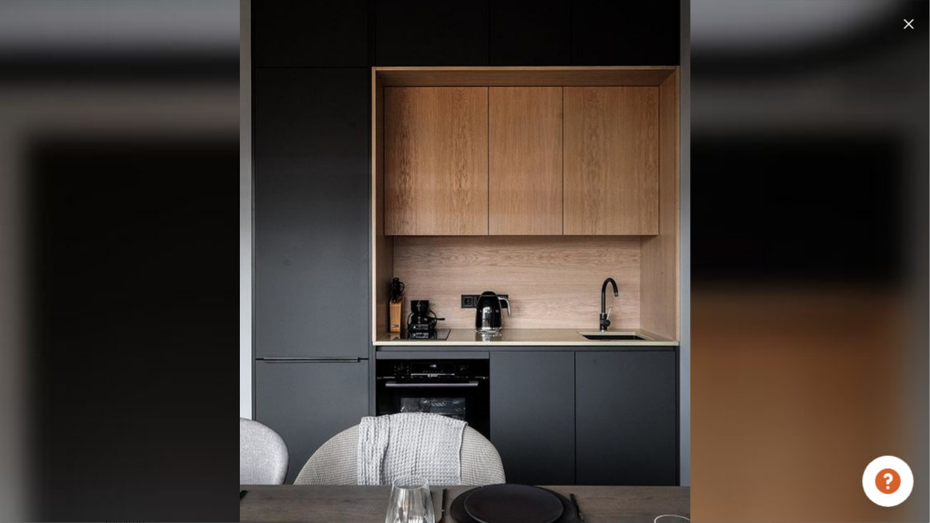
click at [862, 185] on div at bounding box center [465, 261] width 930 height 523
drag, startPoint x: 906, startPoint y: 17, endPoint x: 787, endPoint y: 45, distance: 123.1
click at [906, 17] on div at bounding box center [909, 23] width 16 height 21
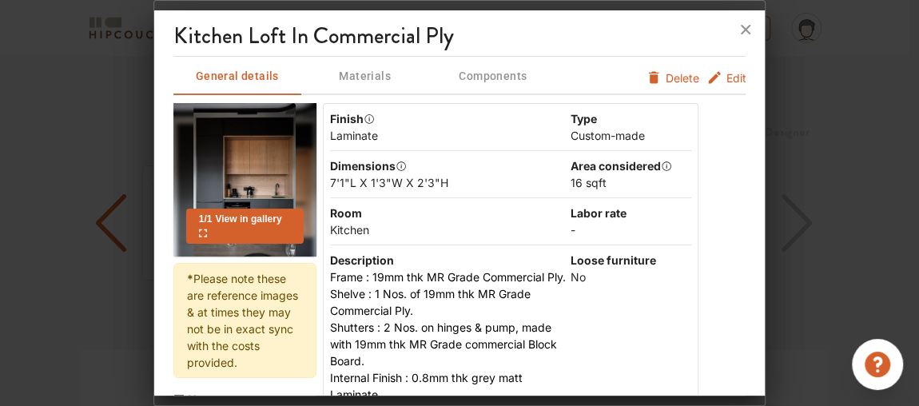
scroll to position [1886, 0]
click at [747, 25] on icon at bounding box center [746, 30] width 26 height 26
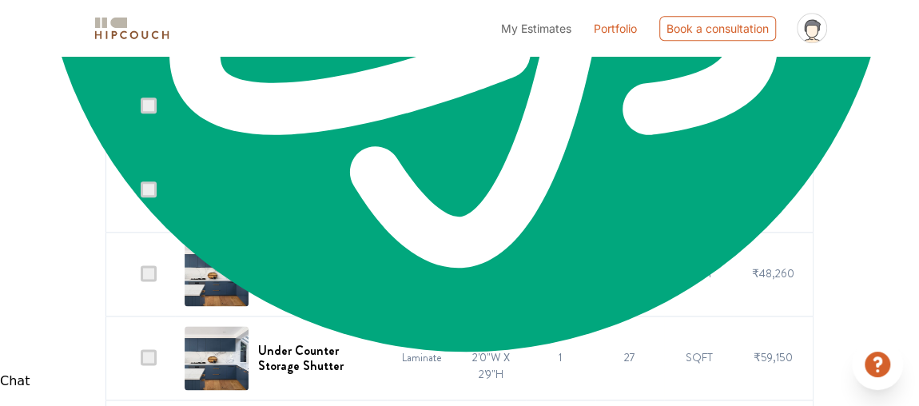
scroll to position [1090, 0]
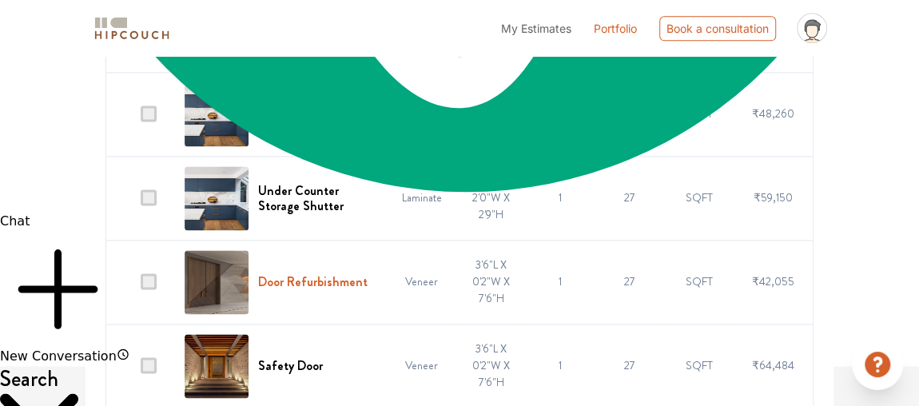
click at [305, 286] on h6 "Door Refurbishment" at bounding box center [313, 281] width 110 height 15
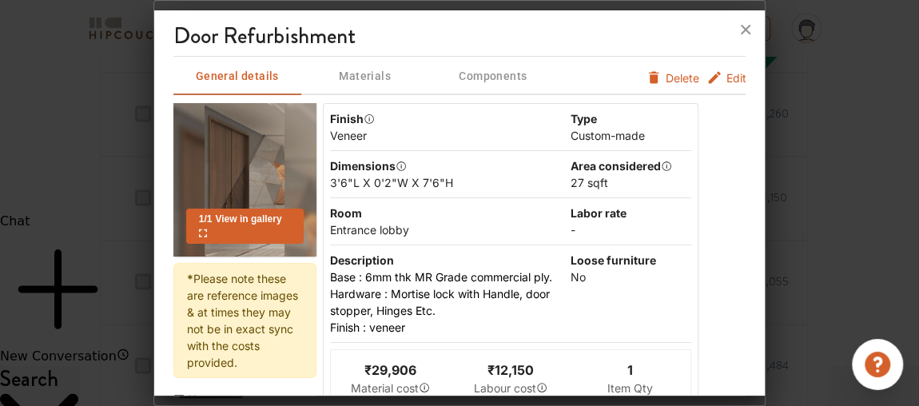
click at [250, 217] on span "View in gallery" at bounding box center [240, 226] width 83 height 26
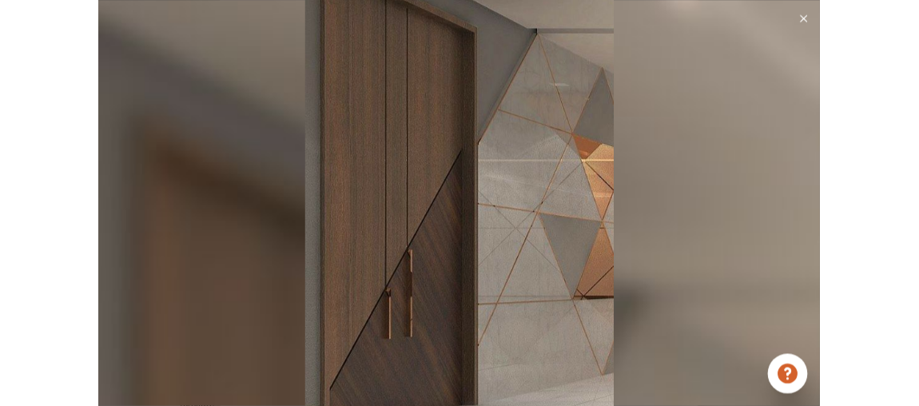
scroll to position [1822, 0]
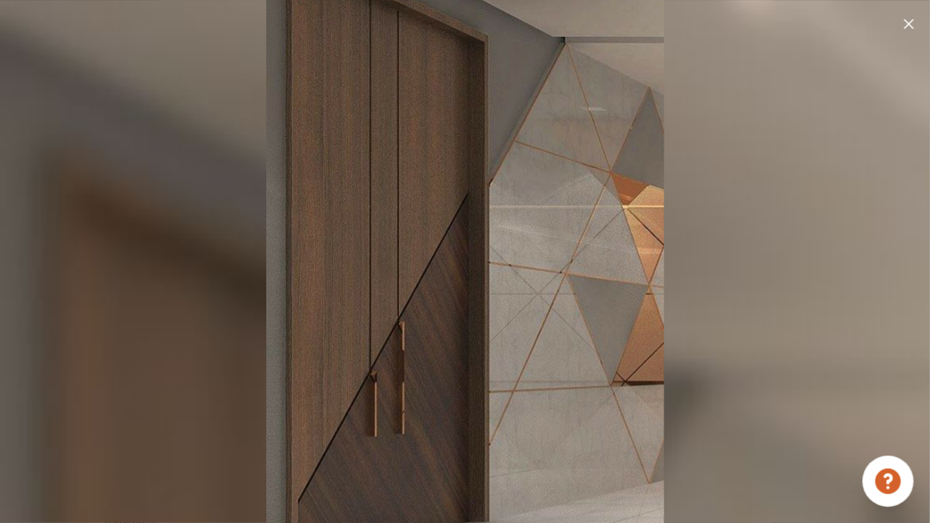
click at [917, 22] on div at bounding box center [909, 23] width 16 height 21
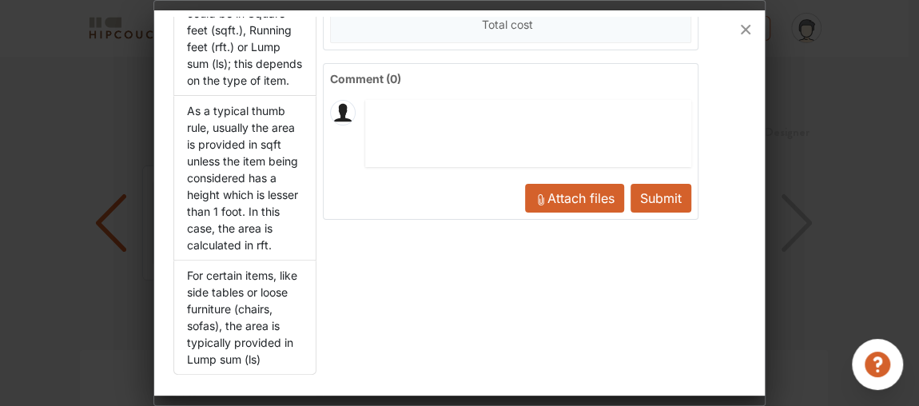
scroll to position [446, 0]
click at [738, 29] on icon at bounding box center [746, 30] width 26 height 26
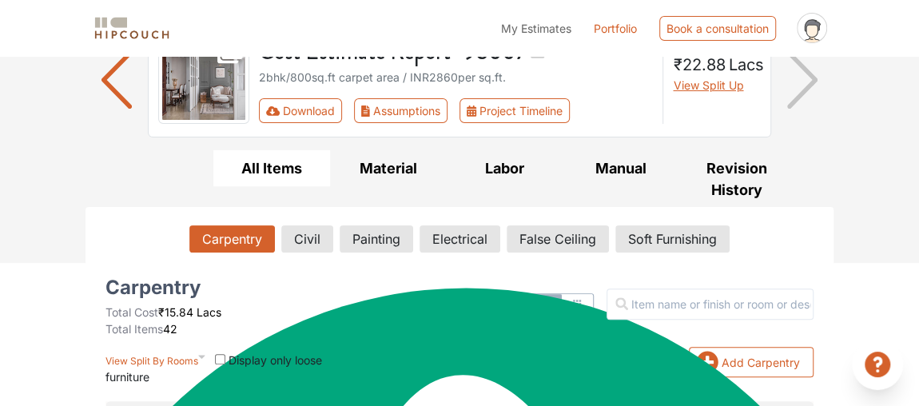
scroll to position [145, 0]
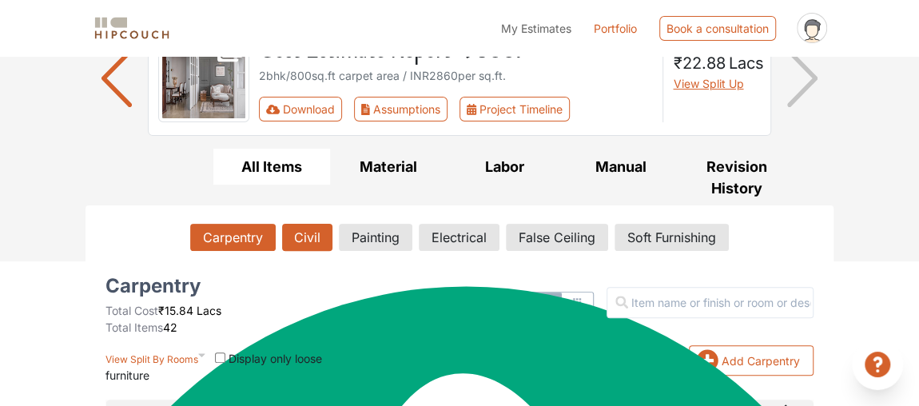
click at [319, 233] on button "Civil" at bounding box center [307, 237] width 50 height 27
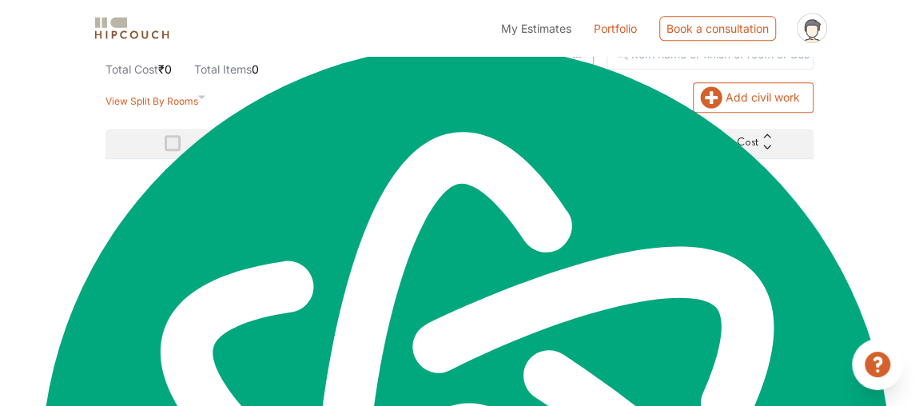
scroll to position [313, 0]
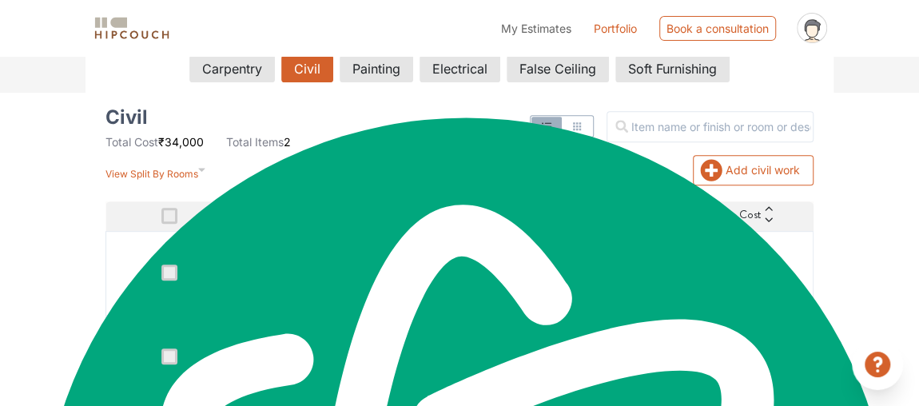
click at [383, 278] on div "Floor Protection" at bounding box center [342, 273] width 233 height 64
click at [328, 265] on h6 "Floor Protection" at bounding box center [343, 272] width 86 height 15
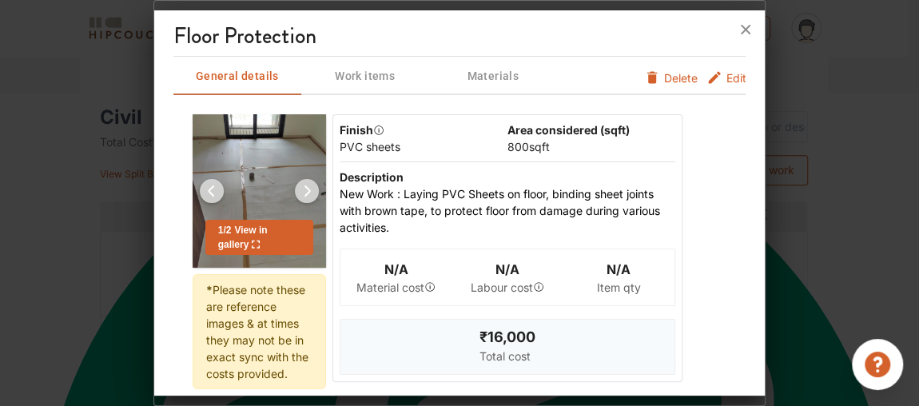
click at [233, 205] on img at bounding box center [259, 190] width 133 height 153
click at [250, 253] on div "1 / 2 View in gallery" at bounding box center [259, 237] width 108 height 35
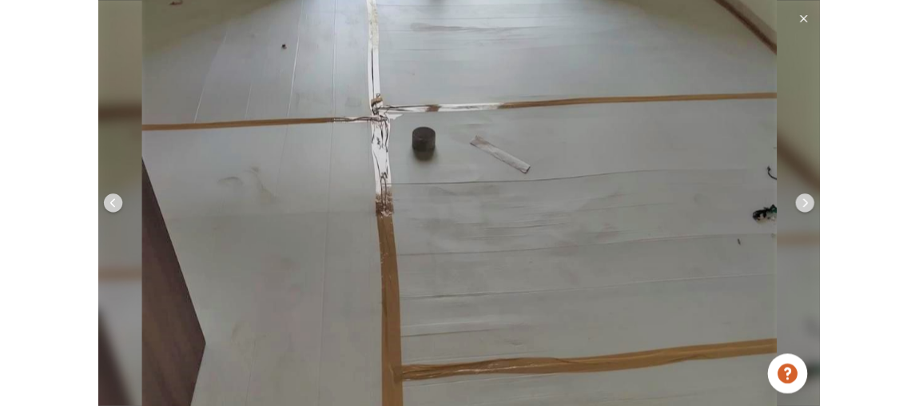
scroll to position [1822, 0]
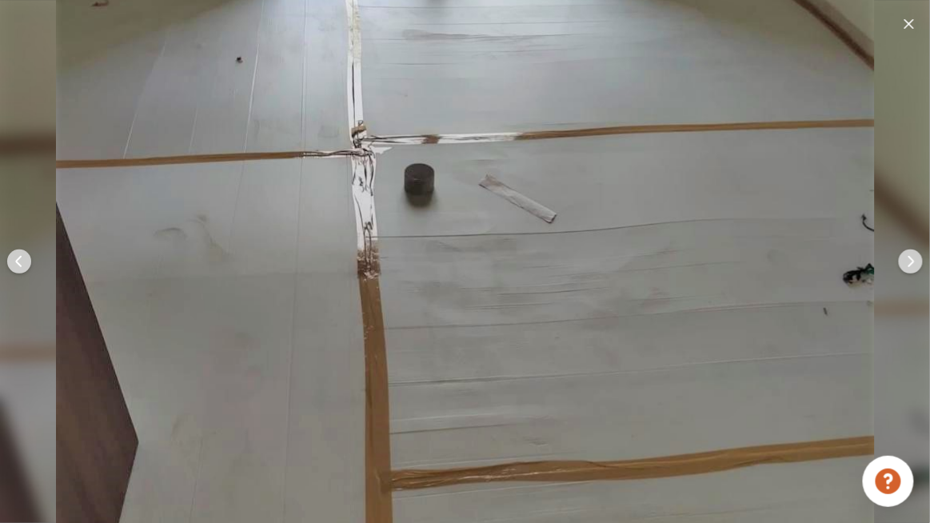
click at [898, 263] on img at bounding box center [910, 261] width 38 height 38
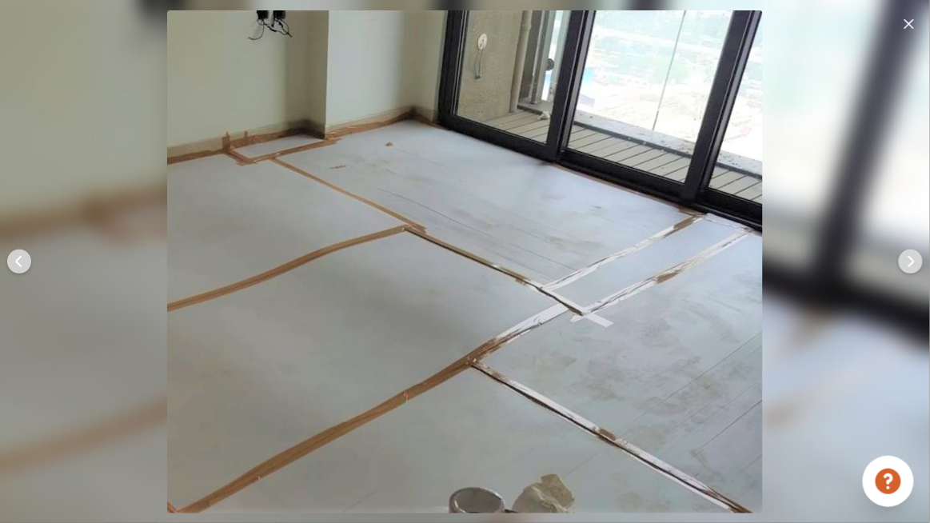
click at [898, 263] on img at bounding box center [910, 261] width 38 height 38
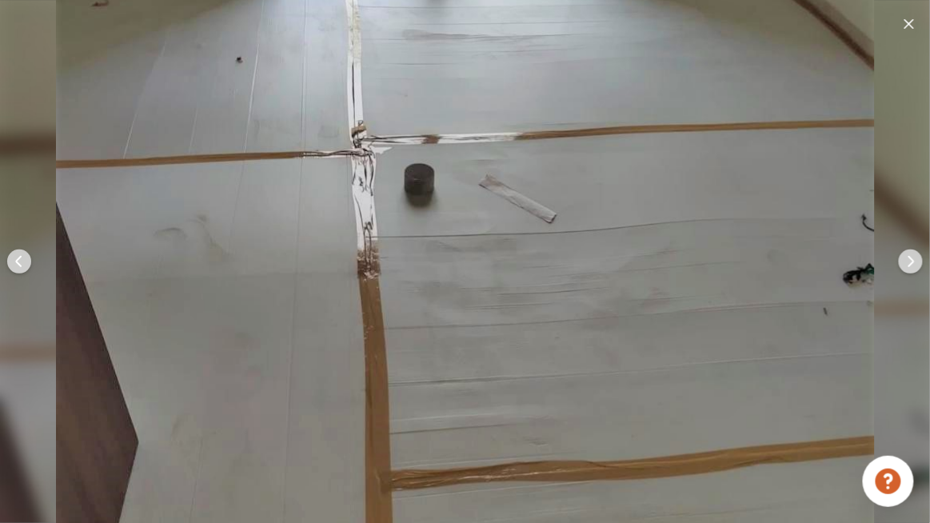
click at [898, 263] on img at bounding box center [910, 261] width 38 height 38
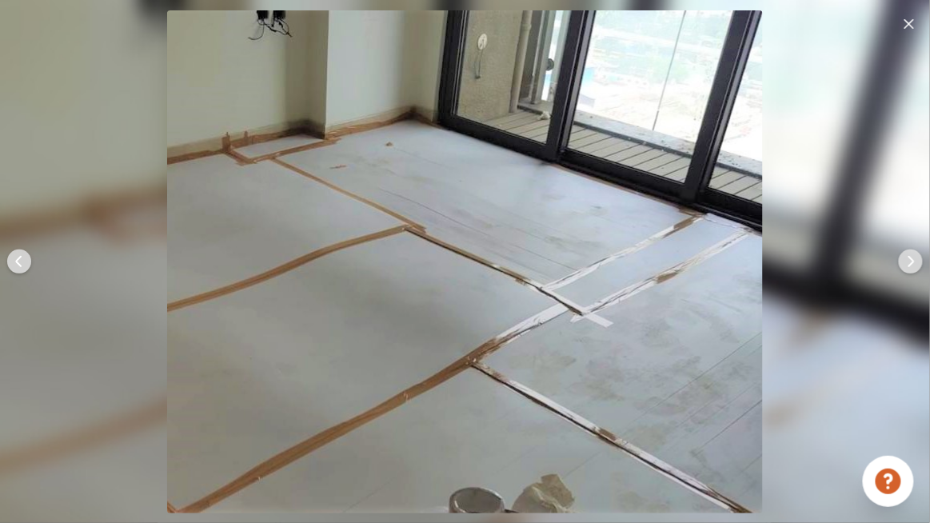
click at [898, 263] on img at bounding box center [910, 261] width 38 height 38
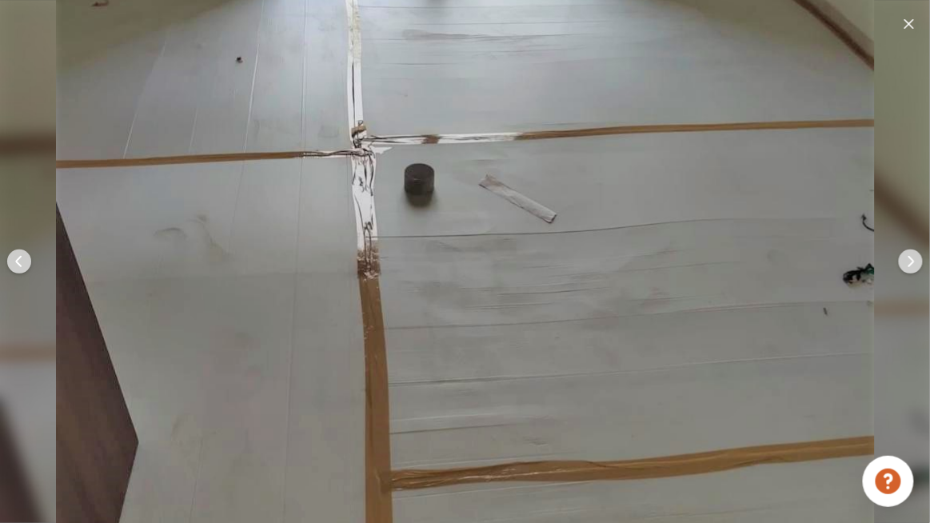
click at [898, 263] on img at bounding box center [910, 261] width 38 height 38
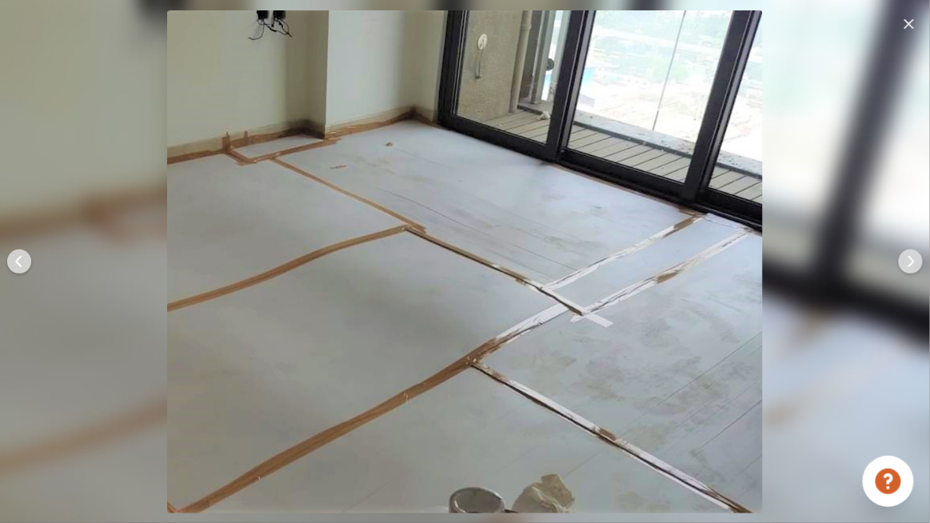
click at [901, 35] on div at bounding box center [910, 261] width 38 height 523
click at [913, 26] on img at bounding box center [909, 24] width 10 height 10
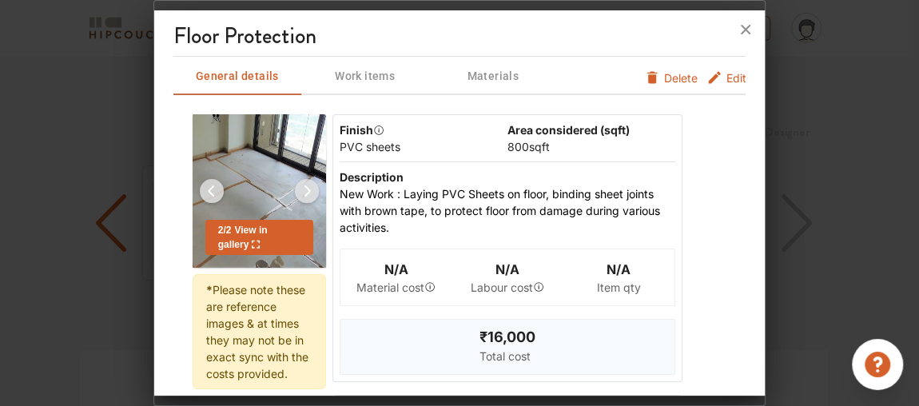
scroll to position [1886, 0]
click at [229, 41] on div at bounding box center [460, 29] width 612 height 38
drag, startPoint x: 229, startPoint y: 41, endPoint x: 306, endPoint y: 38, distance: 77.6
click at [229, 41] on div at bounding box center [460, 29] width 612 height 38
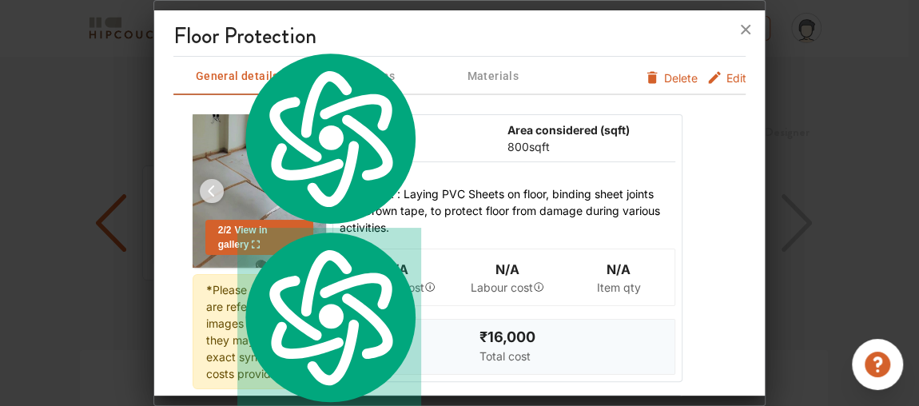
drag, startPoint x: 333, startPoint y: 38, endPoint x: 184, endPoint y: 34, distance: 149.6
click at [184, 34] on div at bounding box center [460, 29] width 612 height 38
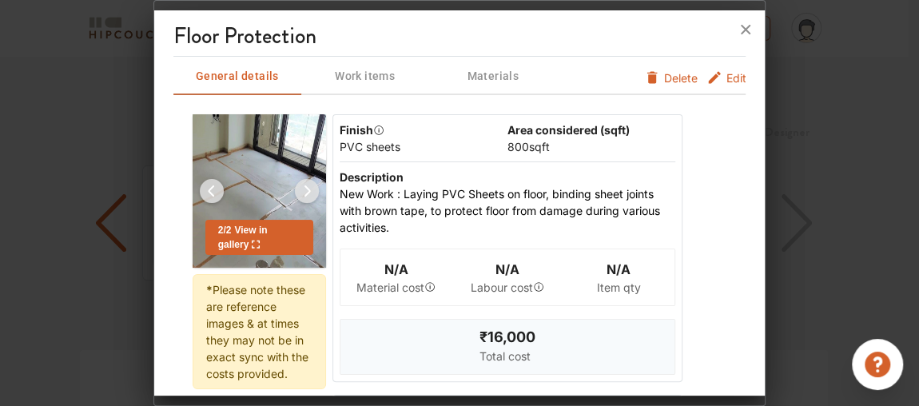
drag, startPoint x: 176, startPoint y: 36, endPoint x: 322, endPoint y: 38, distance: 146.3
click at [320, 39] on div at bounding box center [460, 29] width 612 height 38
drag, startPoint x: 325, startPoint y: 38, endPoint x: 312, endPoint y: 33, distance: 14.7
click at [328, 38] on div at bounding box center [460, 29] width 612 height 38
click at [302, 31] on div at bounding box center [460, 29] width 612 height 38
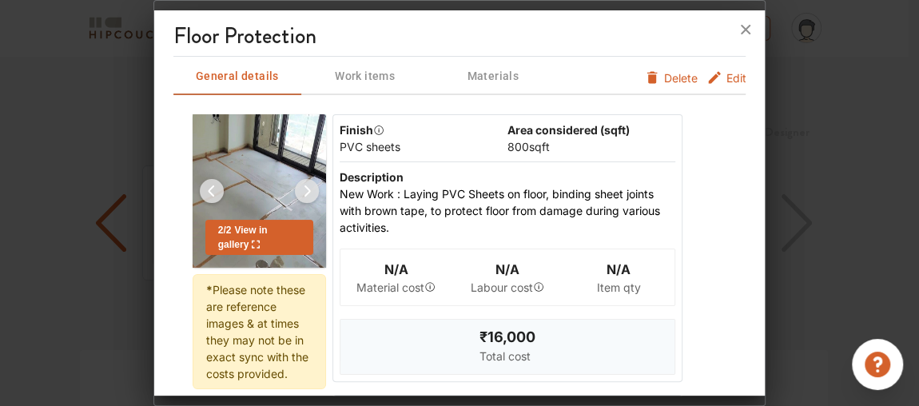
click at [302, 31] on div at bounding box center [460, 29] width 612 height 38
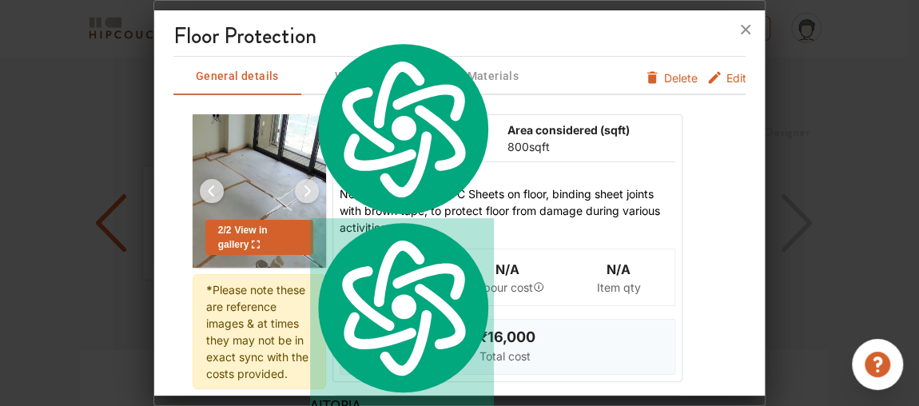
click at [302, 33] on div at bounding box center [460, 29] width 612 height 38
click at [301, 33] on div at bounding box center [460, 29] width 612 height 38
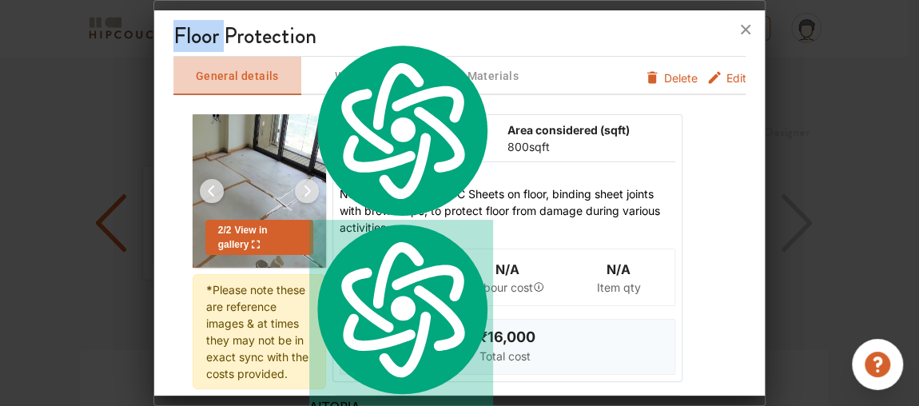
click at [202, 63] on button "General details" at bounding box center [237, 76] width 128 height 38
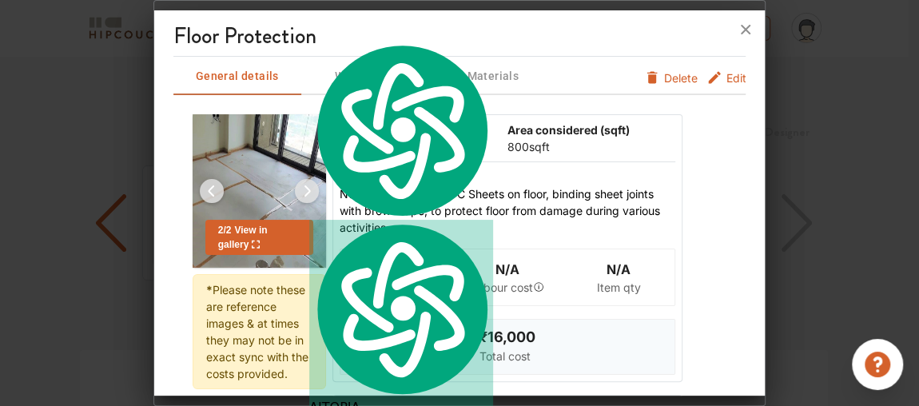
drag, startPoint x: 170, startPoint y: 34, endPoint x: 341, endPoint y: 36, distance: 171.1
click at [341, 36] on div at bounding box center [460, 29] width 612 height 38
click at [426, 308] on div "N/A Material cost N/A Labour cost N/A Item qty" at bounding box center [508, 277] width 336 height 70
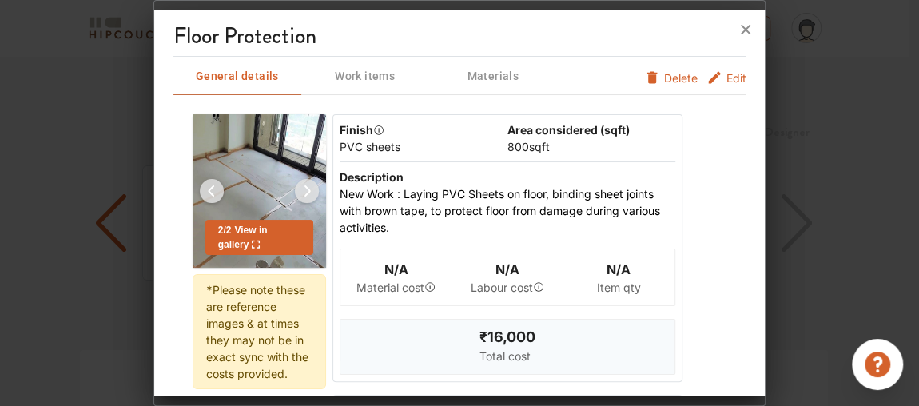
scroll to position [1897, 0]
click at [372, 83] on span "Work items" at bounding box center [365, 76] width 125 height 20
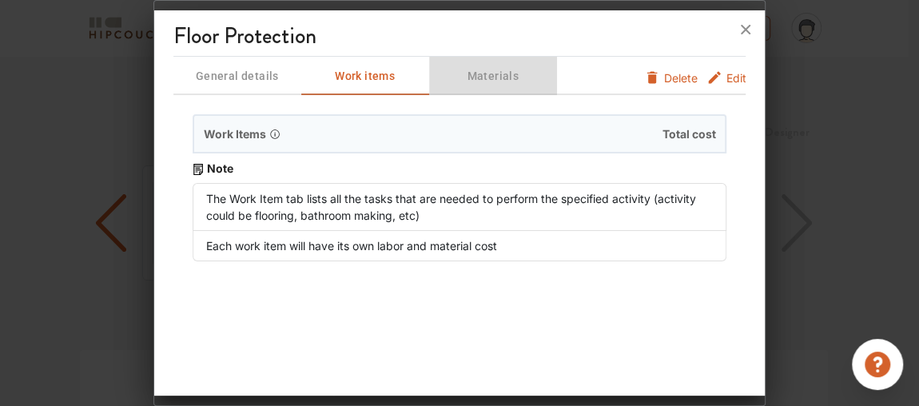
click at [530, 68] on span "Materials" at bounding box center [493, 76] width 125 height 20
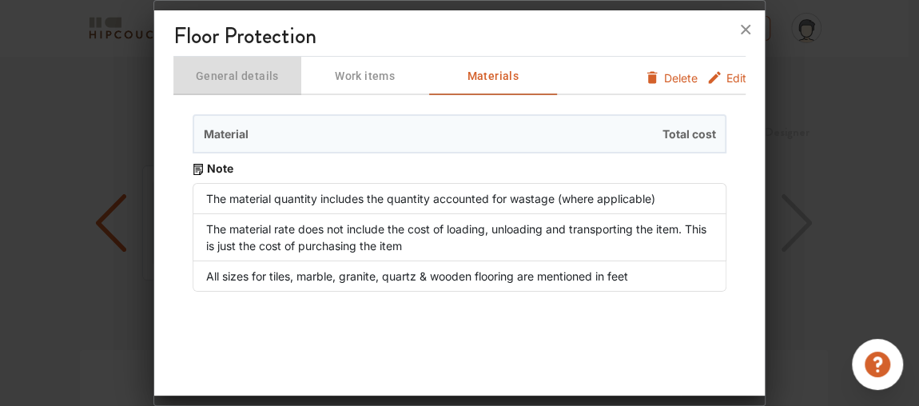
click at [199, 77] on span "General details" at bounding box center [237, 76] width 125 height 20
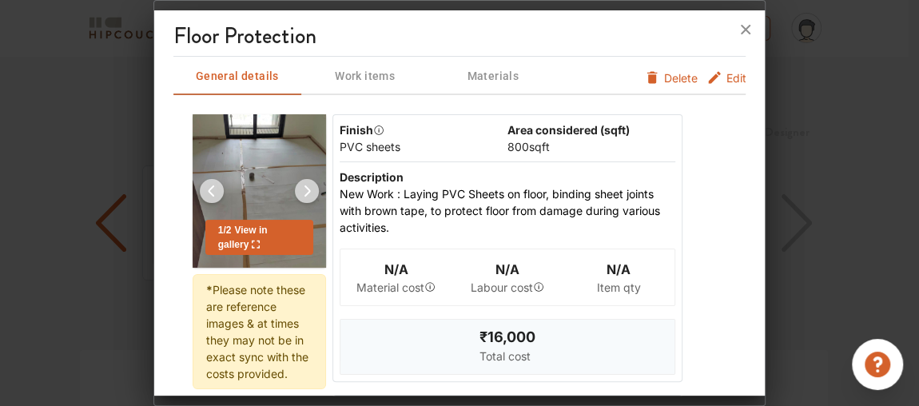
drag, startPoint x: 753, startPoint y: 26, endPoint x: 683, endPoint y: 70, distance: 82.3
click at [753, 26] on icon at bounding box center [746, 30] width 26 height 26
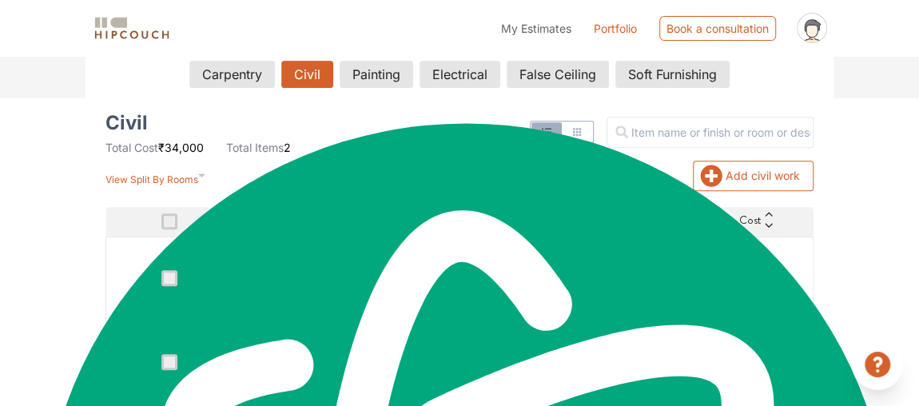
scroll to position [313, 0]
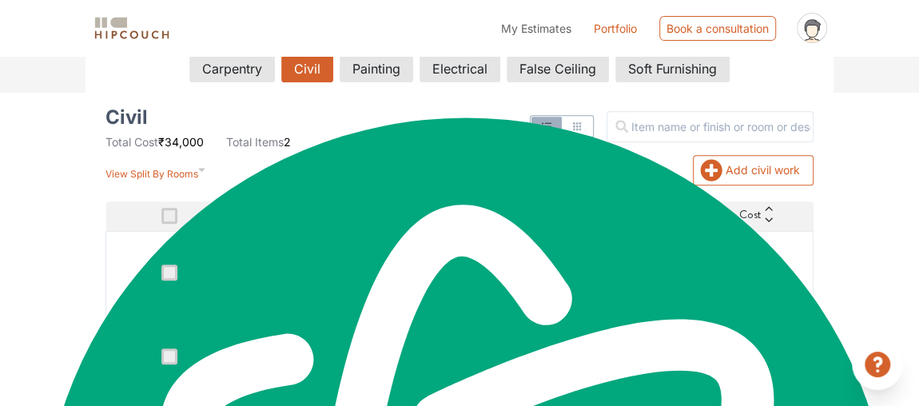
click at [0, 314] on div "Options Summary Details Speak to a Hipcouch Designer Cost Estimate Report - 980…" at bounding box center [459, 77] width 919 height 669
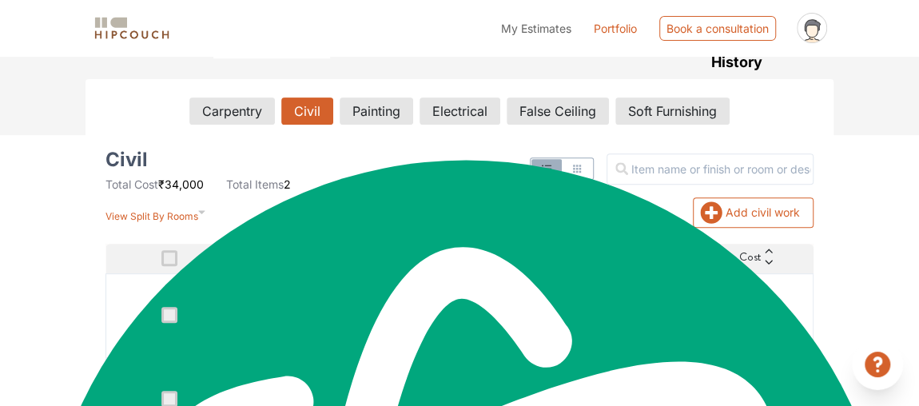
scroll to position [241, 0]
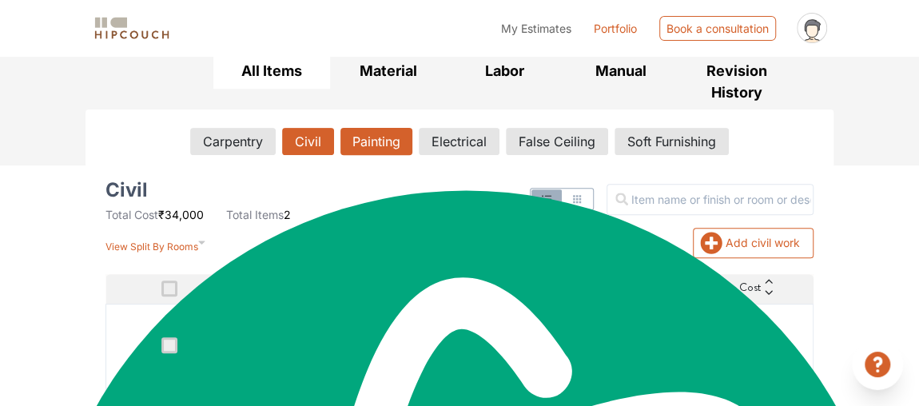
click at [359, 144] on button "Painting" at bounding box center [377, 141] width 72 height 27
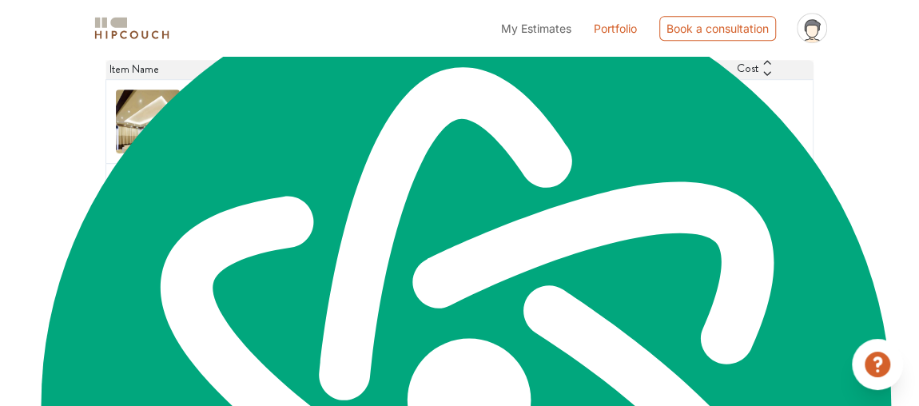
scroll to position [459, 0]
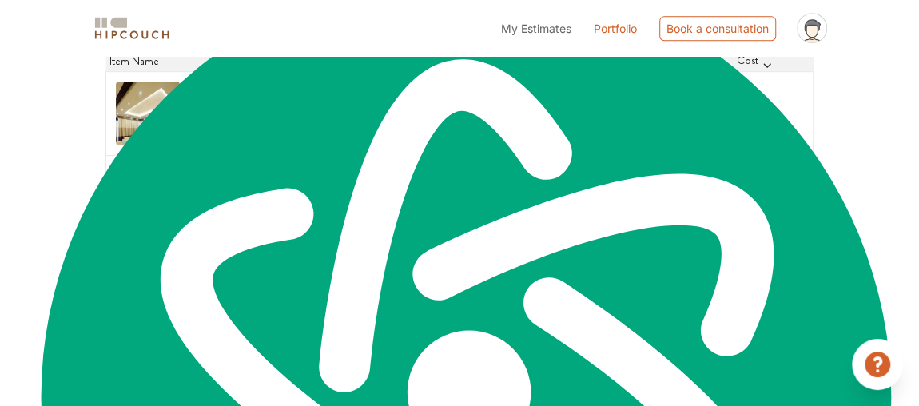
click at [277, 129] on h6 "Plastic Paint On Ceiling (Entire House Considered)" at bounding box center [271, 113] width 165 height 30
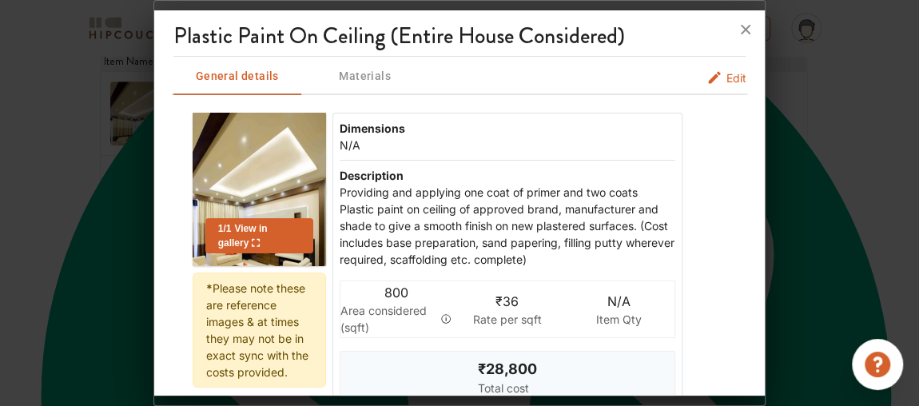
click at [257, 261] on img at bounding box center [259, 189] width 133 height 153
click at [254, 231] on span "View in gallery" at bounding box center [243, 236] width 50 height 26
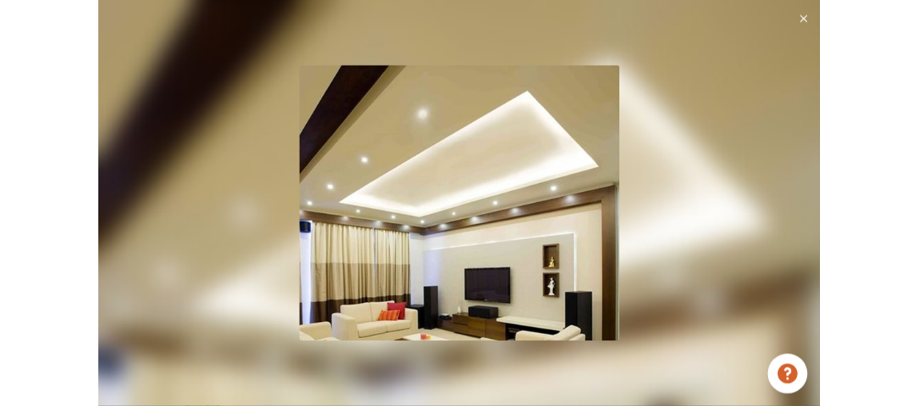
scroll to position [1834, 0]
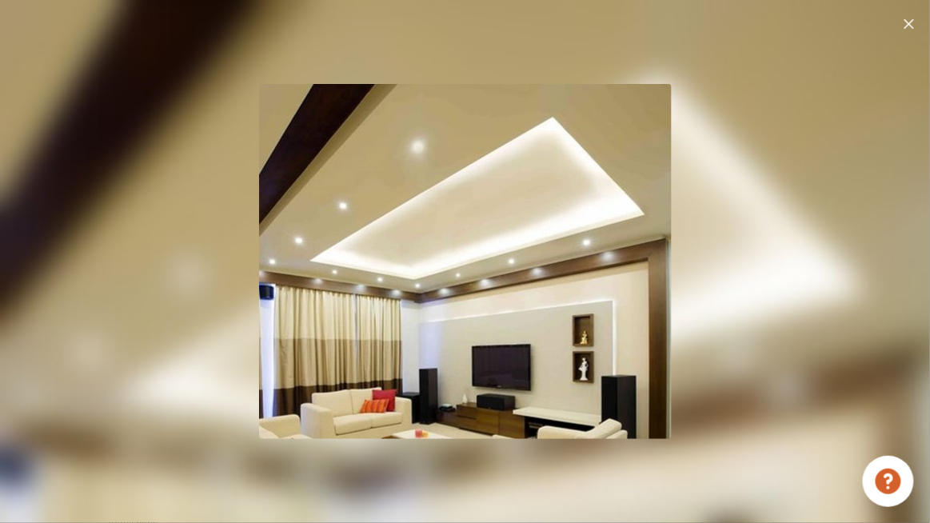
click at [771, 261] on div at bounding box center [465, 261] width 930 height 523
click at [918, 21] on div at bounding box center [465, 261] width 930 height 523
click at [913, 23] on img at bounding box center [909, 24] width 10 height 10
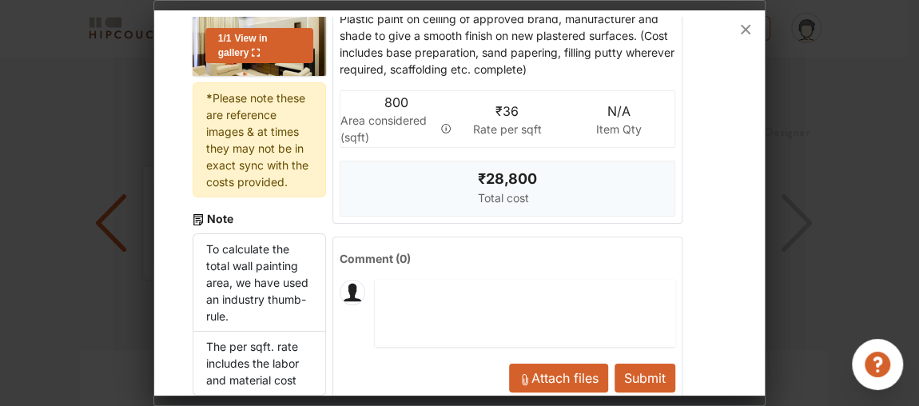
scroll to position [218, 0]
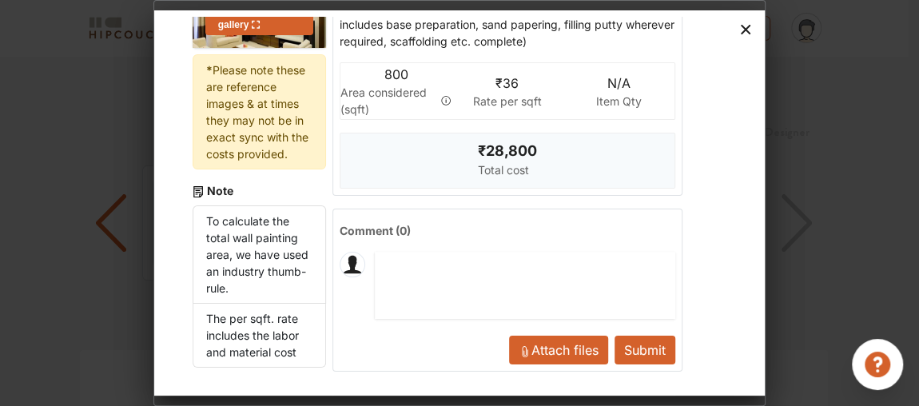
click at [750, 30] on icon at bounding box center [746, 30] width 26 height 26
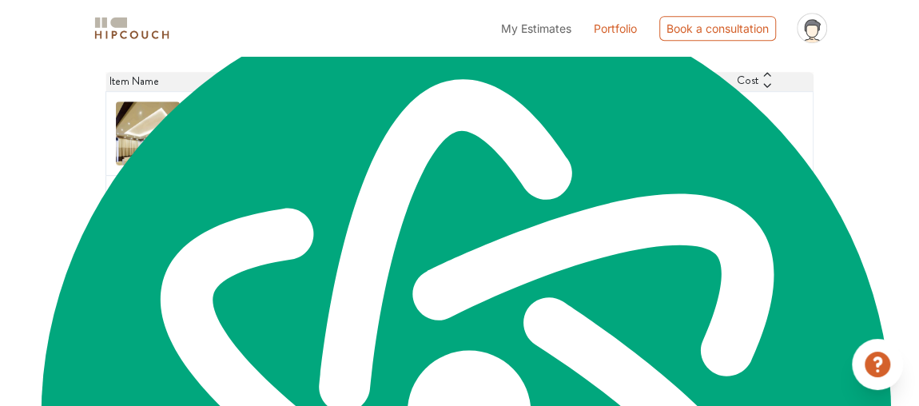
scroll to position [485, 0]
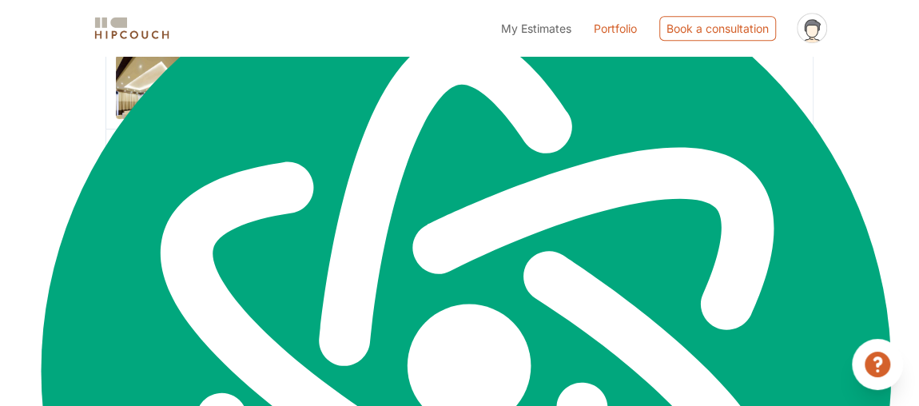
click at [249, 269] on h6 "Provision & Application Of Royal Paints On Walls" at bounding box center [271, 255] width 165 height 30
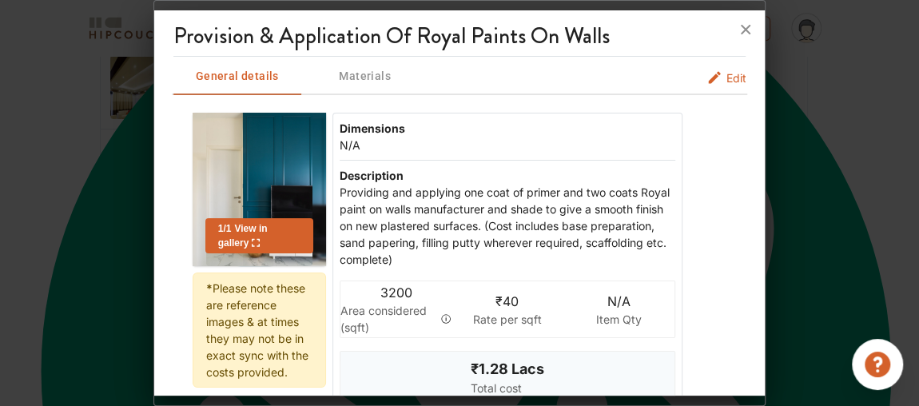
click at [247, 228] on span "View in gallery" at bounding box center [243, 236] width 50 height 26
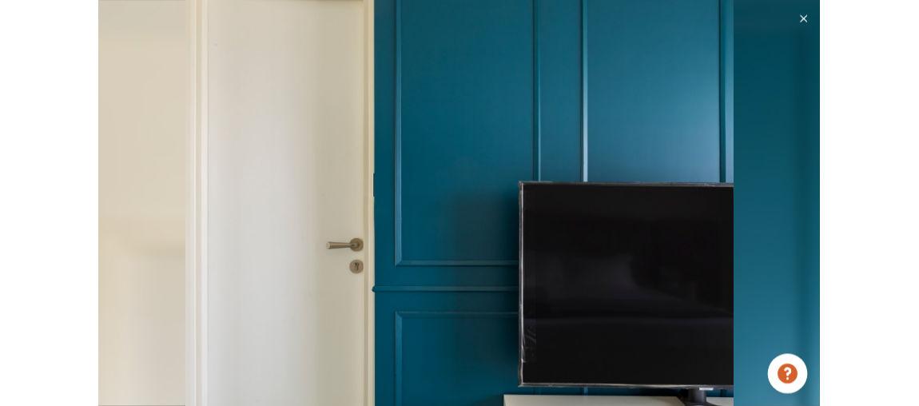
scroll to position [1834, 0]
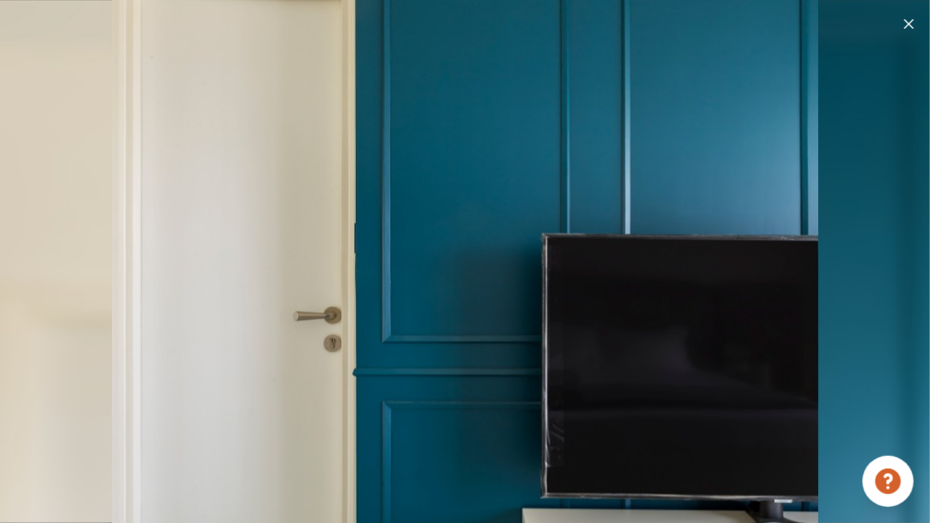
click at [906, 22] on img at bounding box center [909, 24] width 10 height 10
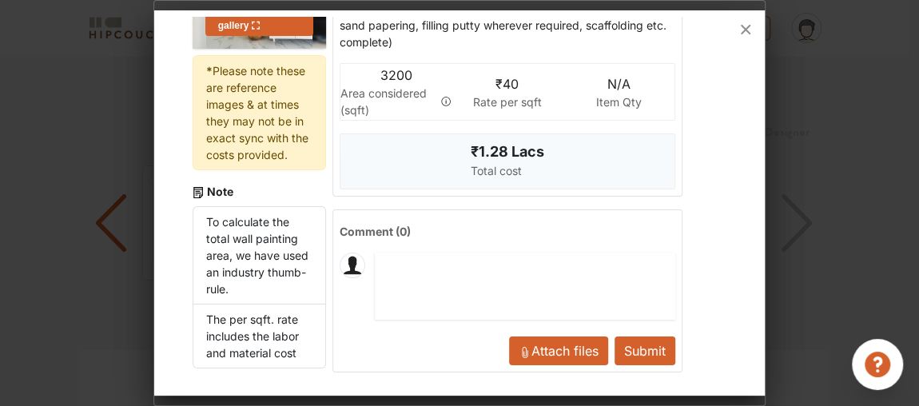
scroll to position [218, 0]
click at [749, 22] on icon at bounding box center [746, 30] width 26 height 26
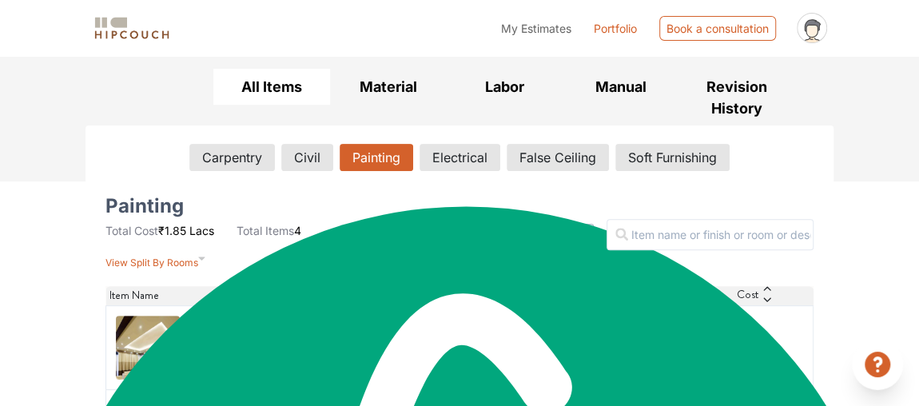
scroll to position [268, 0]
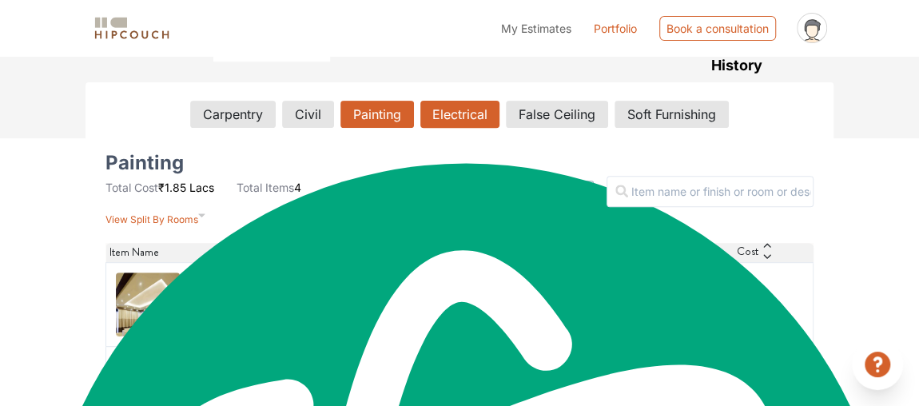
click at [439, 119] on button "Electrical" at bounding box center [459, 114] width 79 height 27
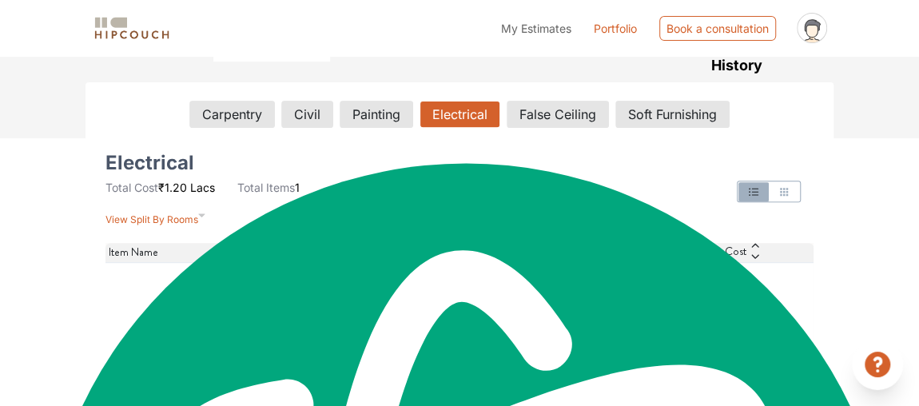
scroll to position [217, 0]
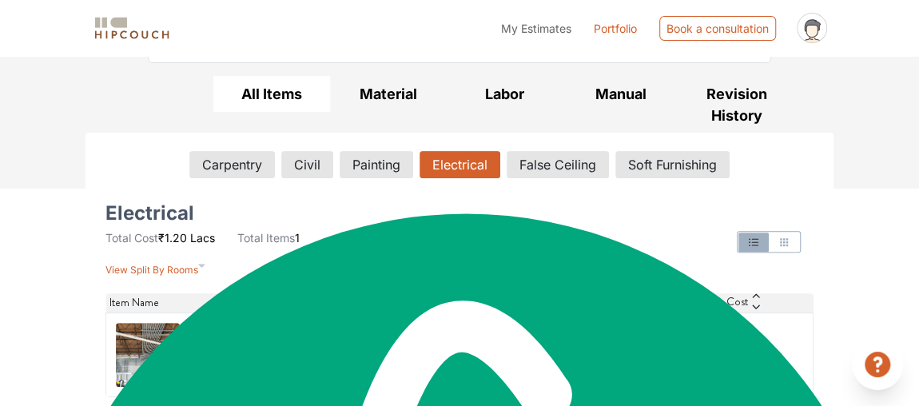
drag, startPoint x: 349, startPoint y: 353, endPoint x: 930, endPoint y: 235, distance: 592.3
click at [349, 353] on h6 "Shifting Electrical Points/Adding New Electrical Points" at bounding box center [298, 355] width 218 height 30
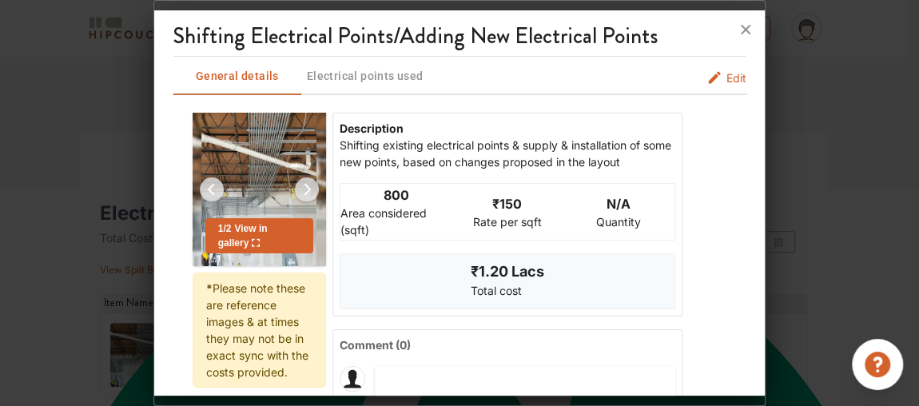
click at [257, 231] on span "View in gallery" at bounding box center [243, 236] width 50 height 26
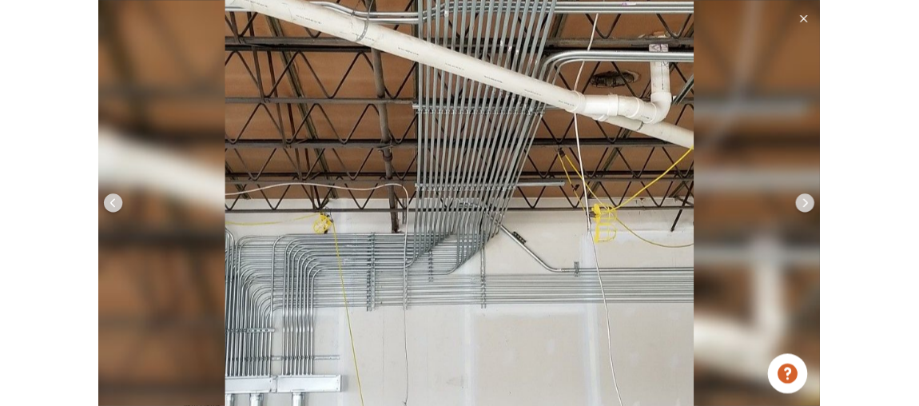
scroll to position [1834, 0]
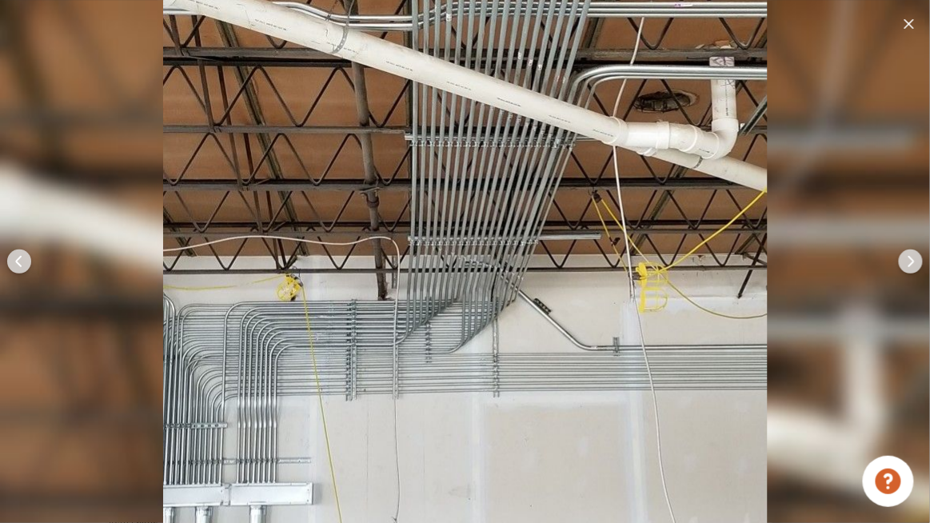
click at [909, 271] on img at bounding box center [910, 261] width 38 height 38
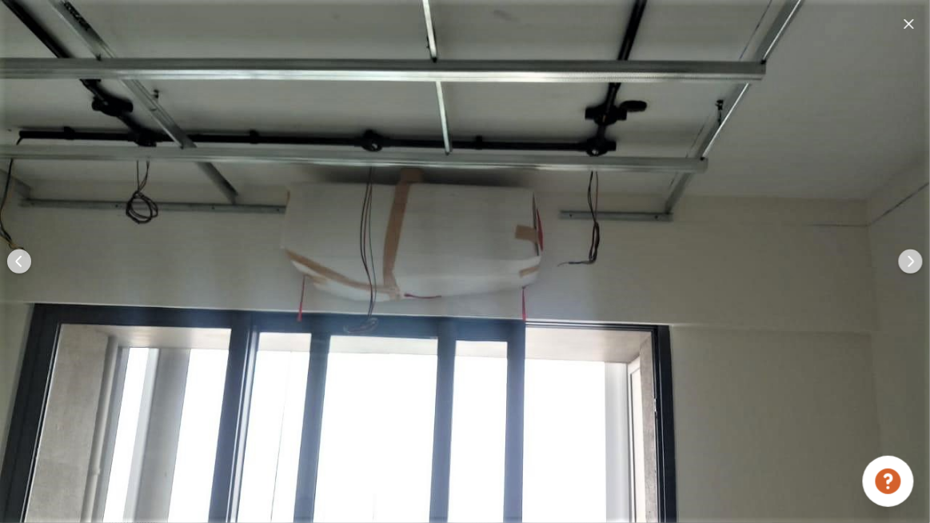
click at [906, 266] on img at bounding box center [910, 261] width 38 height 38
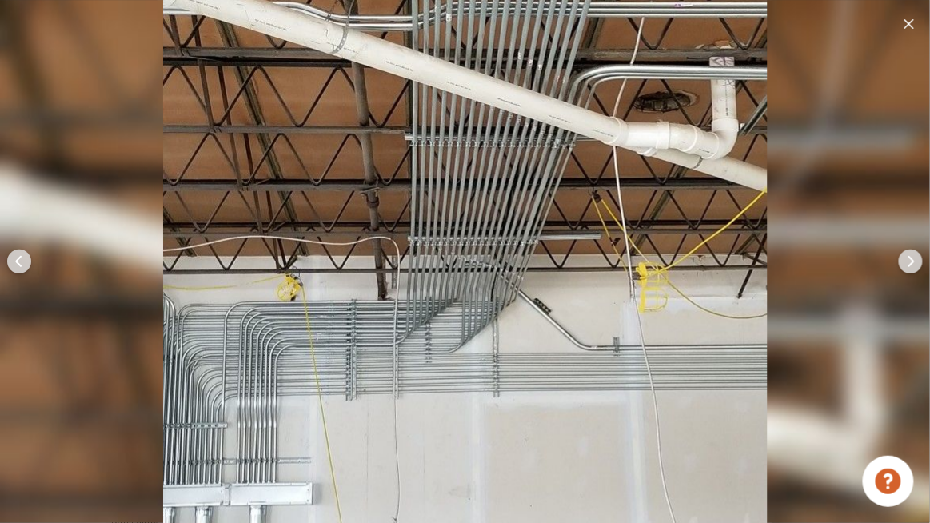
click at [906, 266] on img at bounding box center [910, 261] width 38 height 38
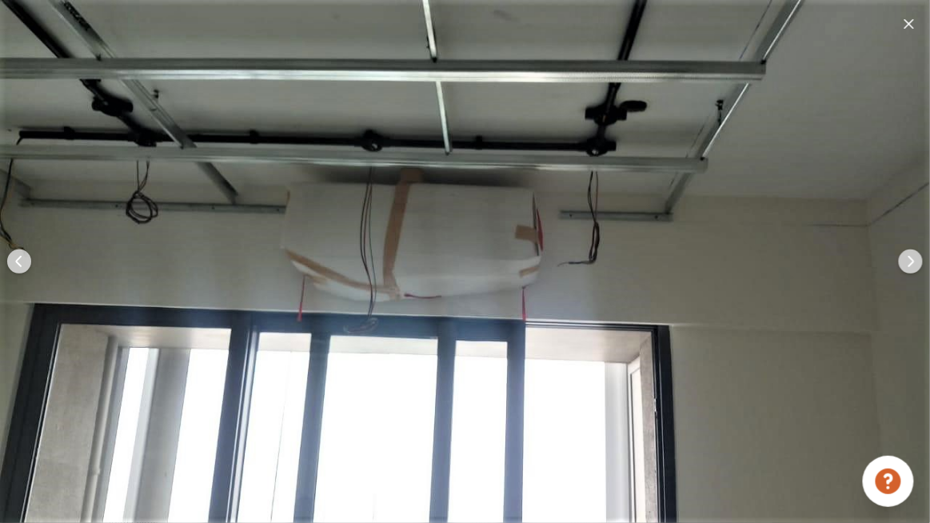
click at [906, 266] on img at bounding box center [910, 261] width 38 height 38
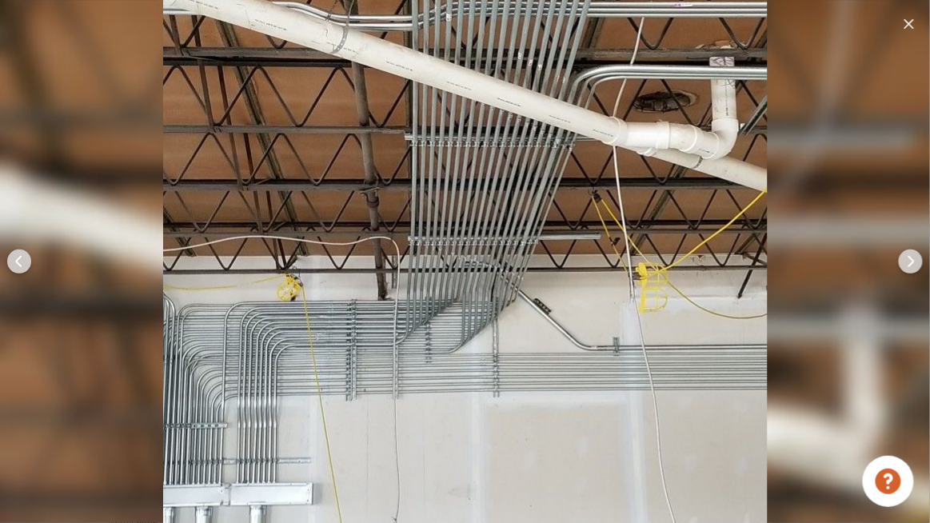
click at [906, 266] on img at bounding box center [910, 261] width 38 height 38
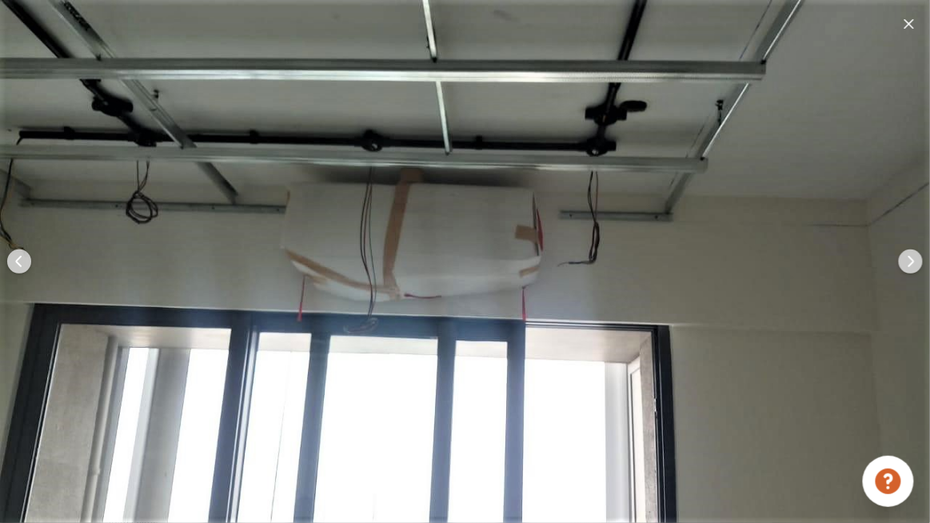
click at [894, 265] on img at bounding box center [910, 261] width 38 height 38
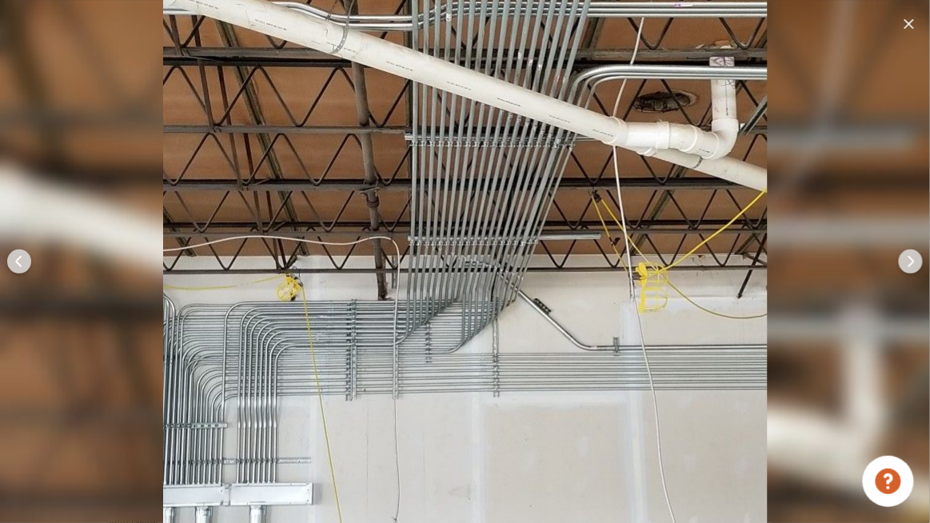
click at [910, 15] on div at bounding box center [909, 23] width 16 height 21
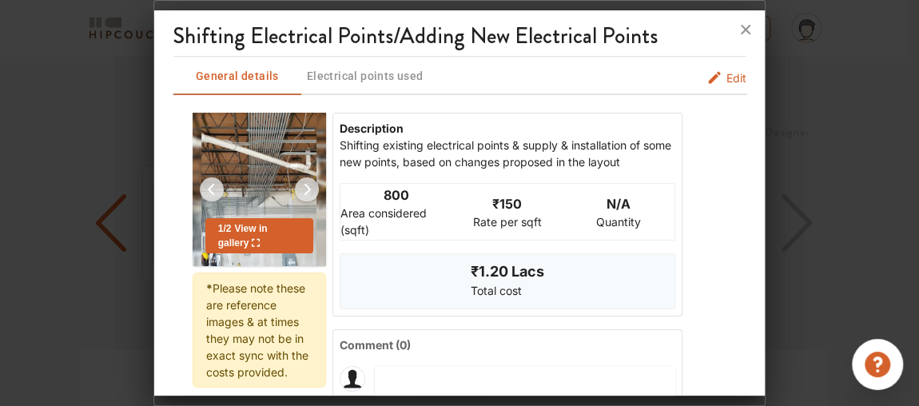
scroll to position [1897, 0]
click at [743, 19] on icon at bounding box center [746, 30] width 26 height 26
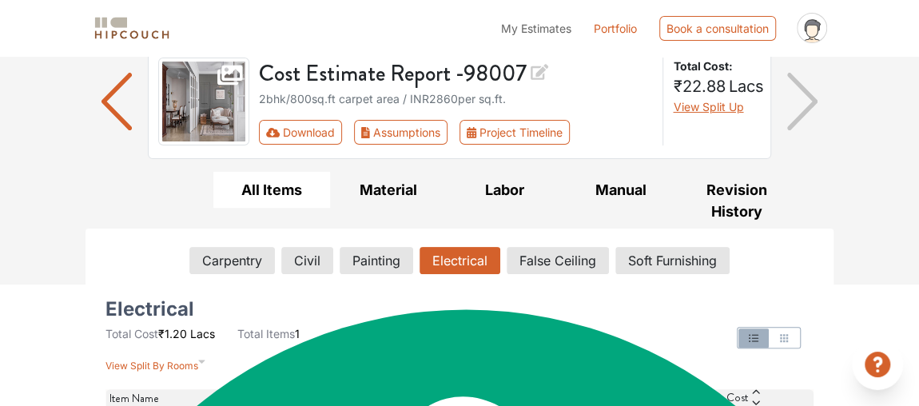
scroll to position [217, 0]
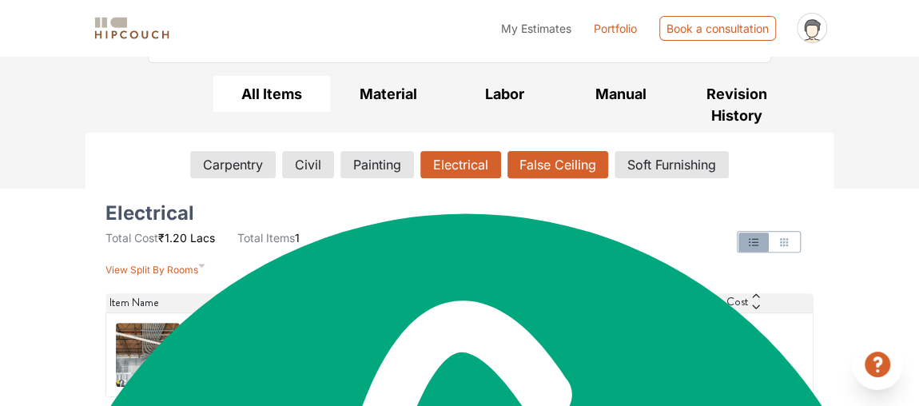
click at [564, 157] on button "False Ceiling" at bounding box center [558, 164] width 101 height 27
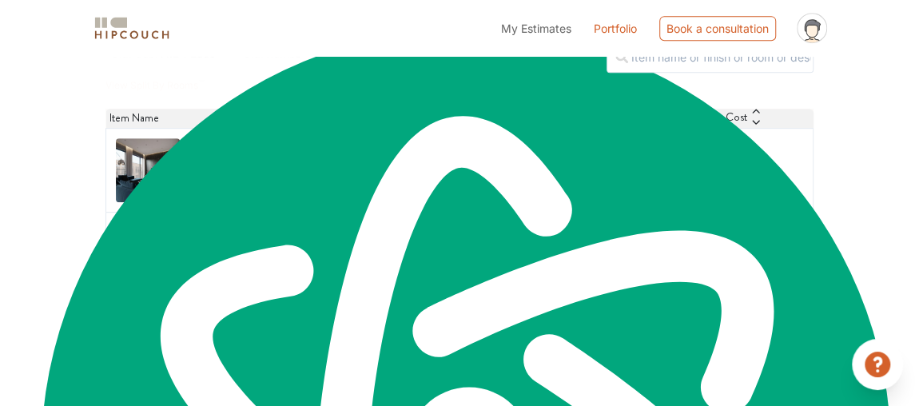
scroll to position [0, 0]
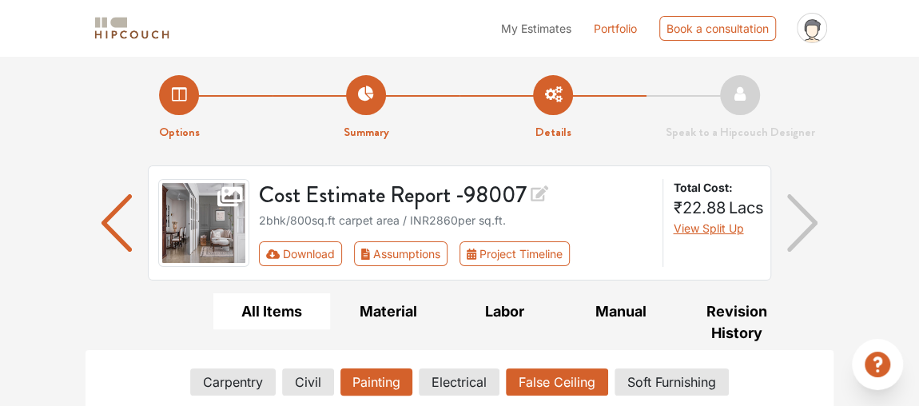
click at [353, 384] on button "Painting" at bounding box center [377, 382] width 72 height 27
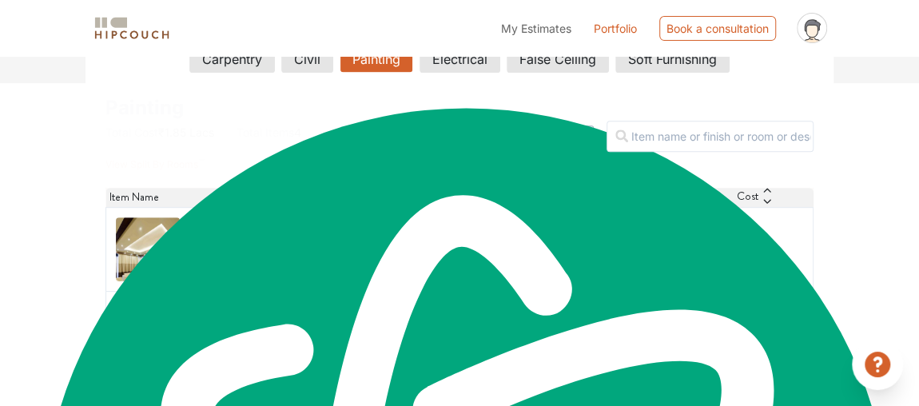
scroll to position [195, 0]
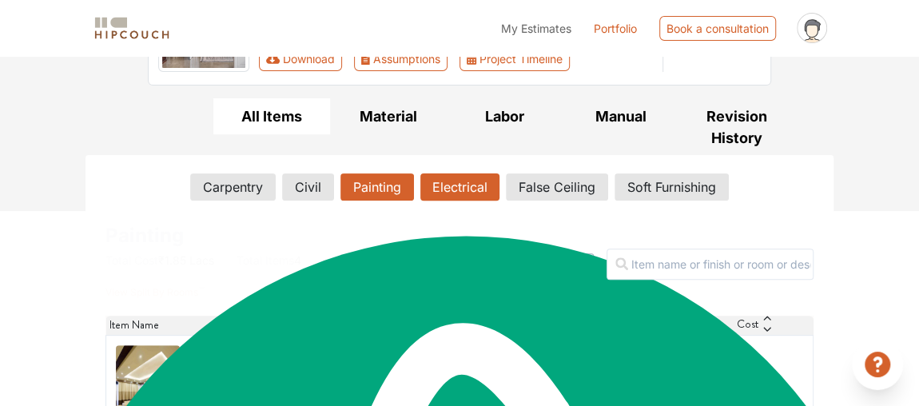
click at [456, 177] on button "Electrical" at bounding box center [459, 186] width 79 height 27
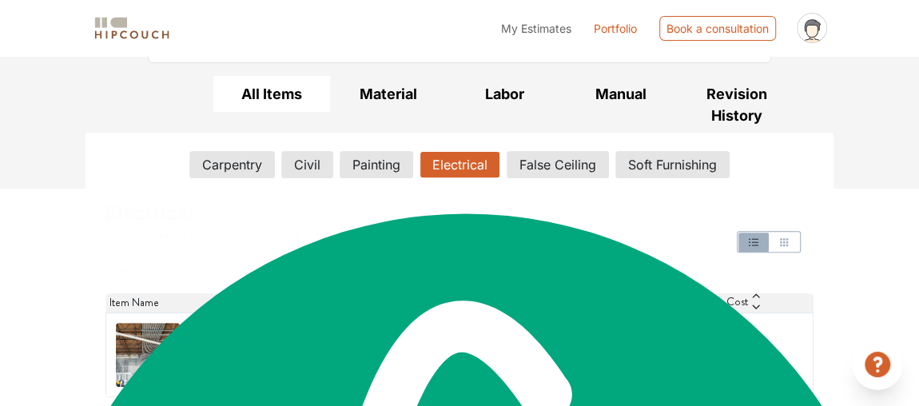
scroll to position [217, 0]
click at [588, 181] on div "Carpentry Civil Painting Electrical False Ceiling Soft Furnishing" at bounding box center [460, 168] width 708 height 34
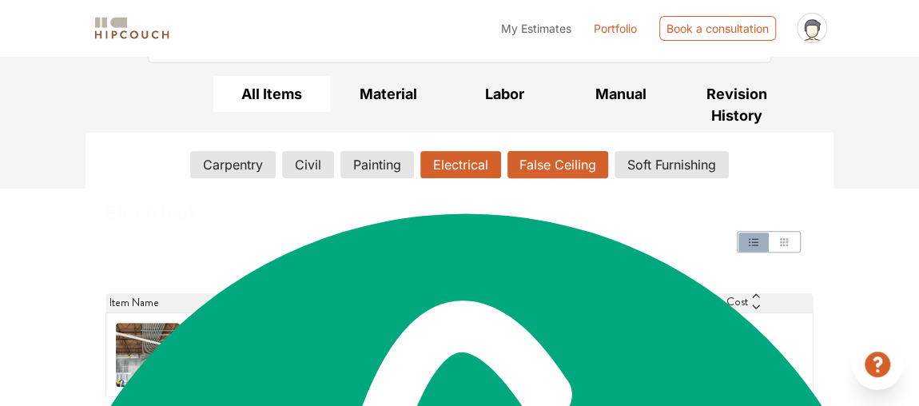
click at [587, 171] on button "False Ceiling" at bounding box center [558, 164] width 101 height 27
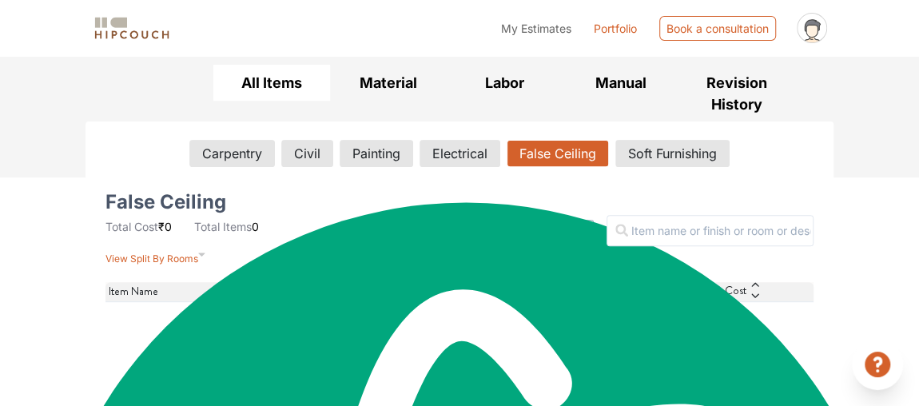
scroll to position [374, 0]
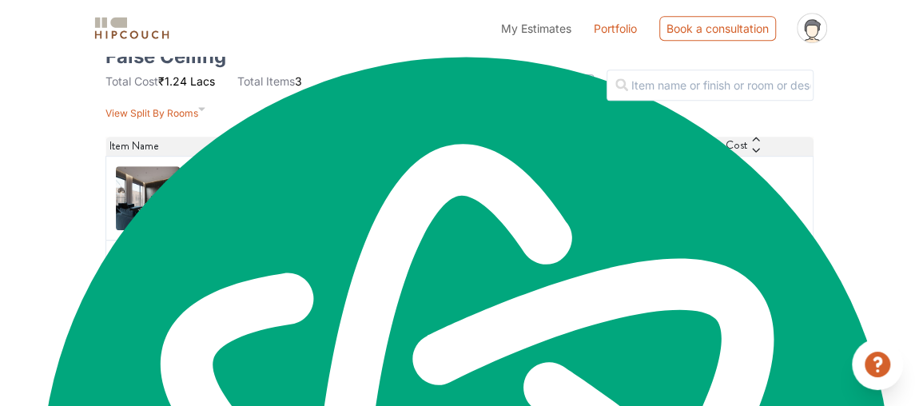
click at [241, 205] on h6 "False Ceiling At Entire Area Except Toilets" at bounding box center [289, 189] width 201 height 30
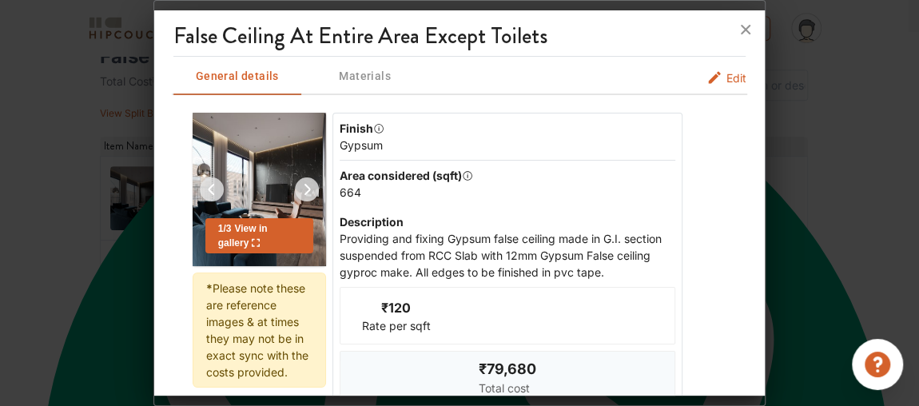
click at [263, 252] on div "1 / 3 View in gallery" at bounding box center [259, 235] width 108 height 35
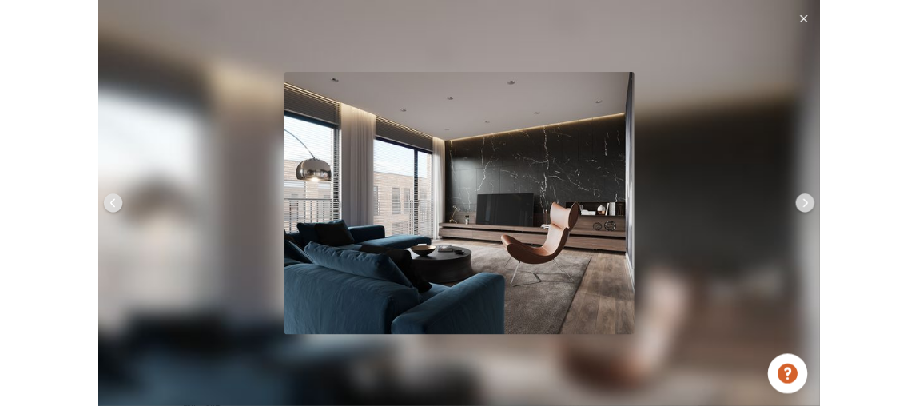
scroll to position [1834, 0]
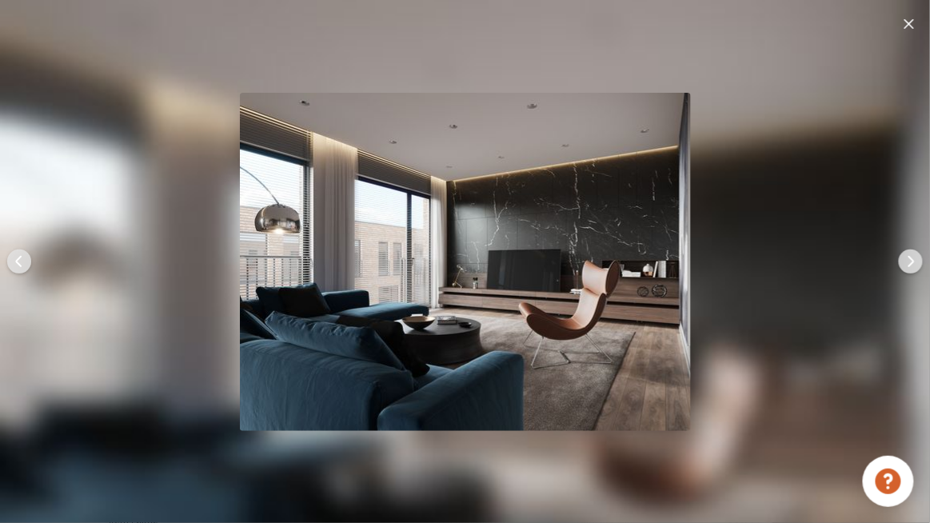
click at [907, 264] on img at bounding box center [910, 261] width 38 height 38
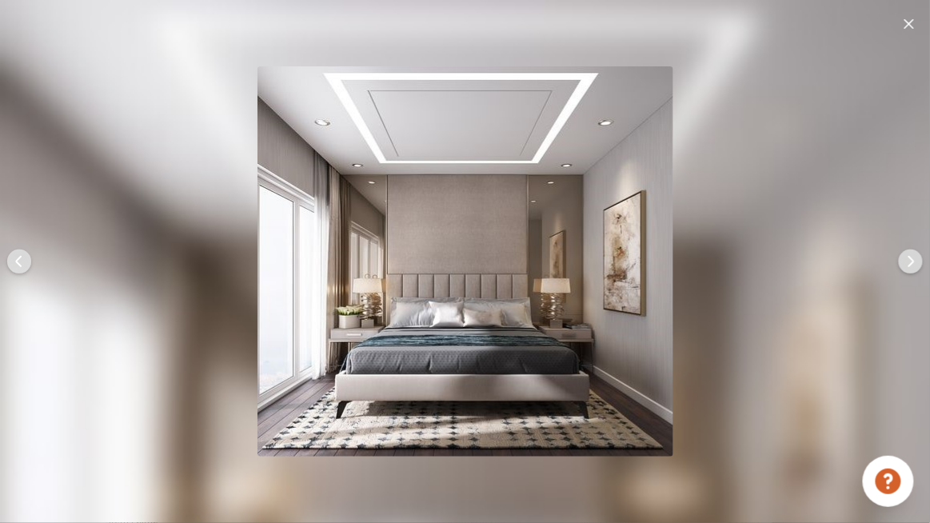
click at [908, 264] on img at bounding box center [910, 261] width 38 height 38
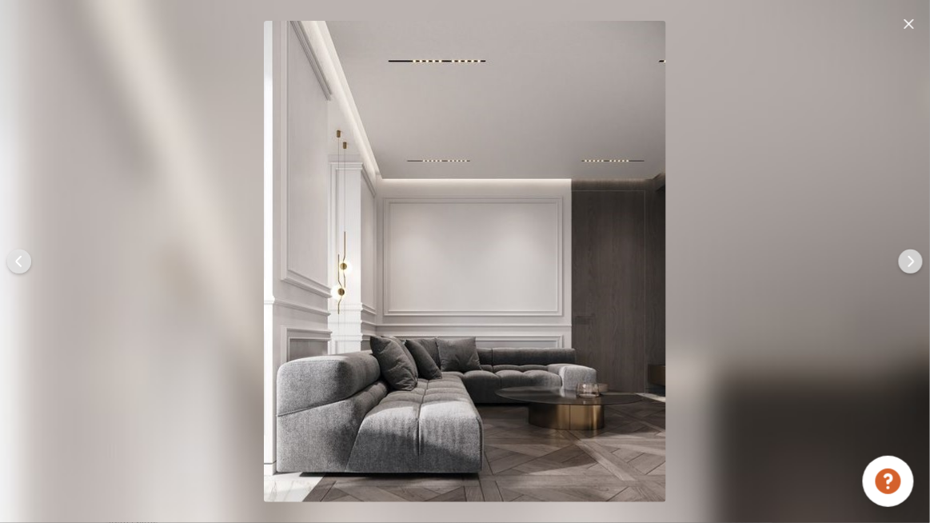
click at [17, 265] on img at bounding box center [19, 261] width 38 height 38
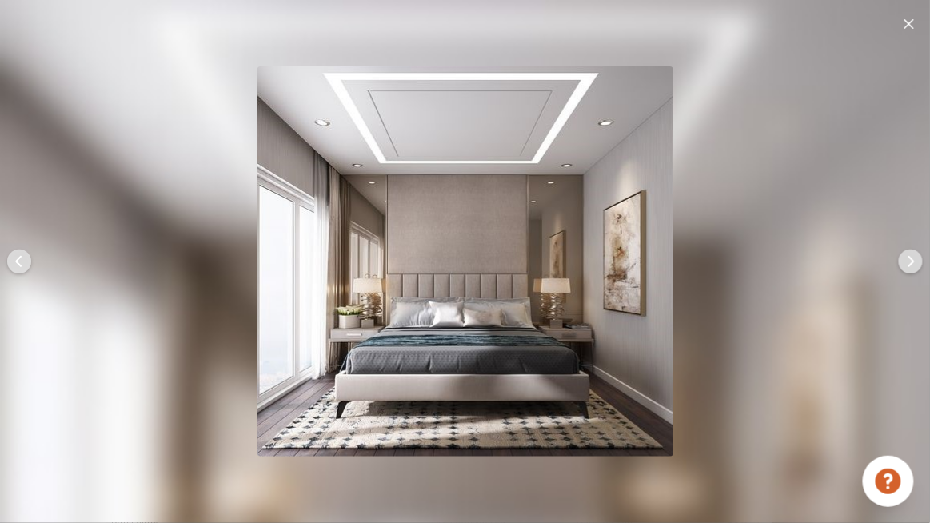
click at [917, 263] on img at bounding box center [910, 261] width 38 height 38
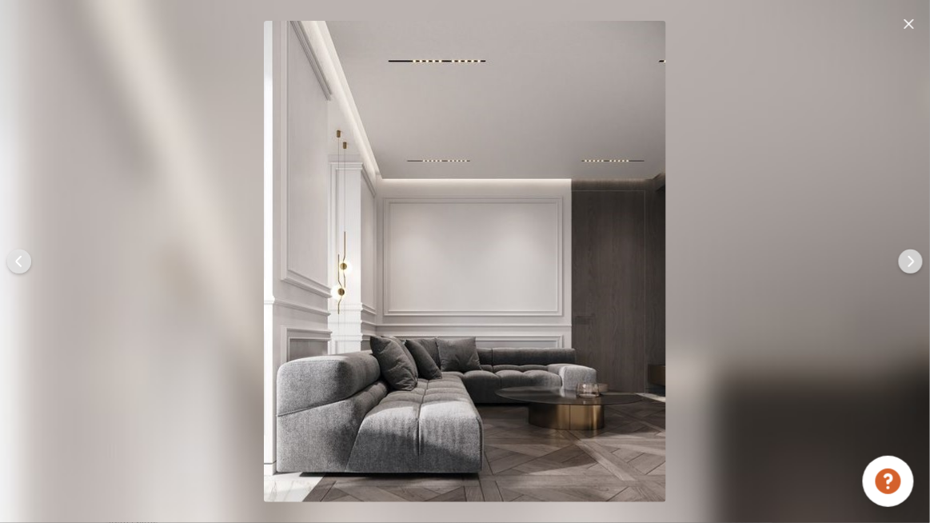
click at [918, 263] on img at bounding box center [910, 261] width 38 height 38
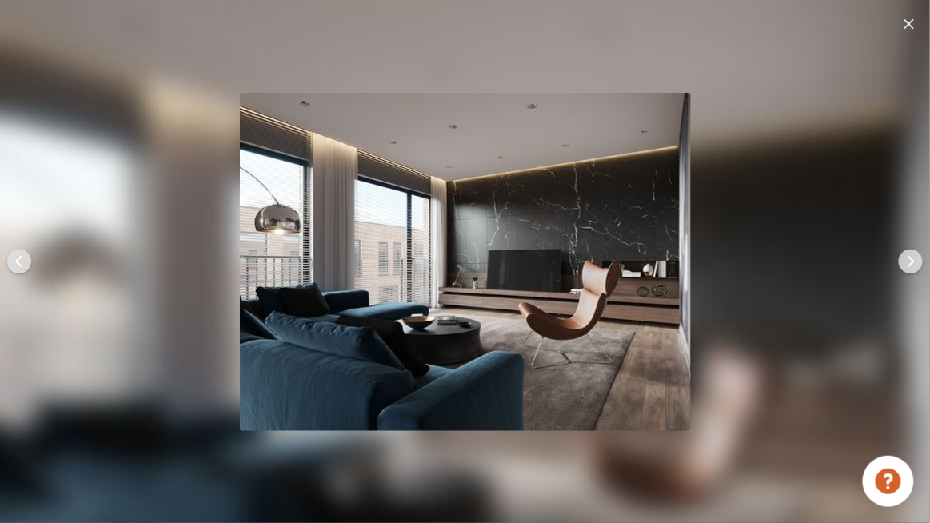
click at [918, 263] on img at bounding box center [910, 261] width 38 height 38
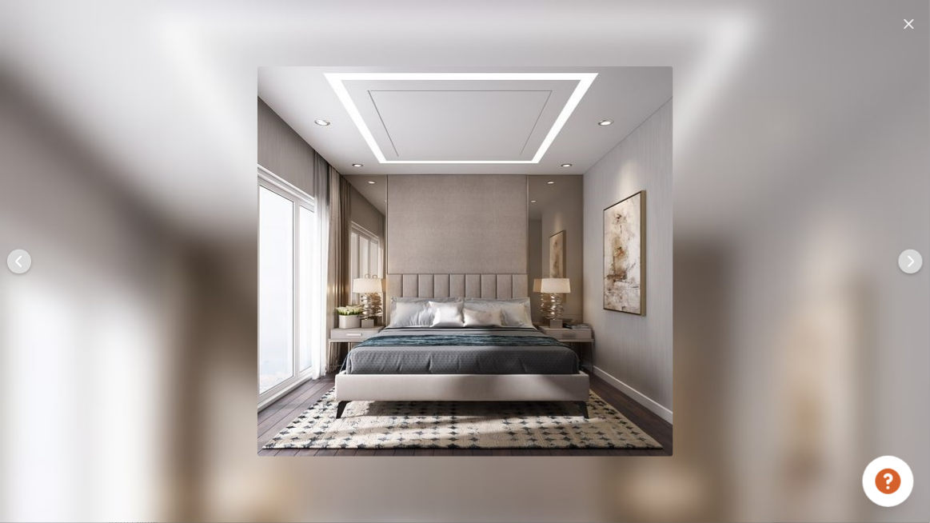
click at [918, 263] on img at bounding box center [910, 261] width 38 height 38
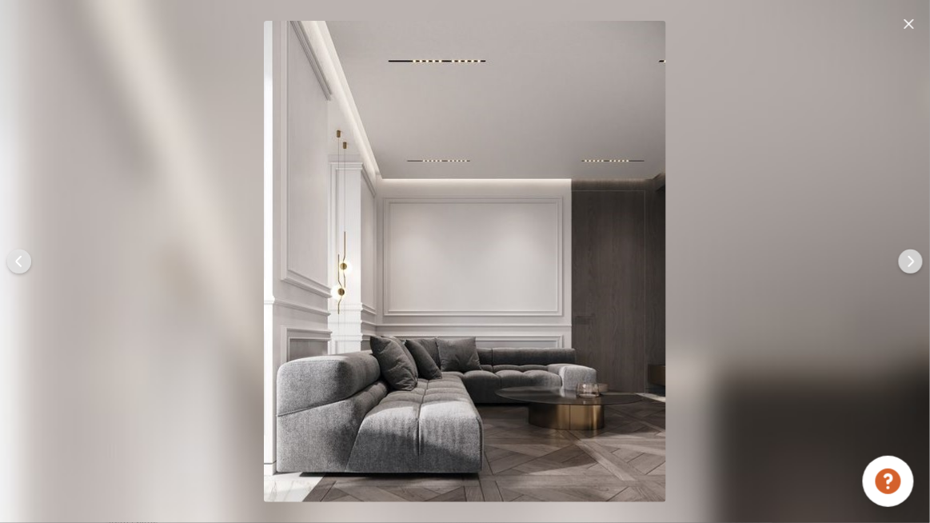
click at [903, 17] on div at bounding box center [909, 23] width 16 height 21
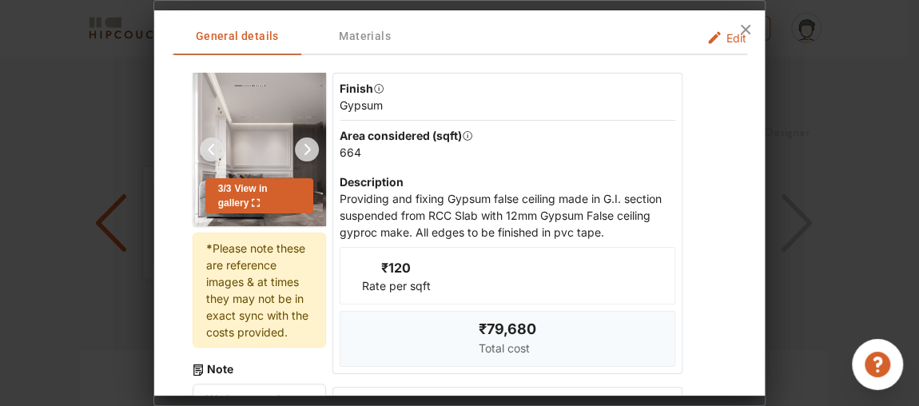
scroll to position [72, 0]
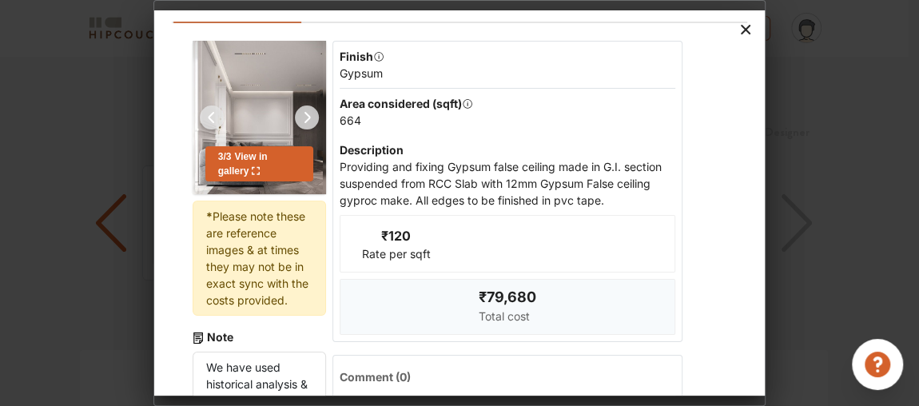
click at [736, 34] on icon at bounding box center [746, 30] width 26 height 26
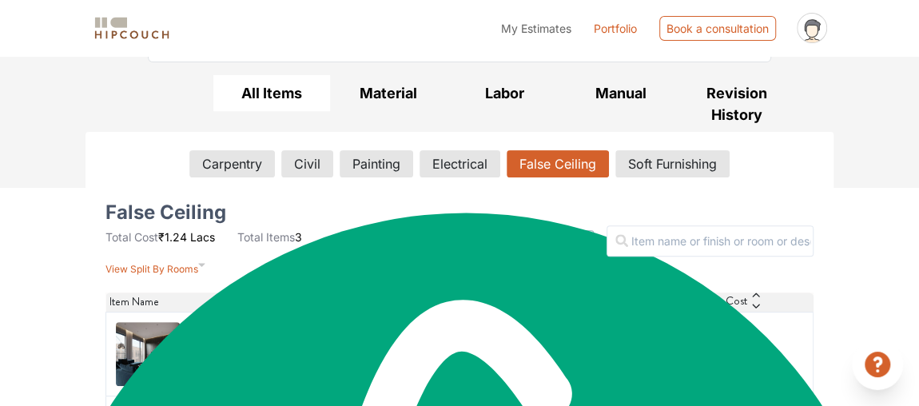
scroll to position [402, 0]
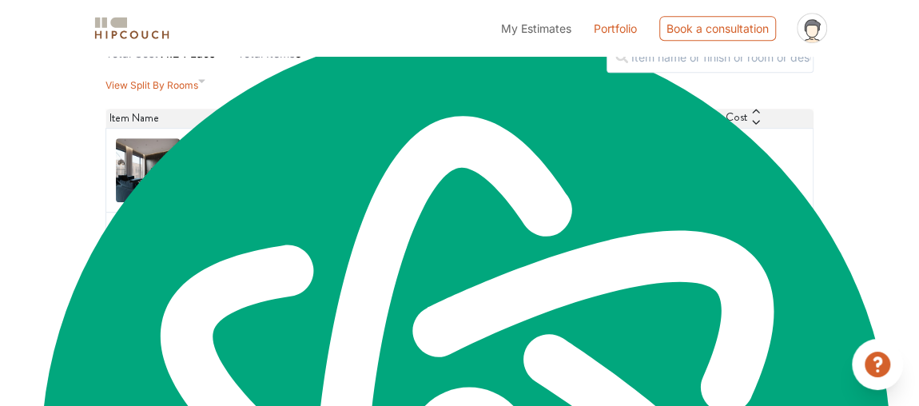
click at [249, 354] on p "Calcium silicate" at bounding box center [241, 345] width 104 height 17
click at [246, 337] on h6 "Toilet False Ceiling" at bounding box center [241, 329] width 104 height 15
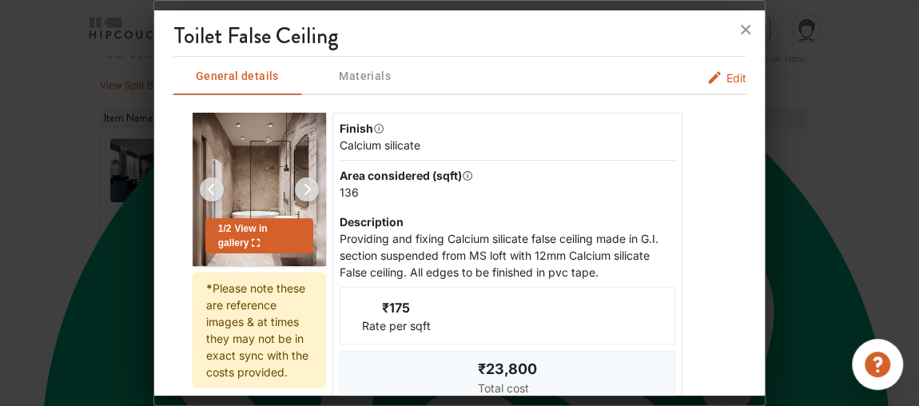
click at [260, 257] on img at bounding box center [258, 189] width 115 height 153
click at [260, 239] on div "1 / 2 View in gallery" at bounding box center [259, 235] width 108 height 35
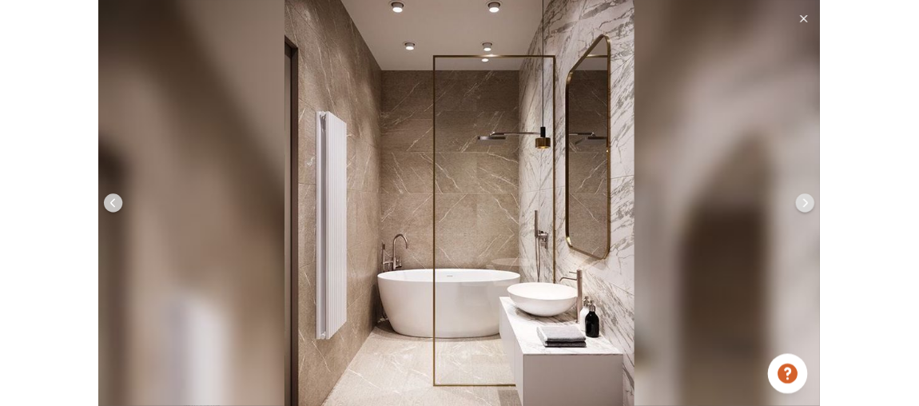
scroll to position [1834, 0]
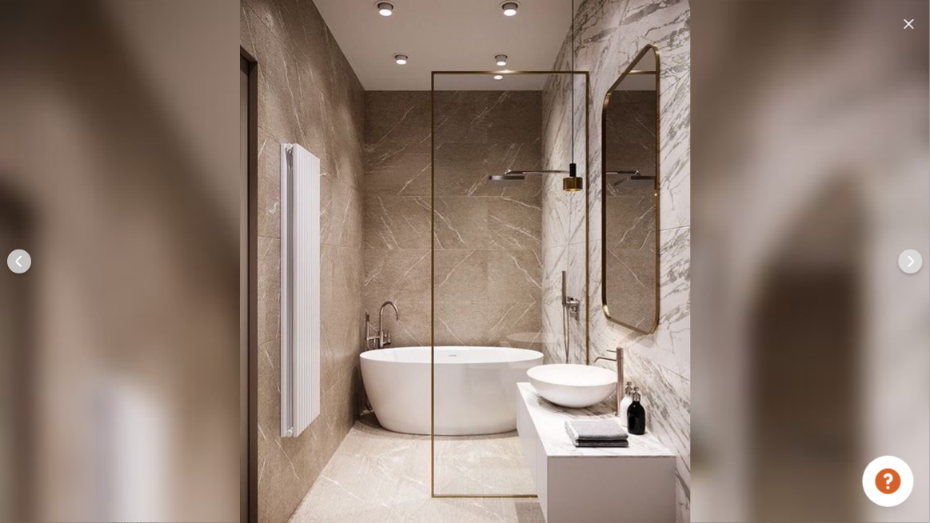
click at [906, 24] on img at bounding box center [909, 24] width 10 height 10
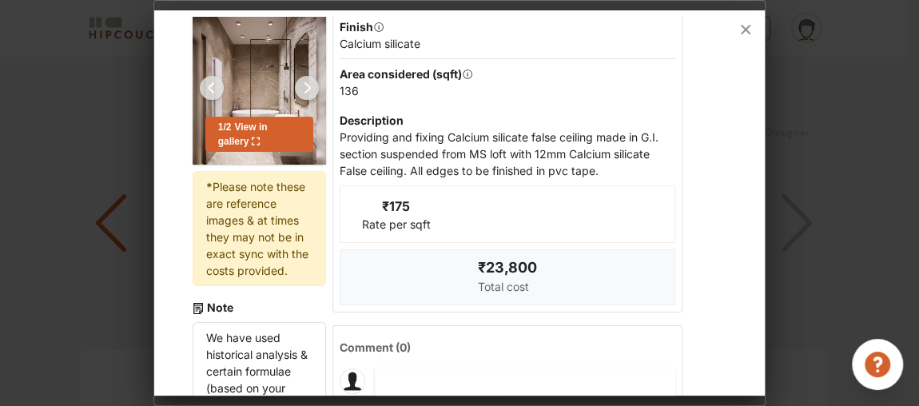
scroll to position [145, 0]
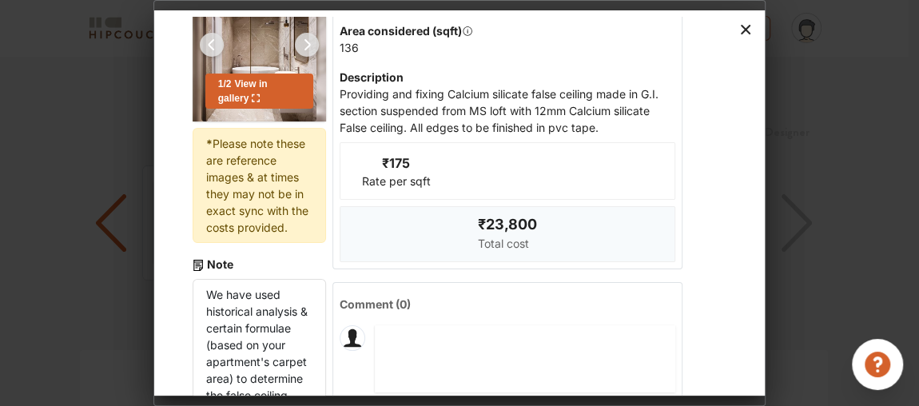
click at [748, 30] on icon at bounding box center [746, 30] width 26 height 26
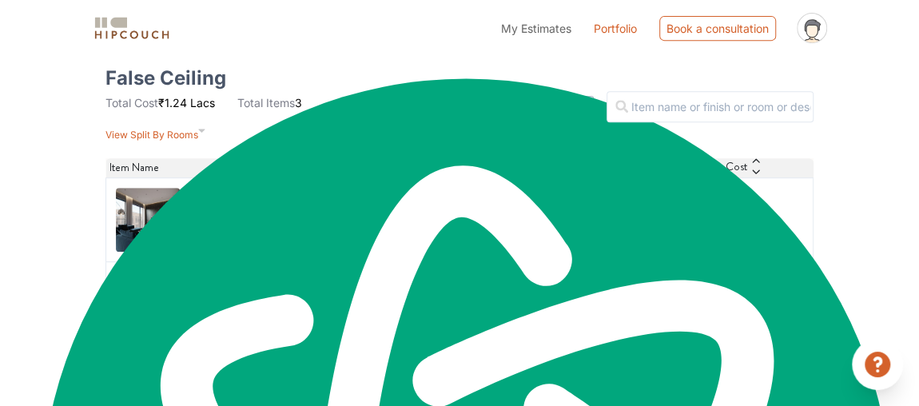
scroll to position [217, 0]
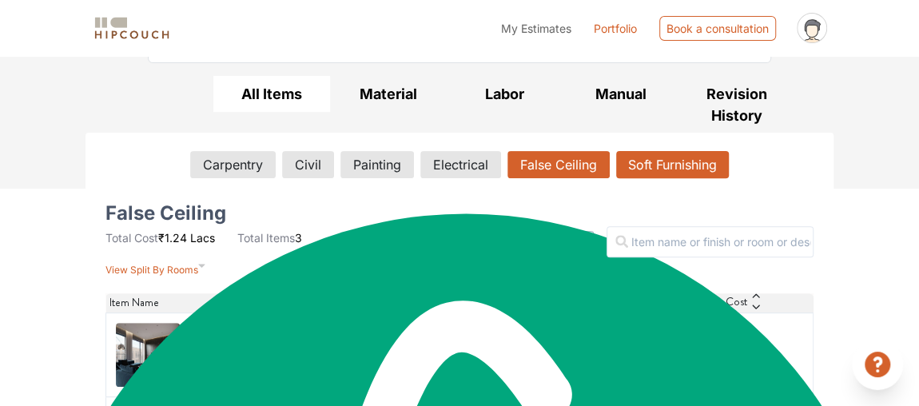
click at [679, 169] on button "Soft Furnishing" at bounding box center [672, 164] width 113 height 27
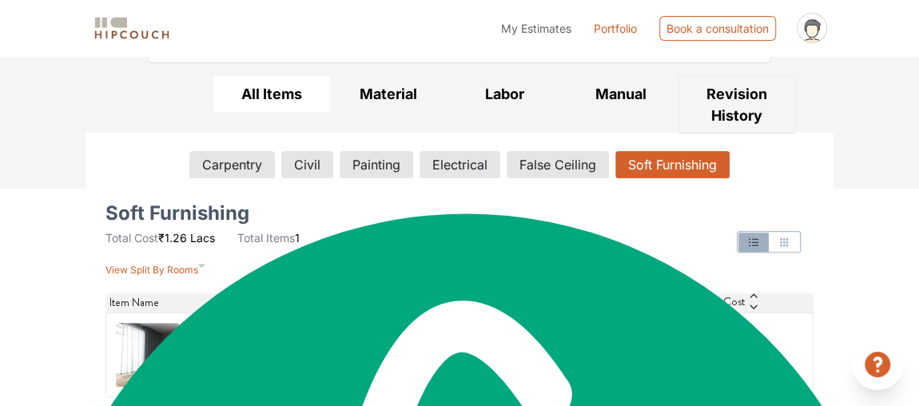
click at [747, 111] on button "Revision History" at bounding box center [737, 105] width 117 height 58
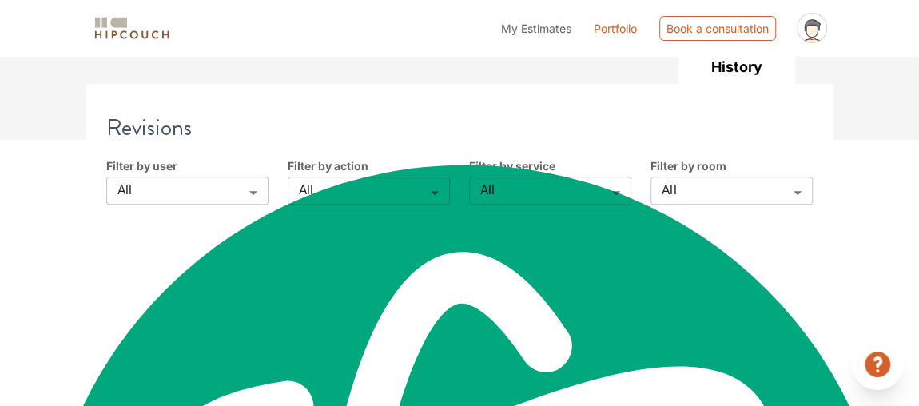
scroll to position [284, 0]
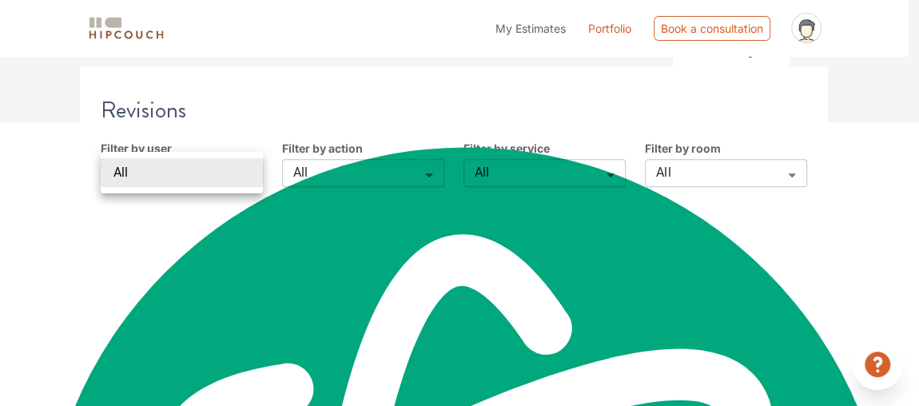
click at [385, 165] on div at bounding box center [459, 203] width 919 height 406
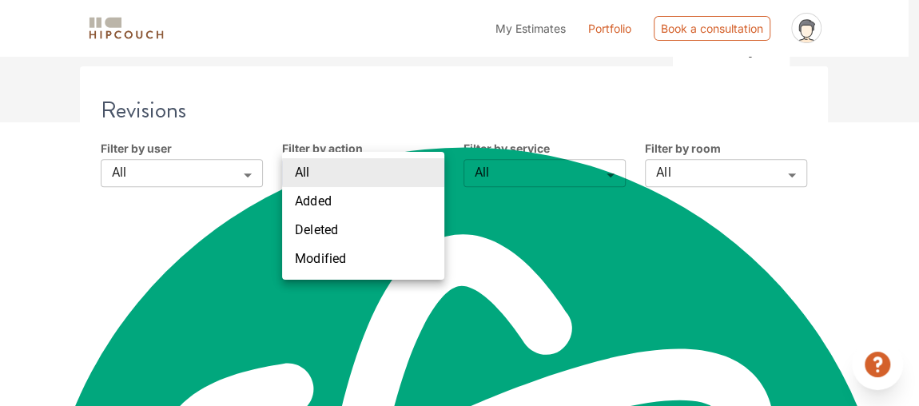
click at [553, 173] on div at bounding box center [459, 203] width 919 height 406
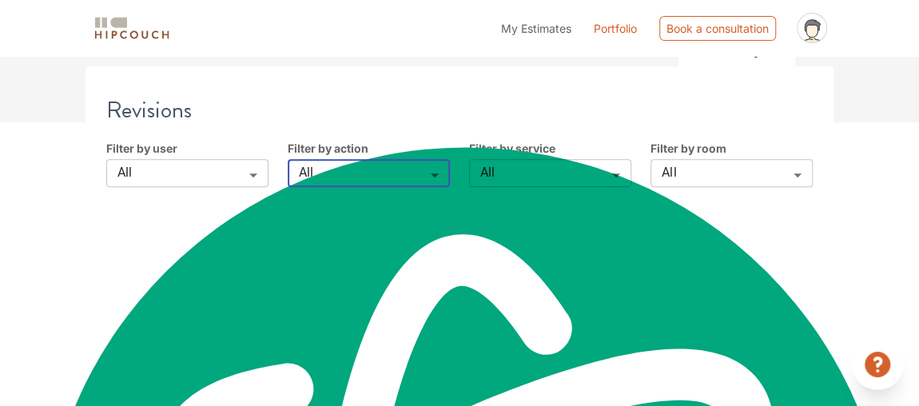
click at [671, 171] on div "All Added Deleted Modified" at bounding box center [459, 203] width 919 height 406
click at [463, 168] on div "Filter by service All All ​" at bounding box center [550, 163] width 181 height 47
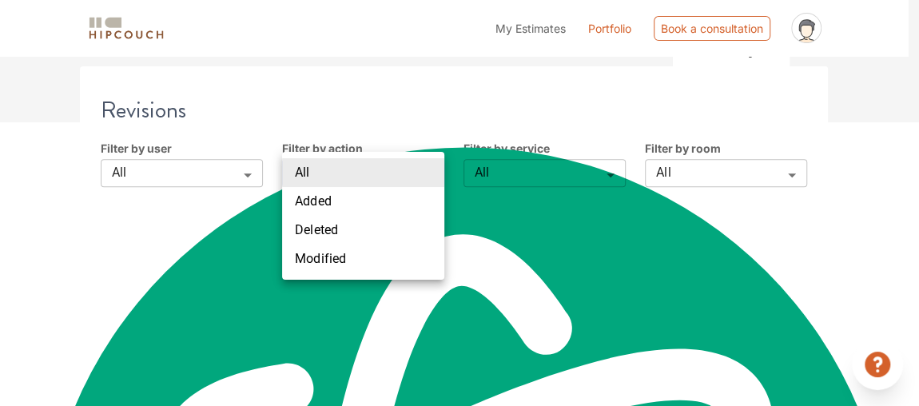
click at [592, 230] on div at bounding box center [459, 203] width 919 height 406
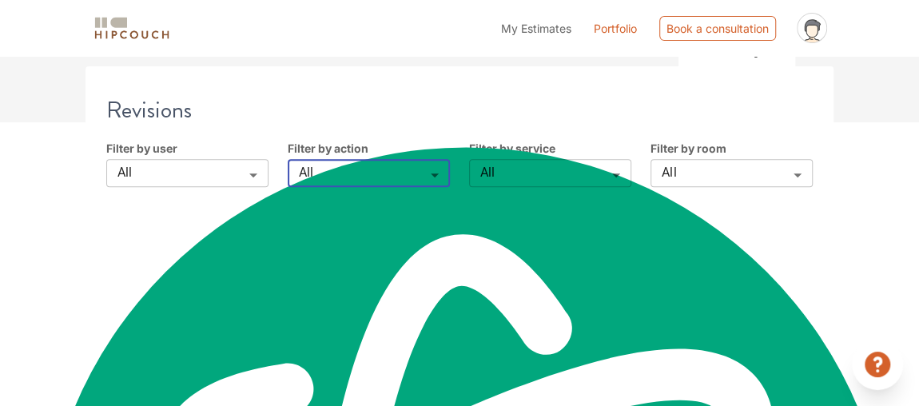
click at [546, 37] on ul "My Estimates Portfolio Book a consultation profile pic Logout" at bounding box center [663, 27] width 341 height 43
click at [546, 29] on span "My Estimates" at bounding box center [536, 29] width 70 height 14
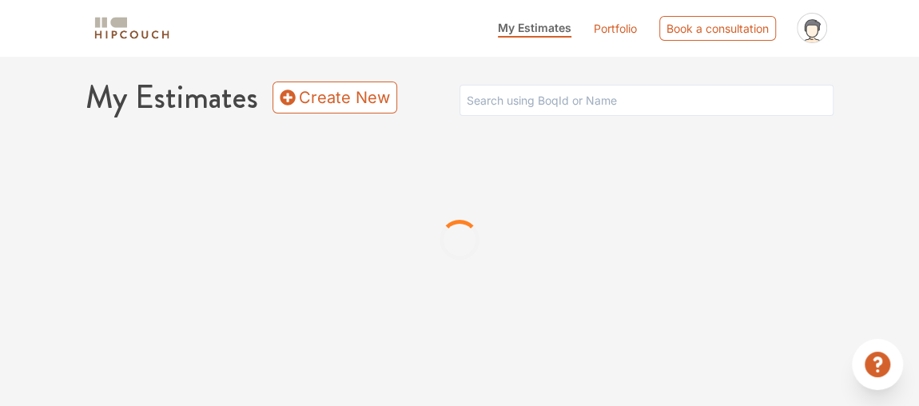
click at [621, 31] on link "Portfolio" at bounding box center [615, 28] width 43 height 17
